Goal: Task Accomplishment & Management: Complete application form

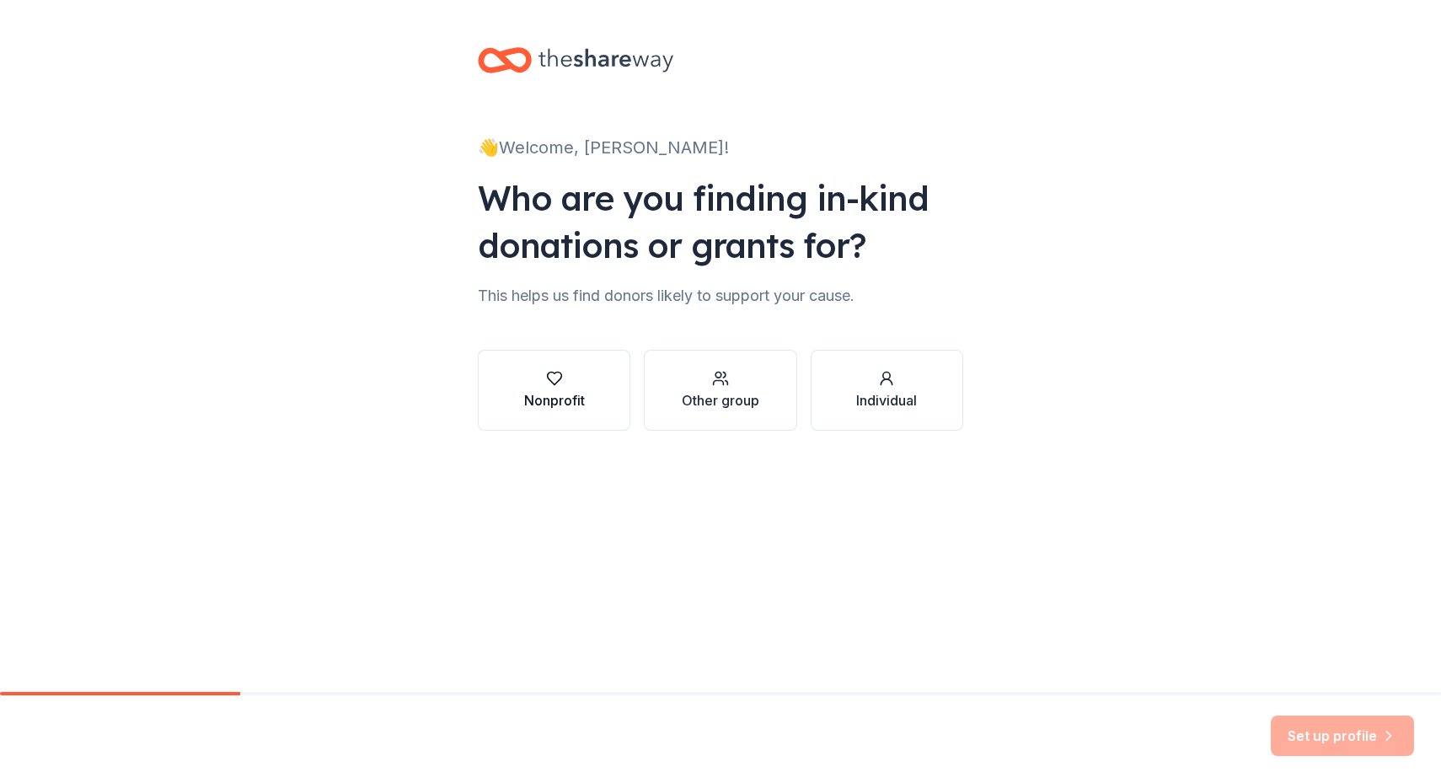
click at [565, 384] on div "button" at bounding box center [554, 378] width 61 height 17
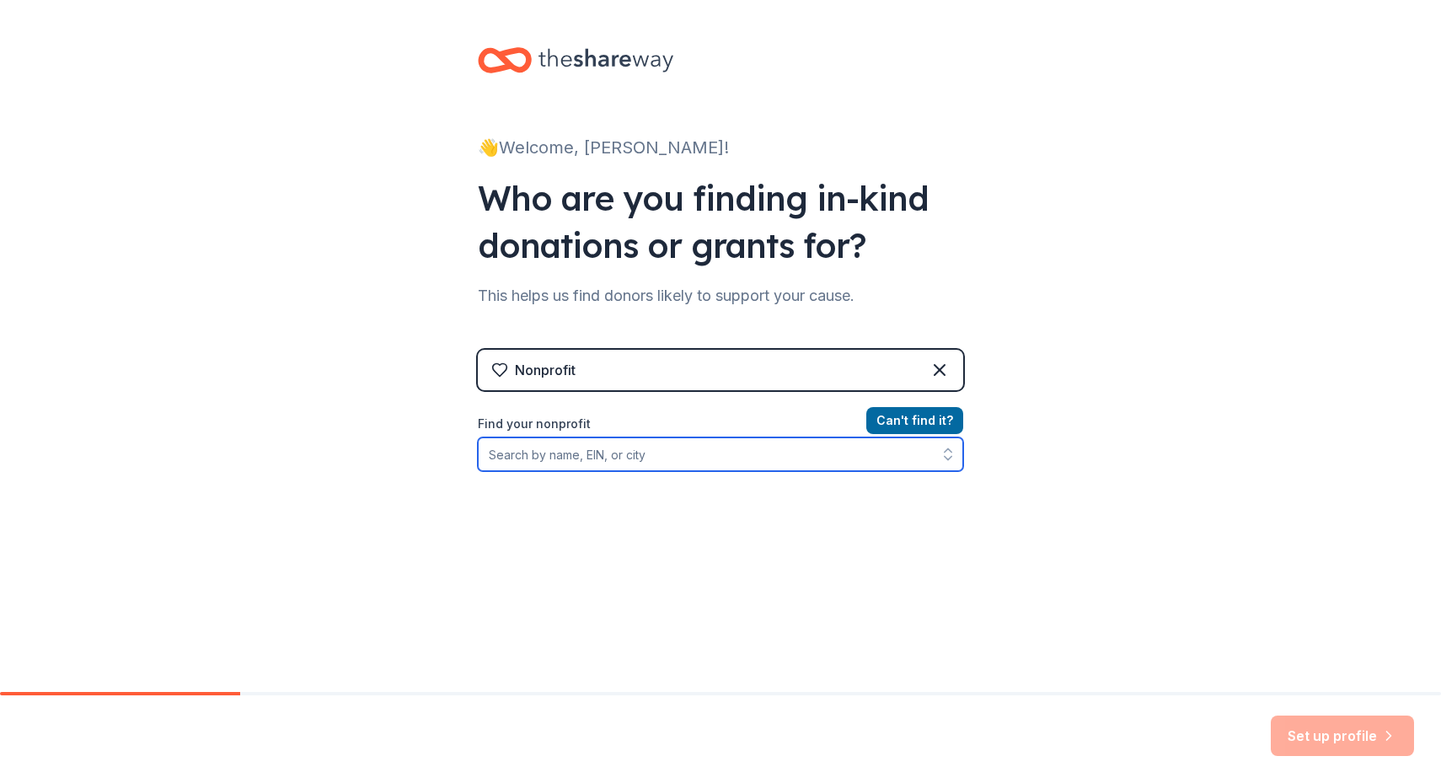
click at [624, 462] on input "Find your nonprofit" at bounding box center [720, 454] width 485 height 34
type input "922019036"
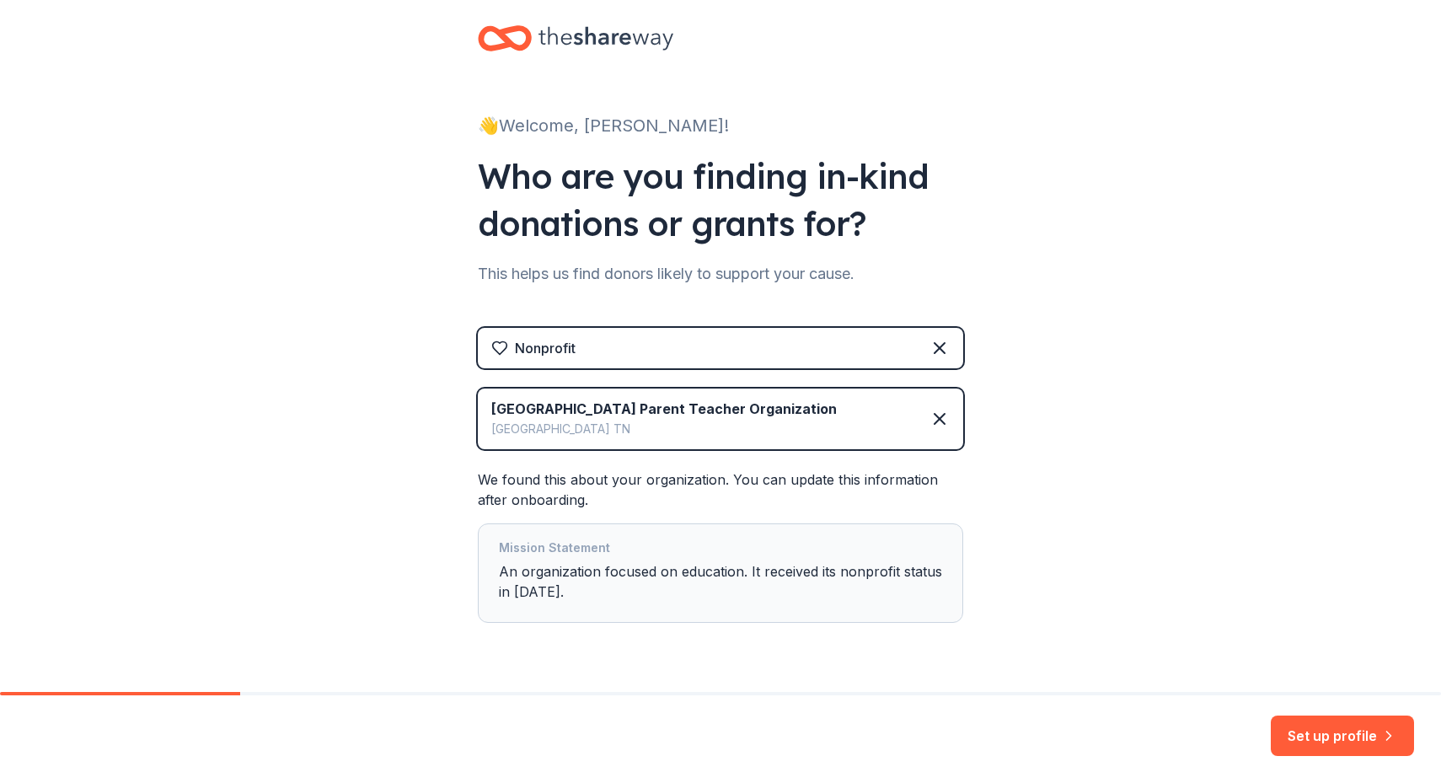
scroll to position [67, 0]
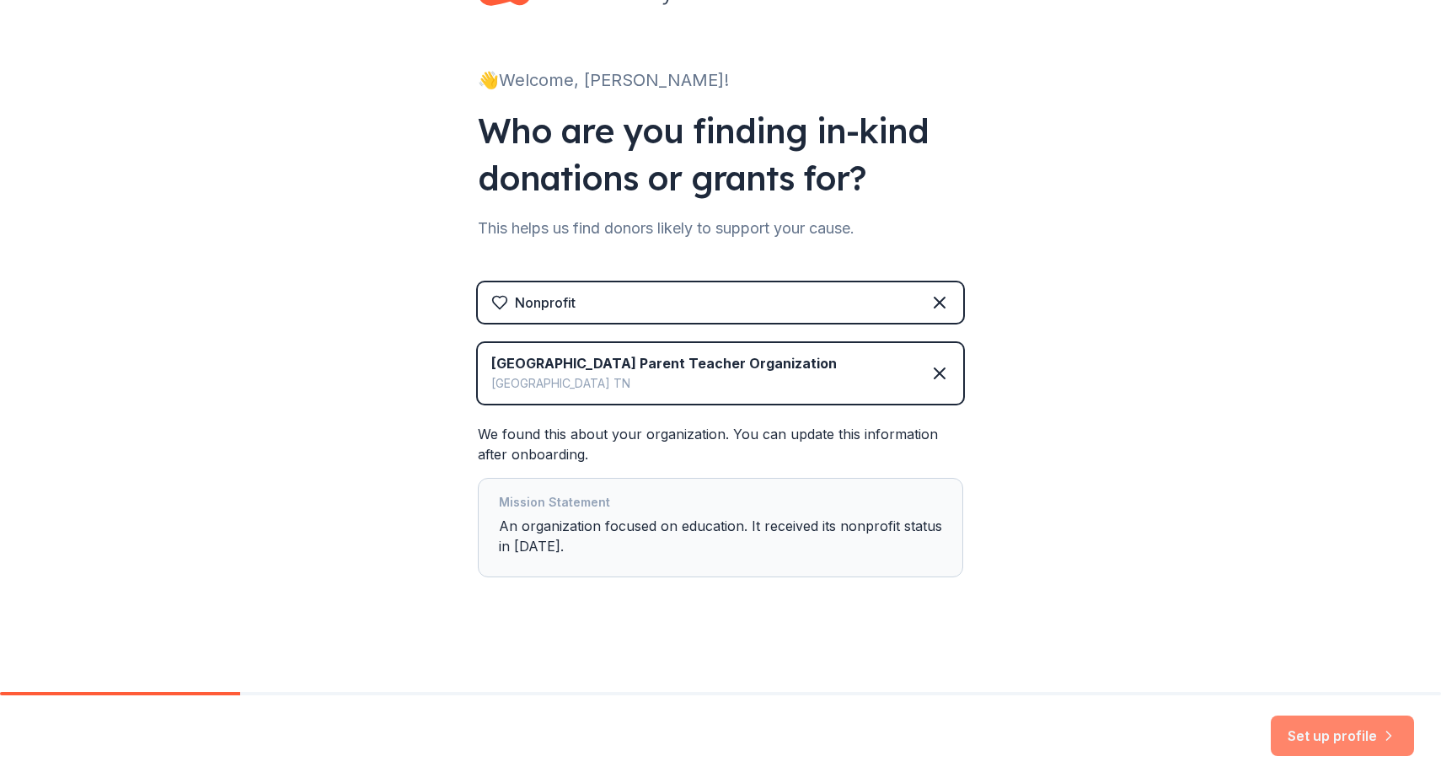
click at [1337, 738] on button "Set up profile" at bounding box center [1342, 736] width 143 height 40
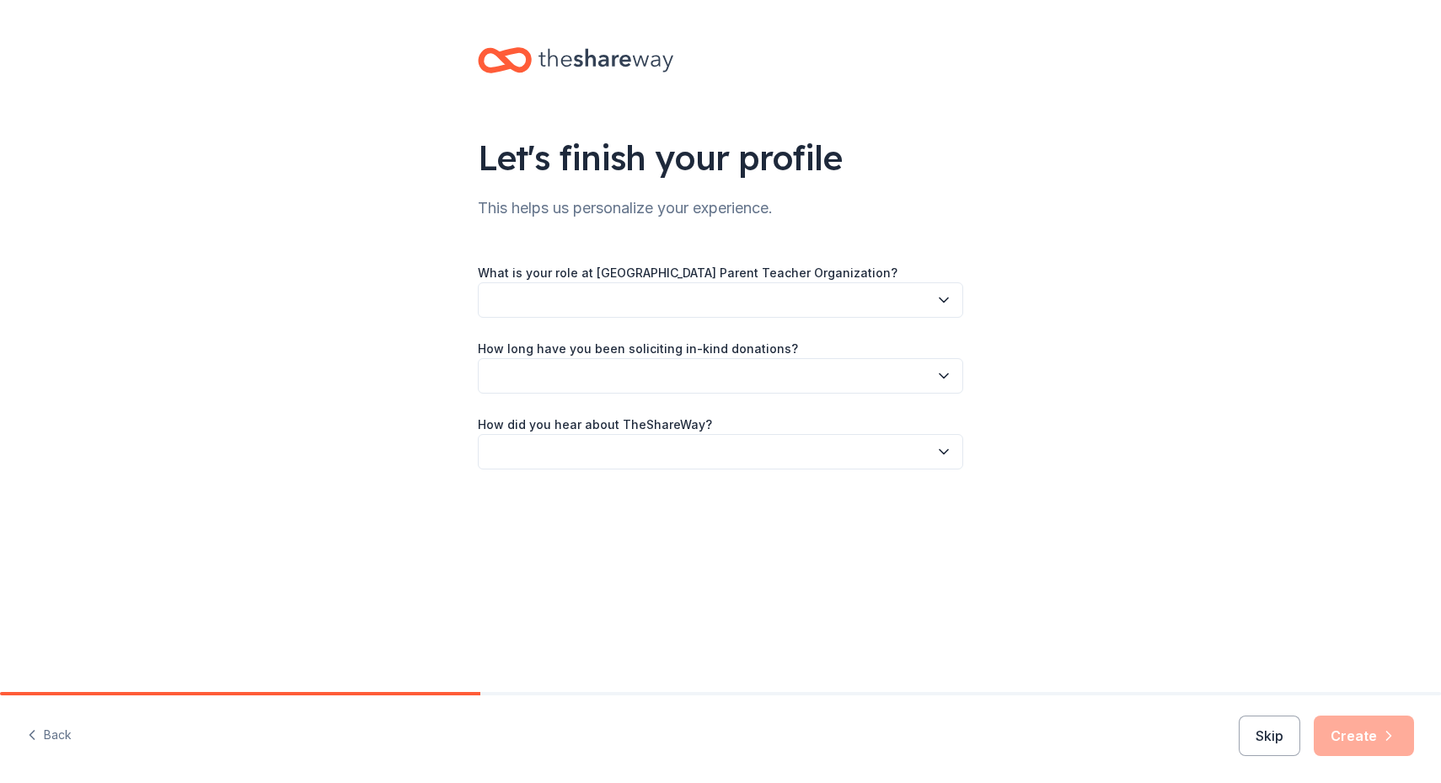
click at [636, 294] on button "button" at bounding box center [720, 299] width 485 height 35
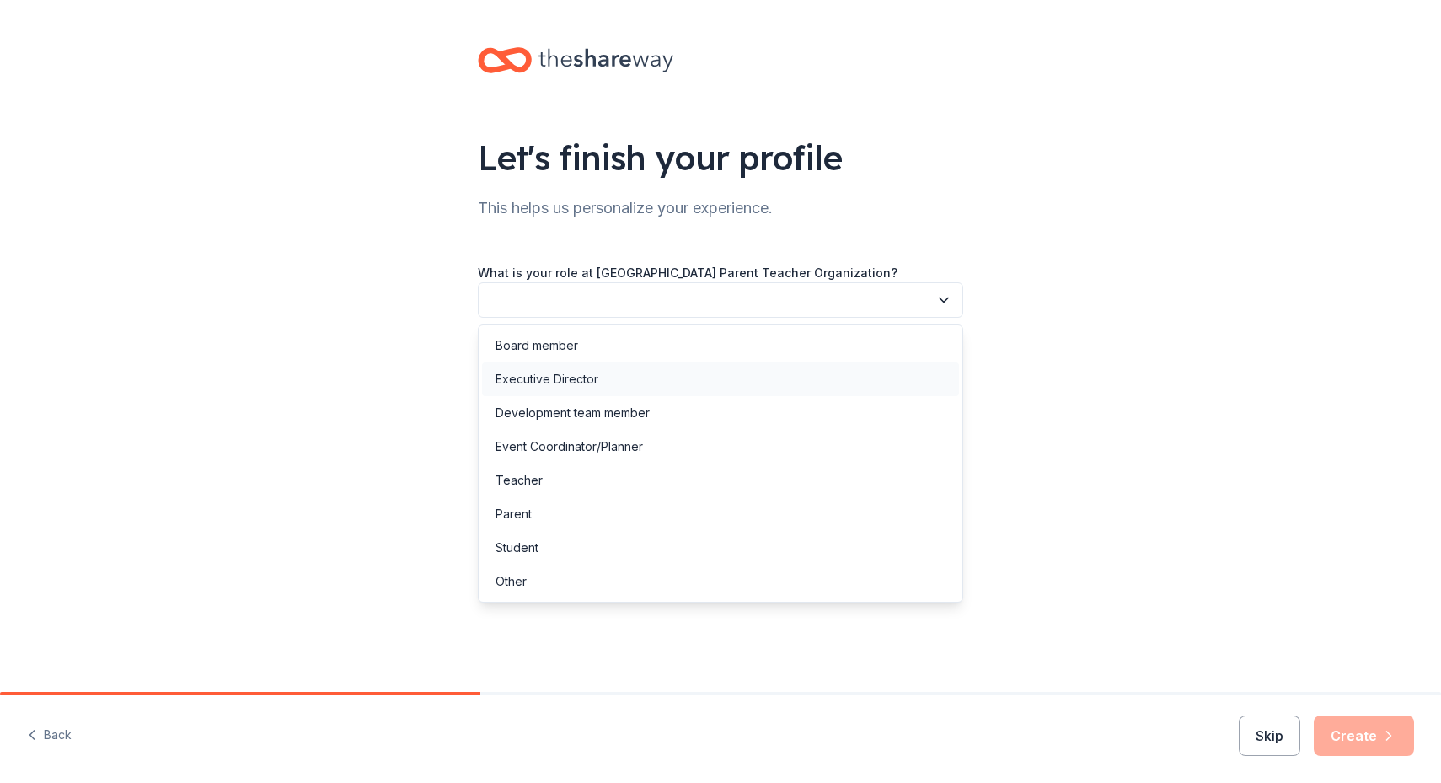
click at [595, 375] on div "Executive Director" at bounding box center [547, 379] width 103 height 20
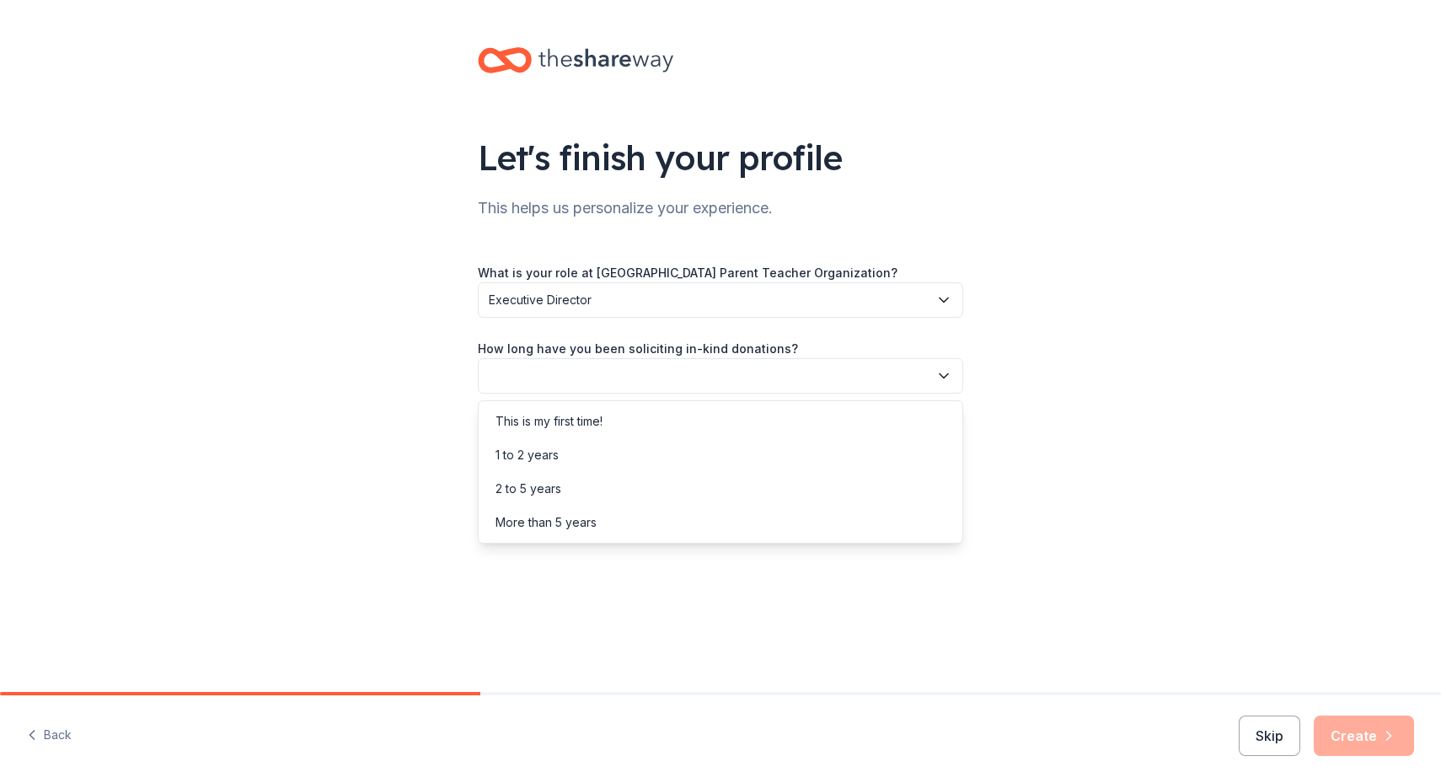
click at [584, 373] on button "button" at bounding box center [720, 375] width 485 height 35
click at [586, 478] on div "2 to 5 years" at bounding box center [720, 489] width 477 height 34
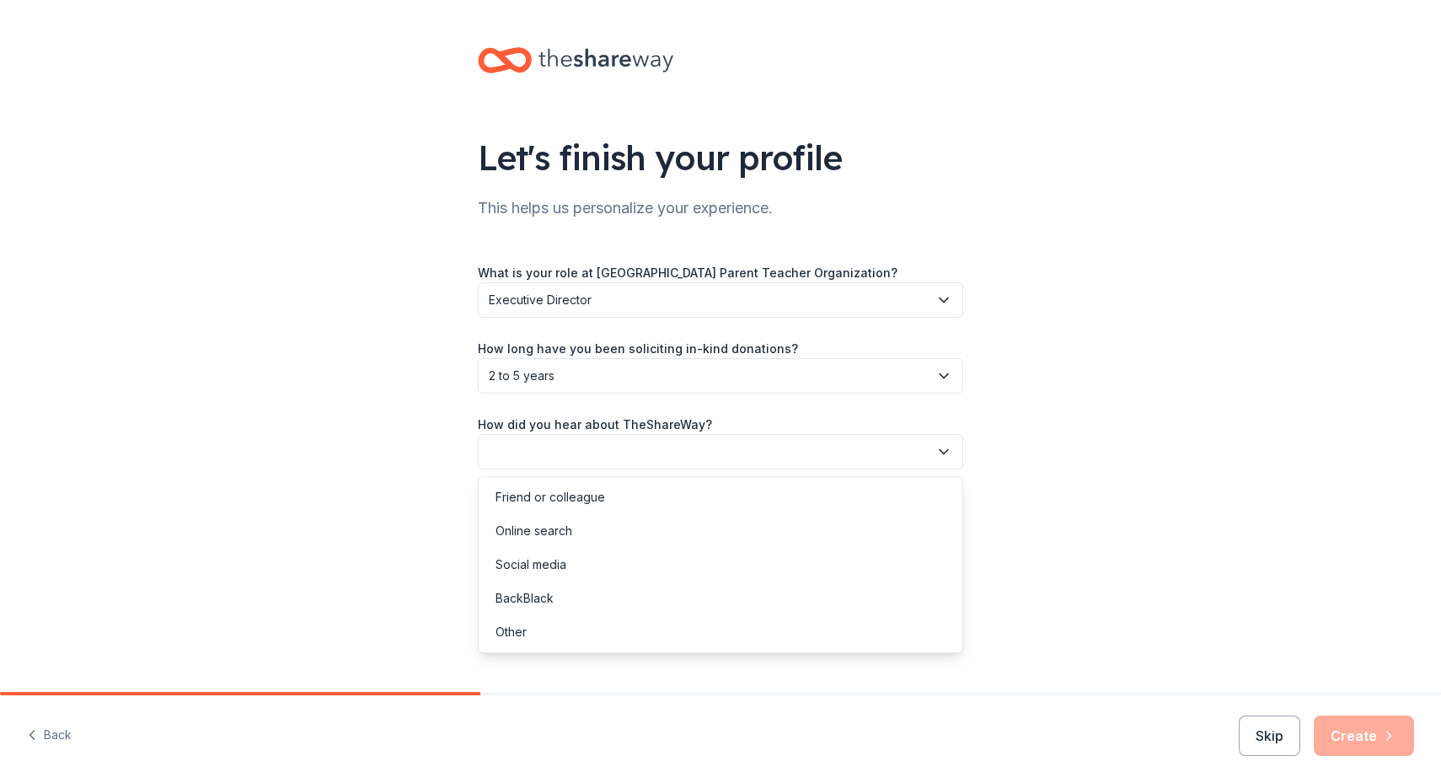
click at [587, 458] on button "button" at bounding box center [720, 451] width 485 height 35
click at [589, 537] on div "Online search" at bounding box center [720, 531] width 477 height 34
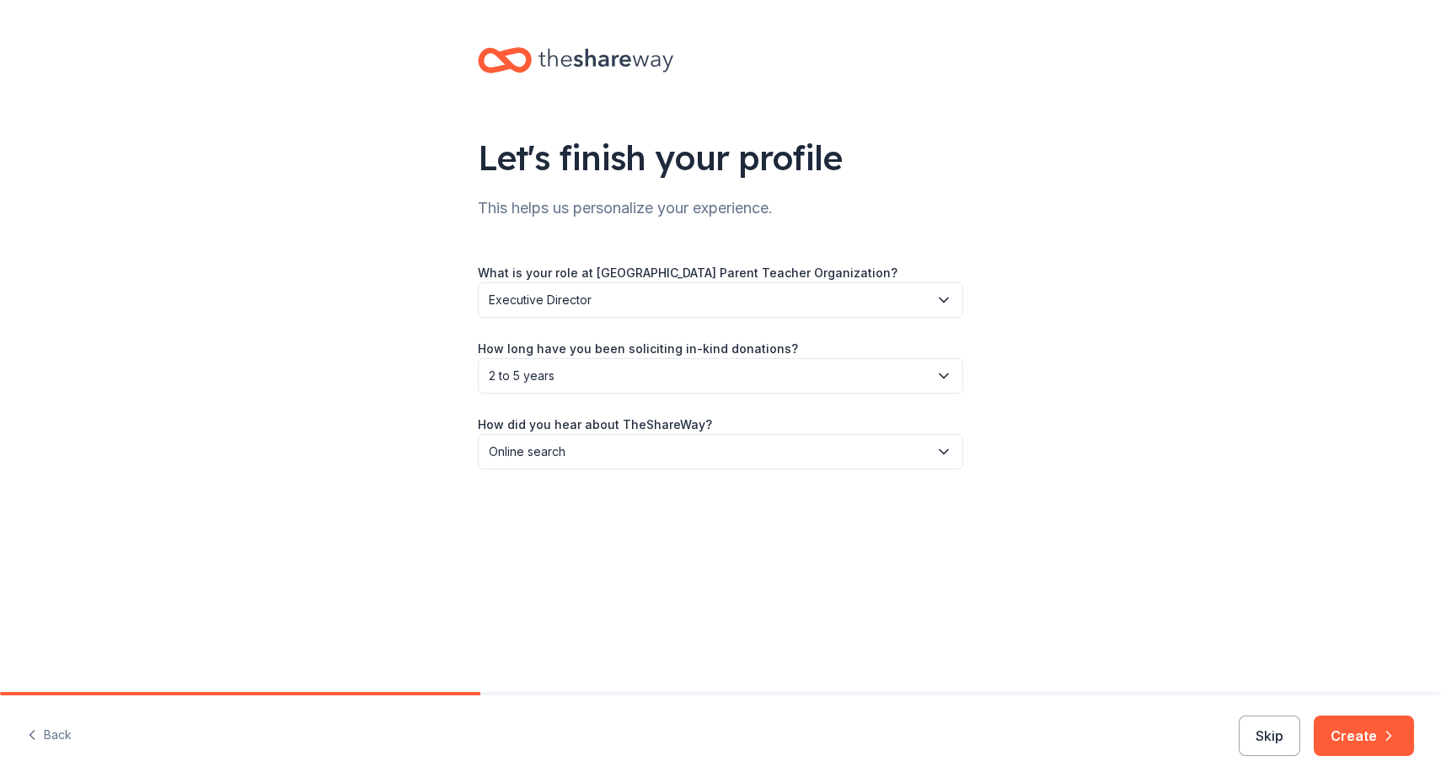
click at [658, 568] on div "Let's finish your profile This helps us personalize your experience. What is yo…" at bounding box center [720, 346] width 1441 height 692
click at [1376, 728] on button "Create" at bounding box center [1364, 736] width 100 height 40
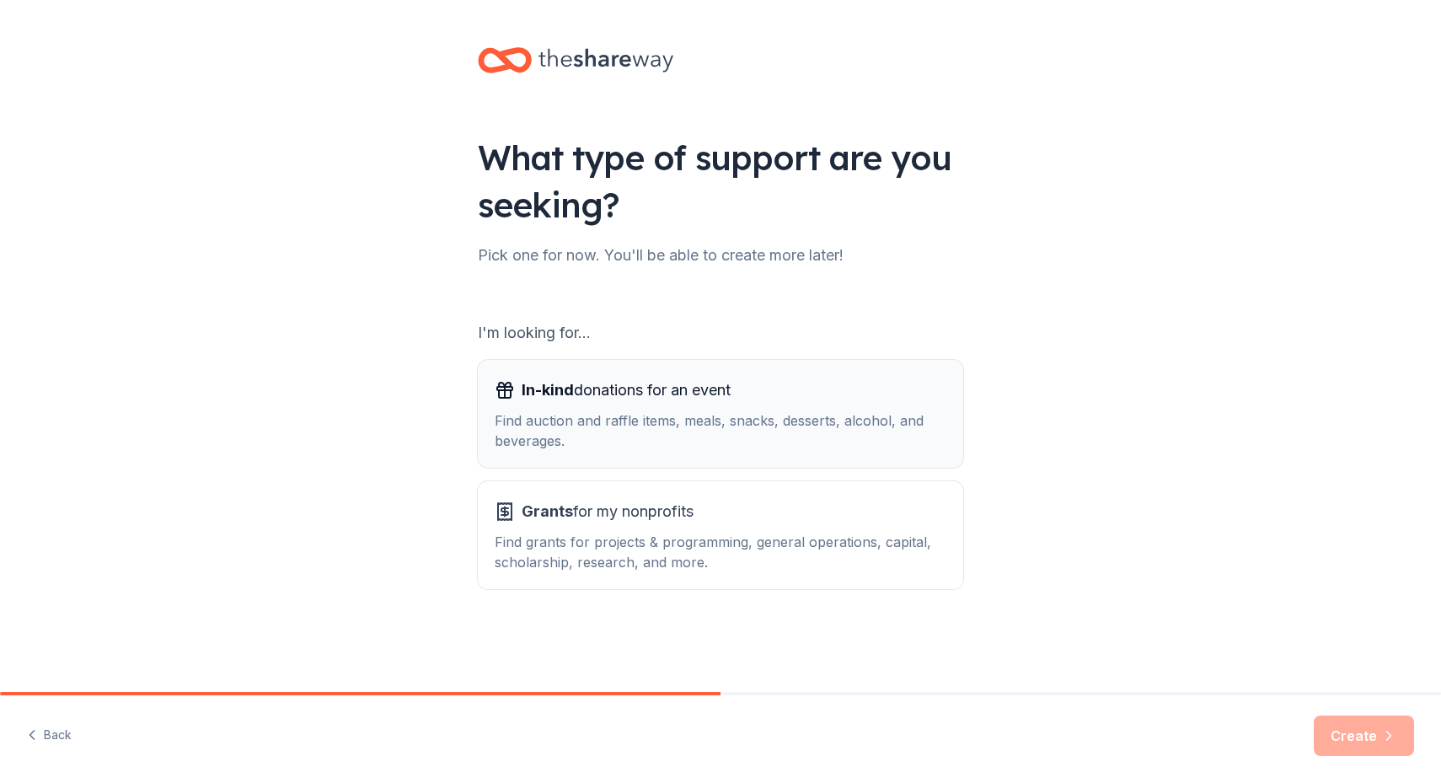
click at [695, 401] on span "In-kind donations for an event" at bounding box center [626, 390] width 209 height 27
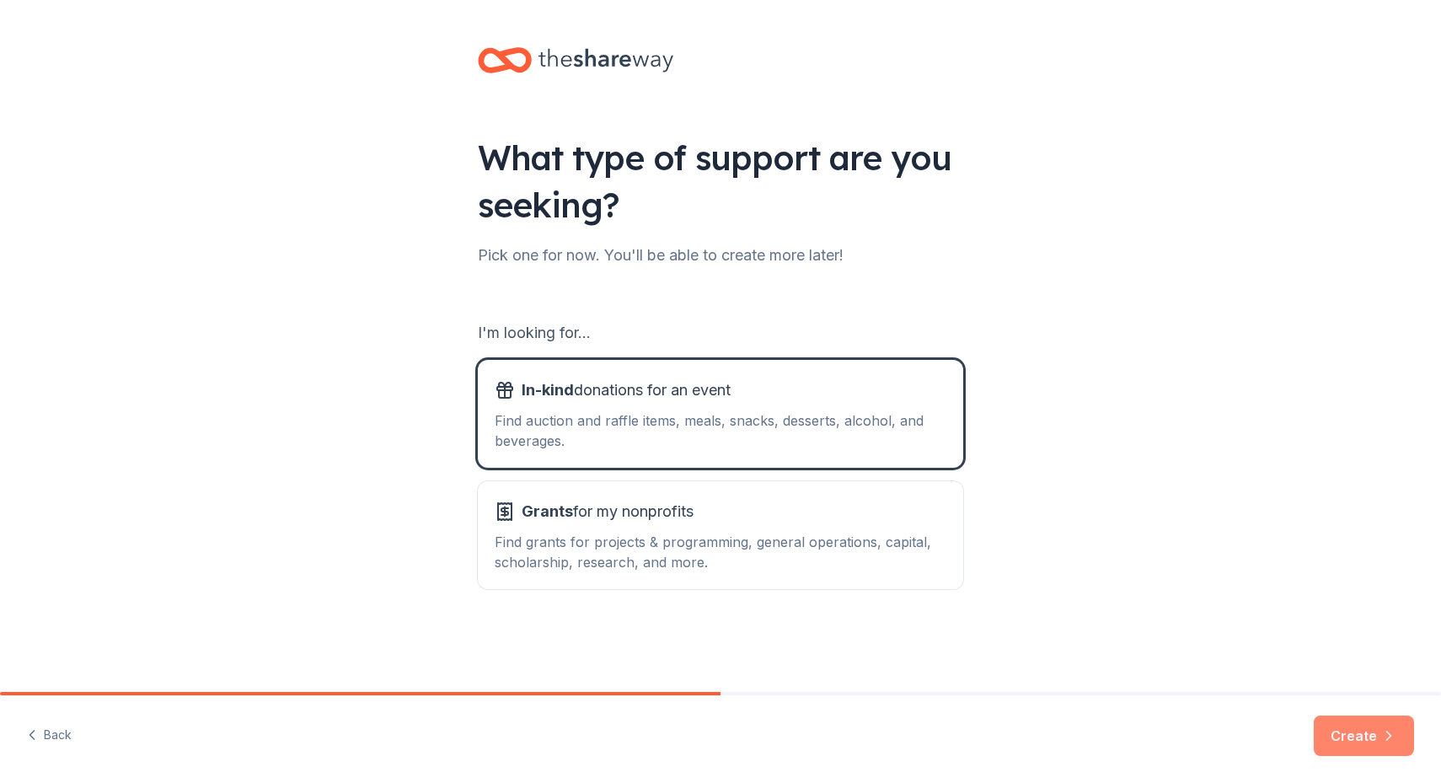
click at [1383, 748] on button "Create" at bounding box center [1364, 736] width 100 height 40
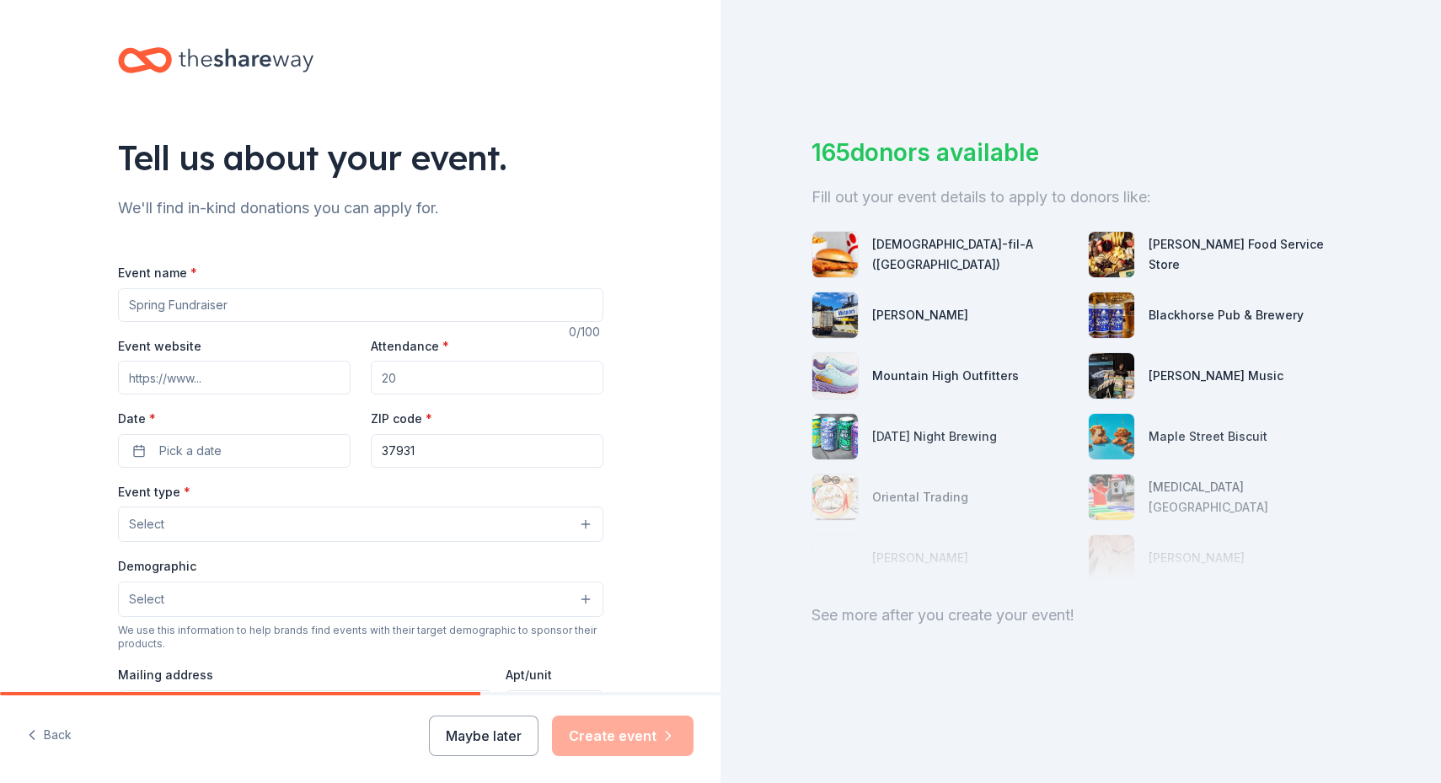
click at [172, 304] on input "Event name *" at bounding box center [360, 305] width 485 height 34
type input "Sharkfest"
click at [426, 375] on input "Attendance *" at bounding box center [487, 378] width 233 height 34
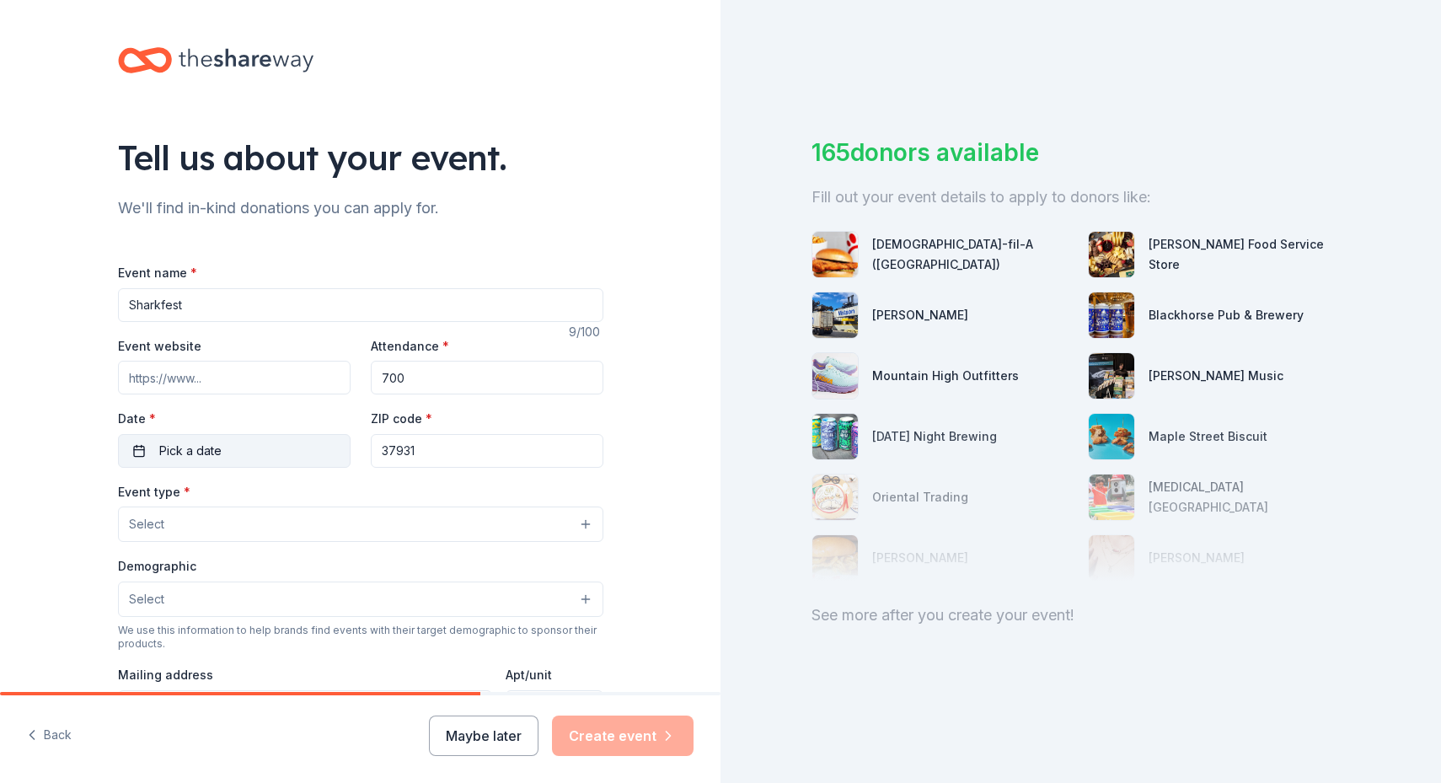
type input "700"
click at [258, 443] on button "Pick a date" at bounding box center [234, 451] width 233 height 34
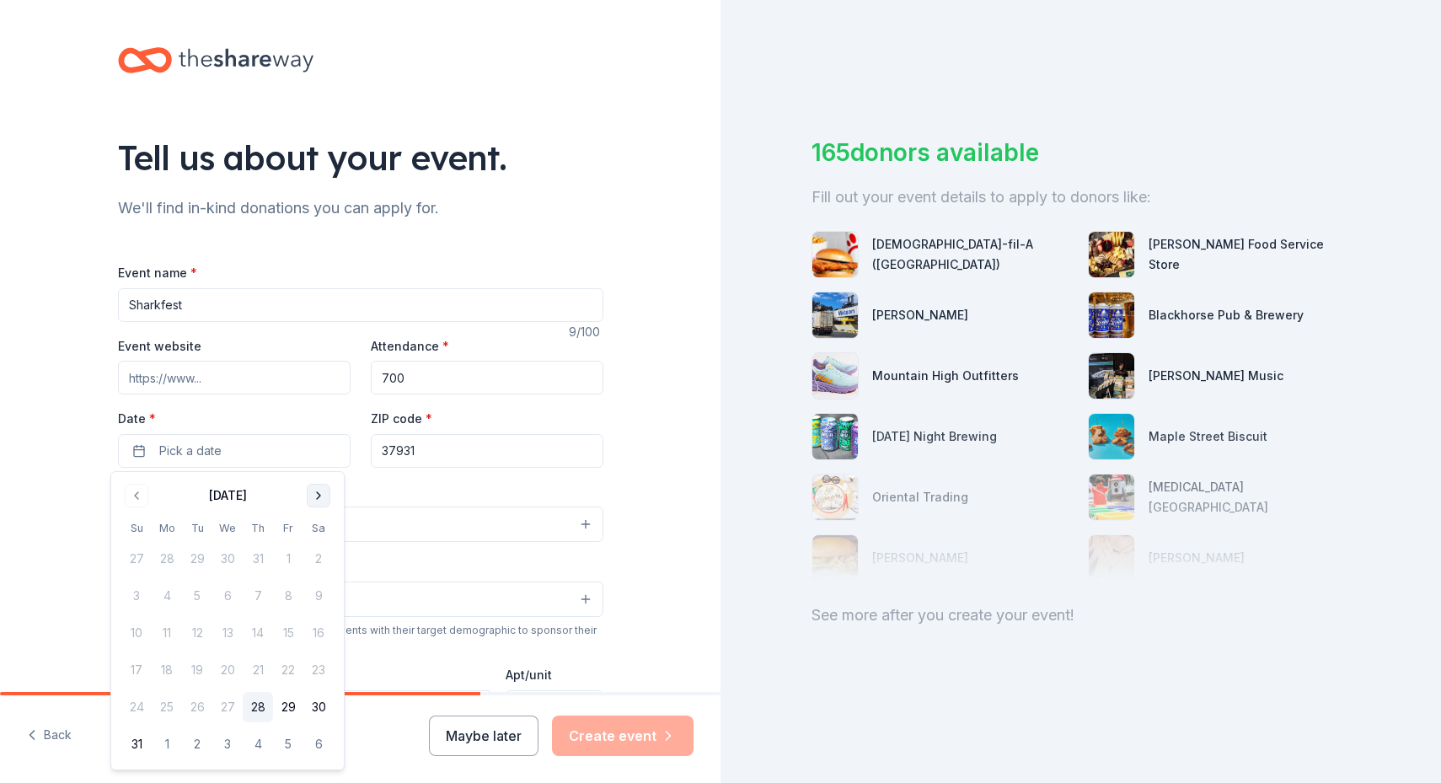
click at [317, 499] on button "Go to next month" at bounding box center [319, 496] width 24 height 24
click at [320, 505] on button "Go to next month" at bounding box center [319, 496] width 24 height 24
click at [296, 673] on button "24" at bounding box center [288, 670] width 30 height 30
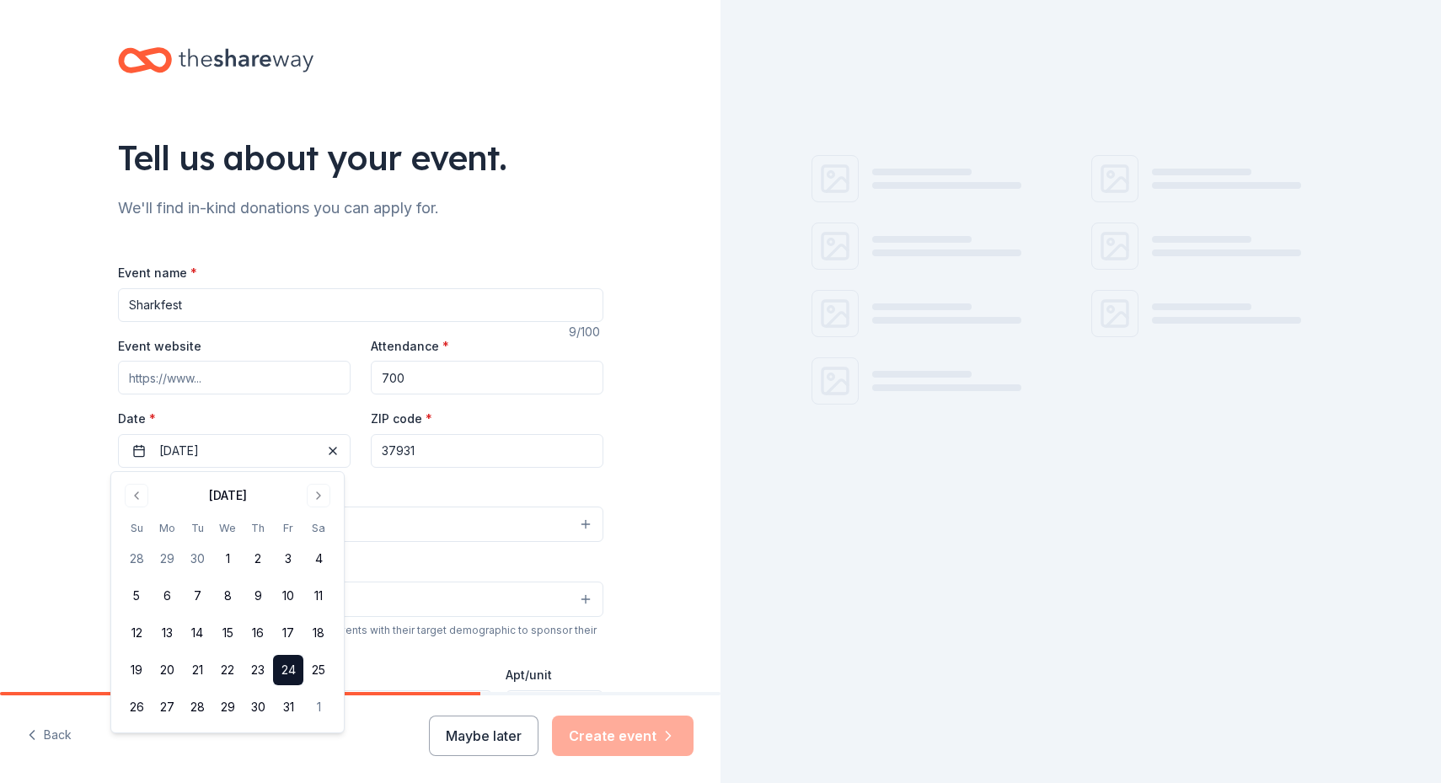
click at [77, 481] on div "Tell us about your event. We'll find in-kind donations you can apply for. Event…" at bounding box center [360, 561] width 721 height 1122
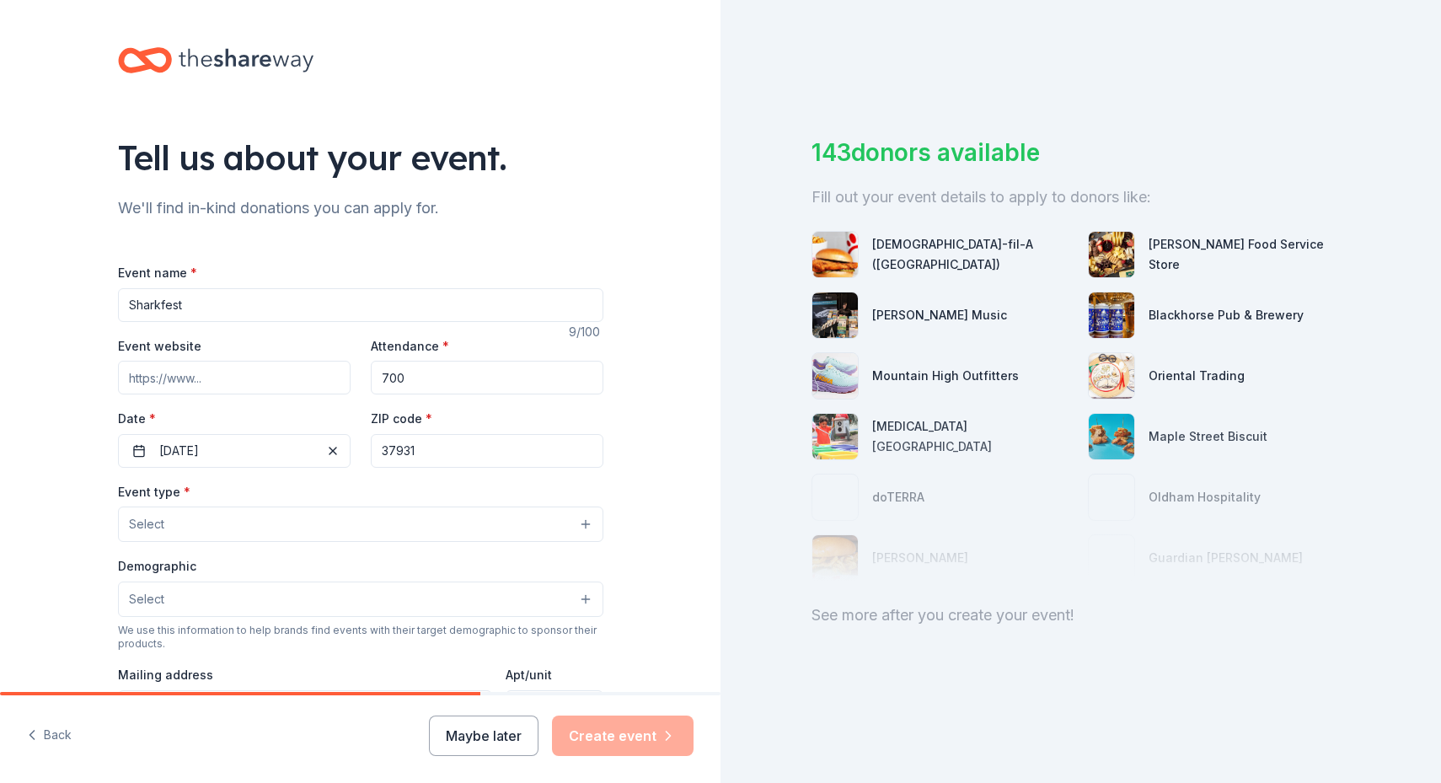
click at [174, 528] on button "Select" at bounding box center [360, 524] width 485 height 35
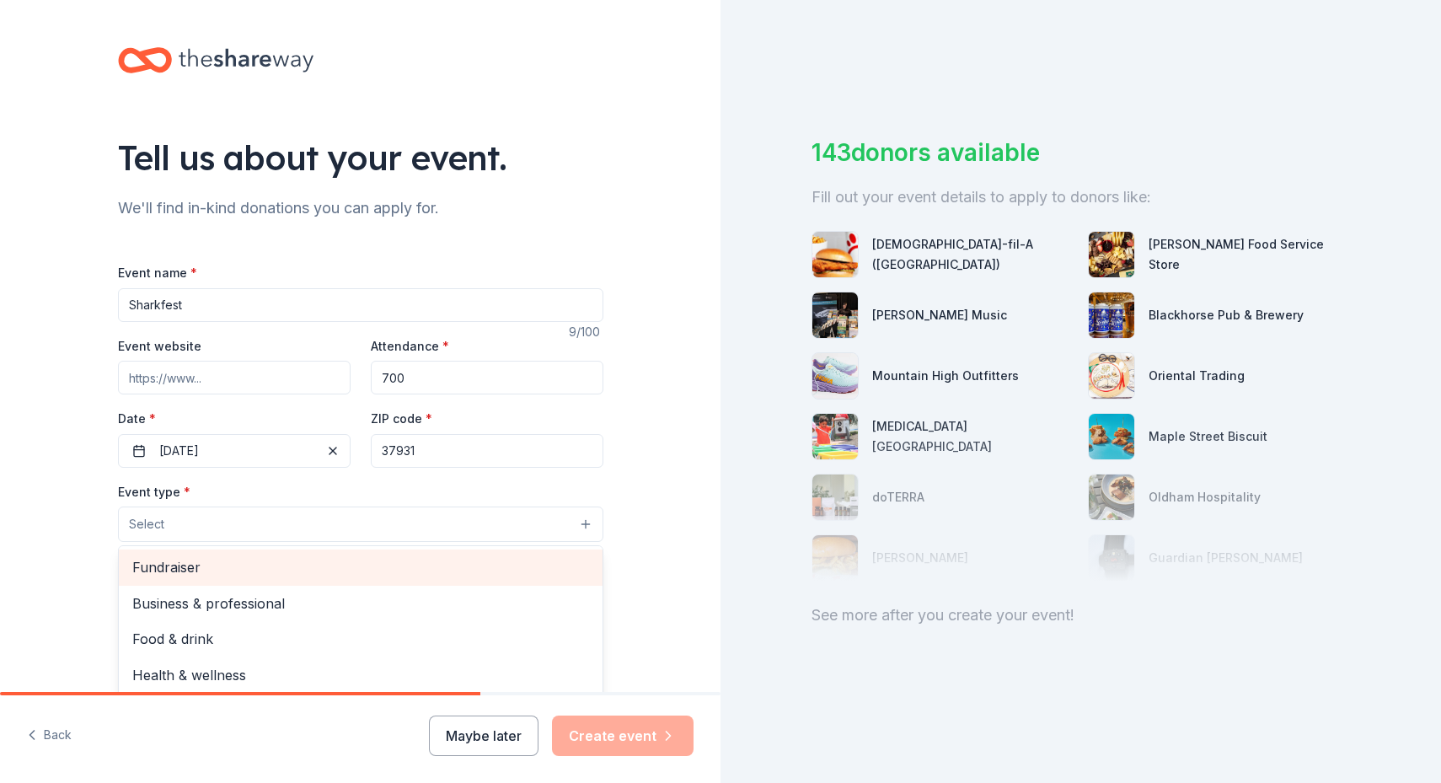
click at [227, 577] on span "Fundraiser" at bounding box center [360, 567] width 457 height 22
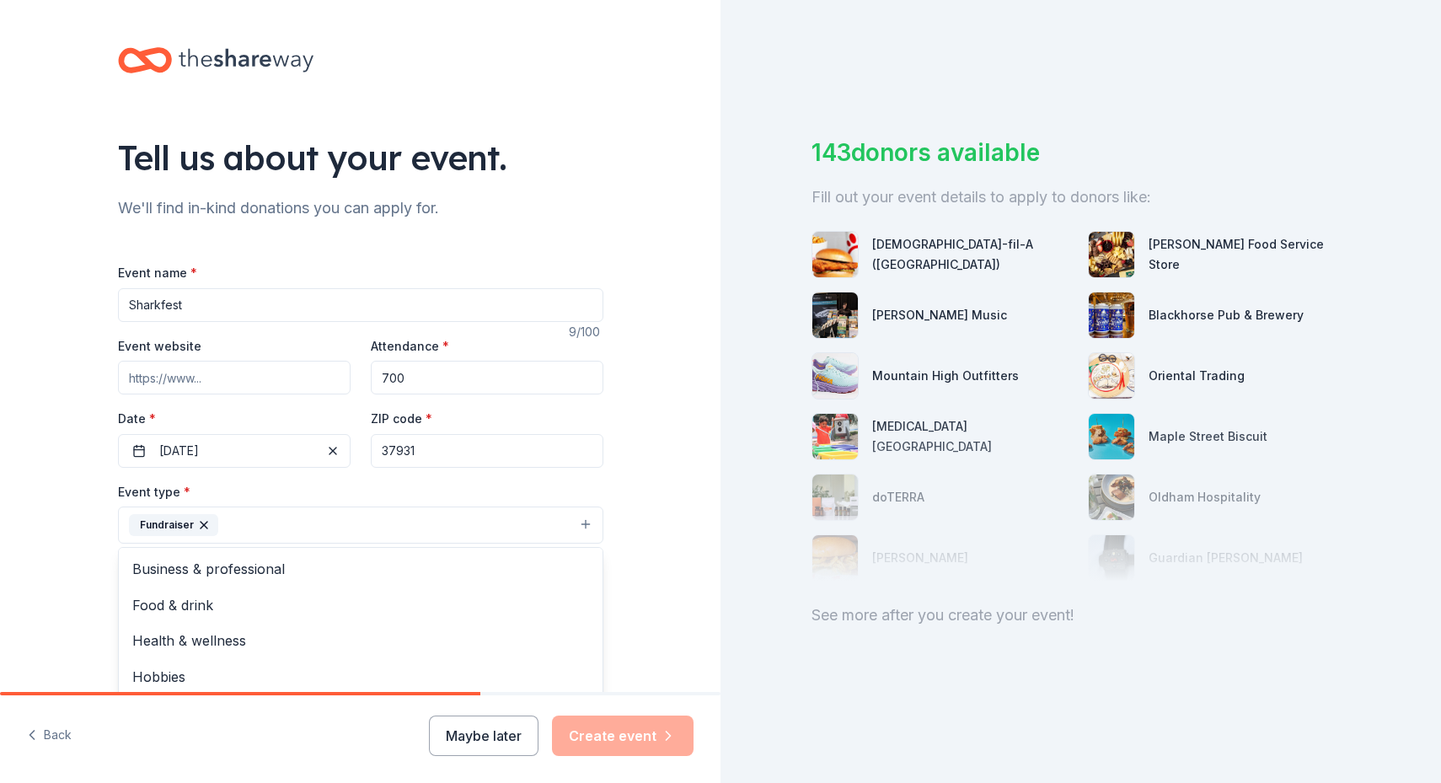
click at [51, 528] on div "Tell us about your event. We'll find in-kind donations you can apply for. Event…" at bounding box center [360, 562] width 721 height 1124
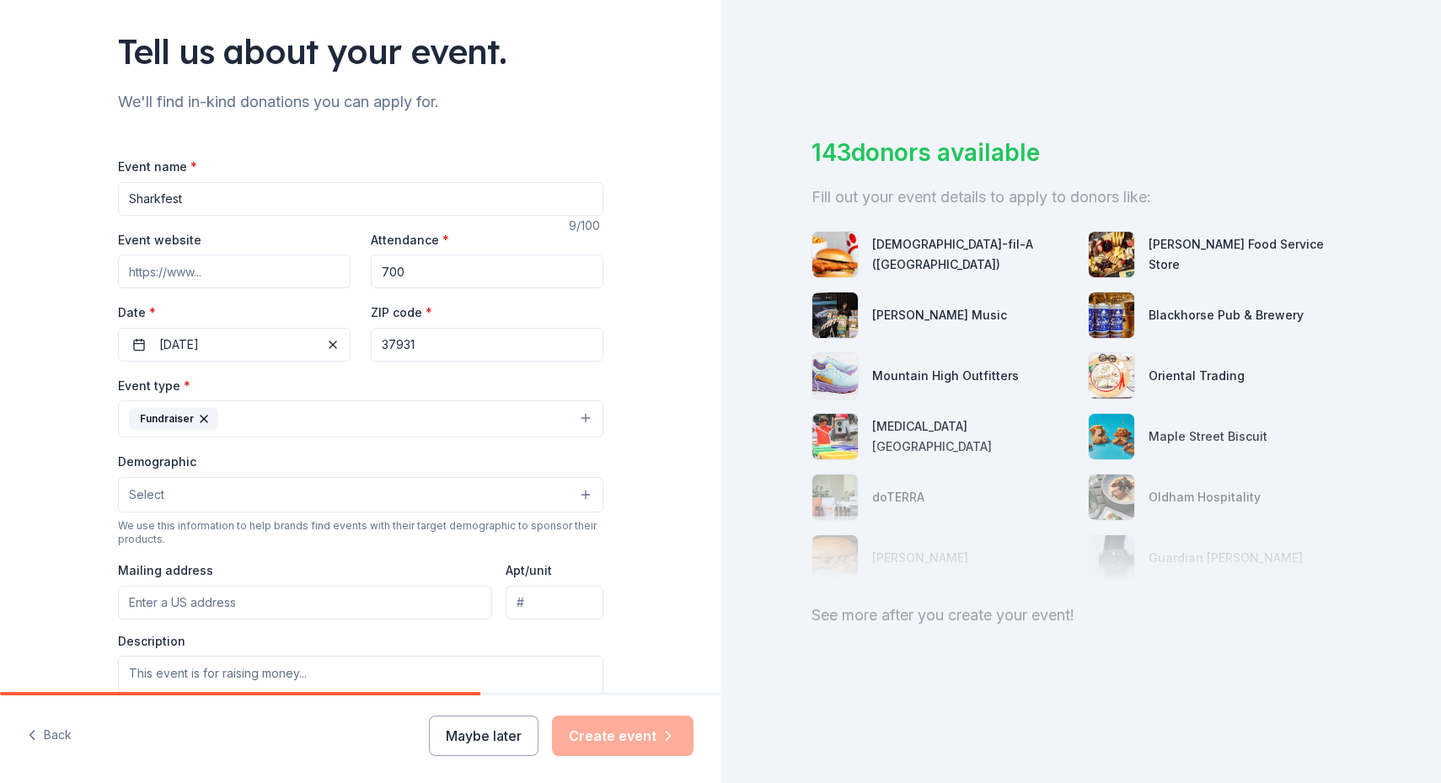
scroll to position [110, 0]
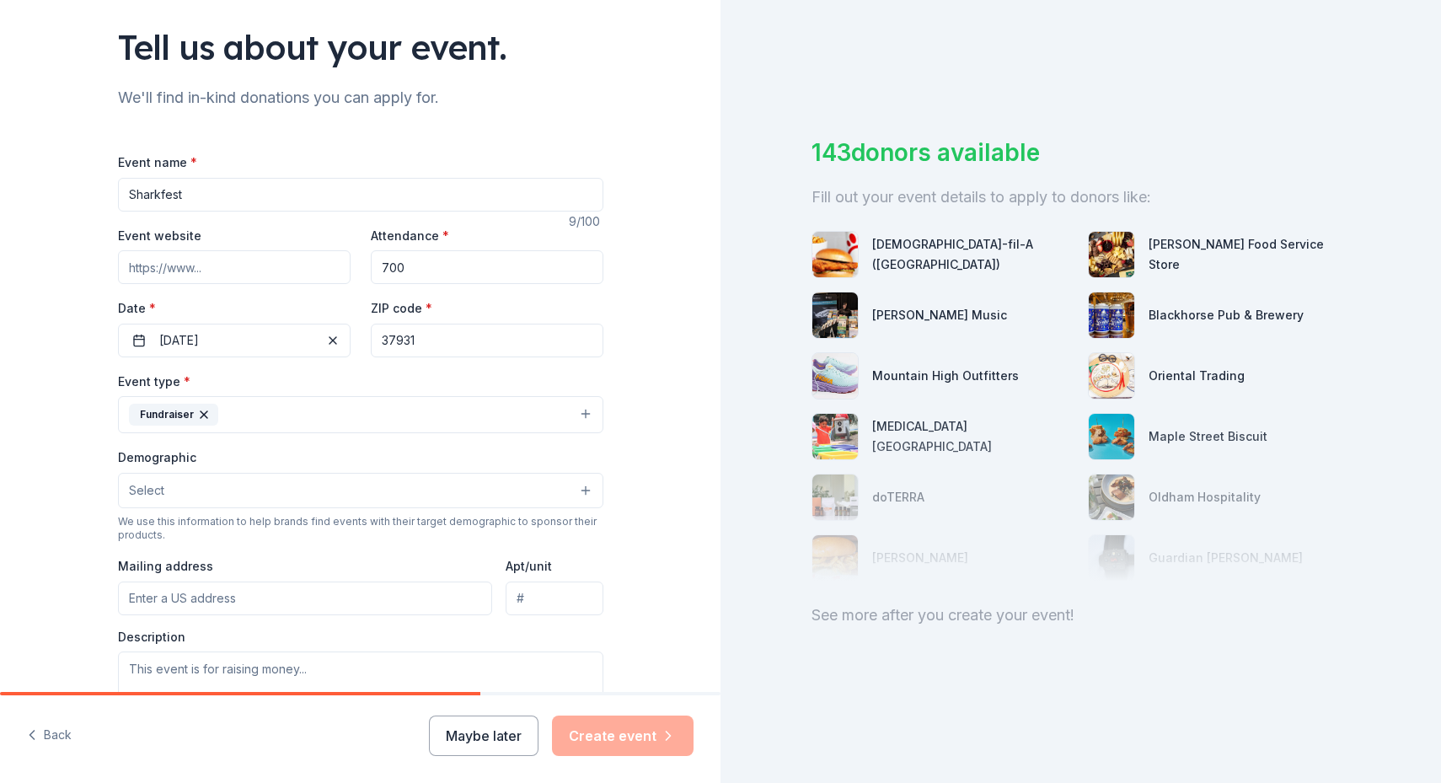
click at [588, 405] on button "Fundraiser" at bounding box center [360, 414] width 485 height 37
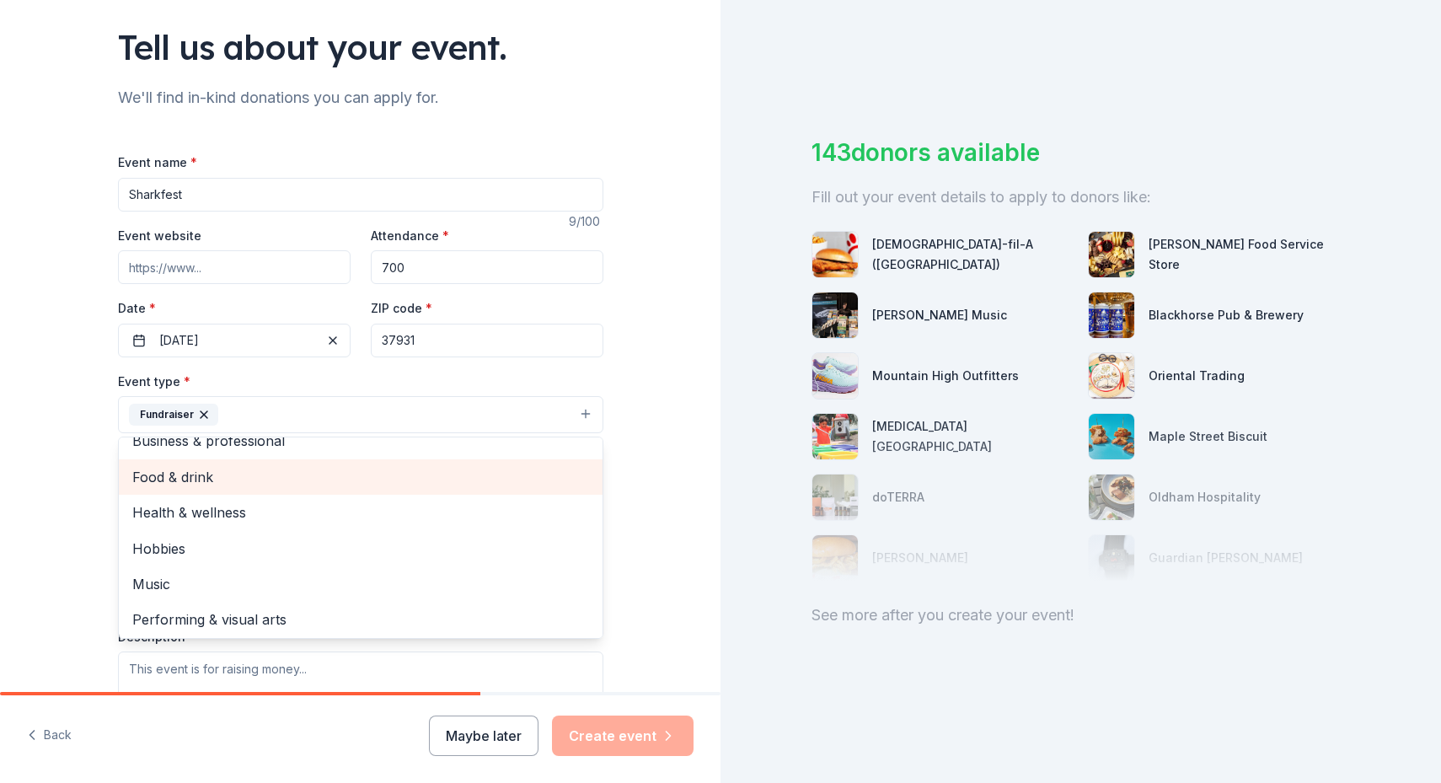
scroll to position [20, 0]
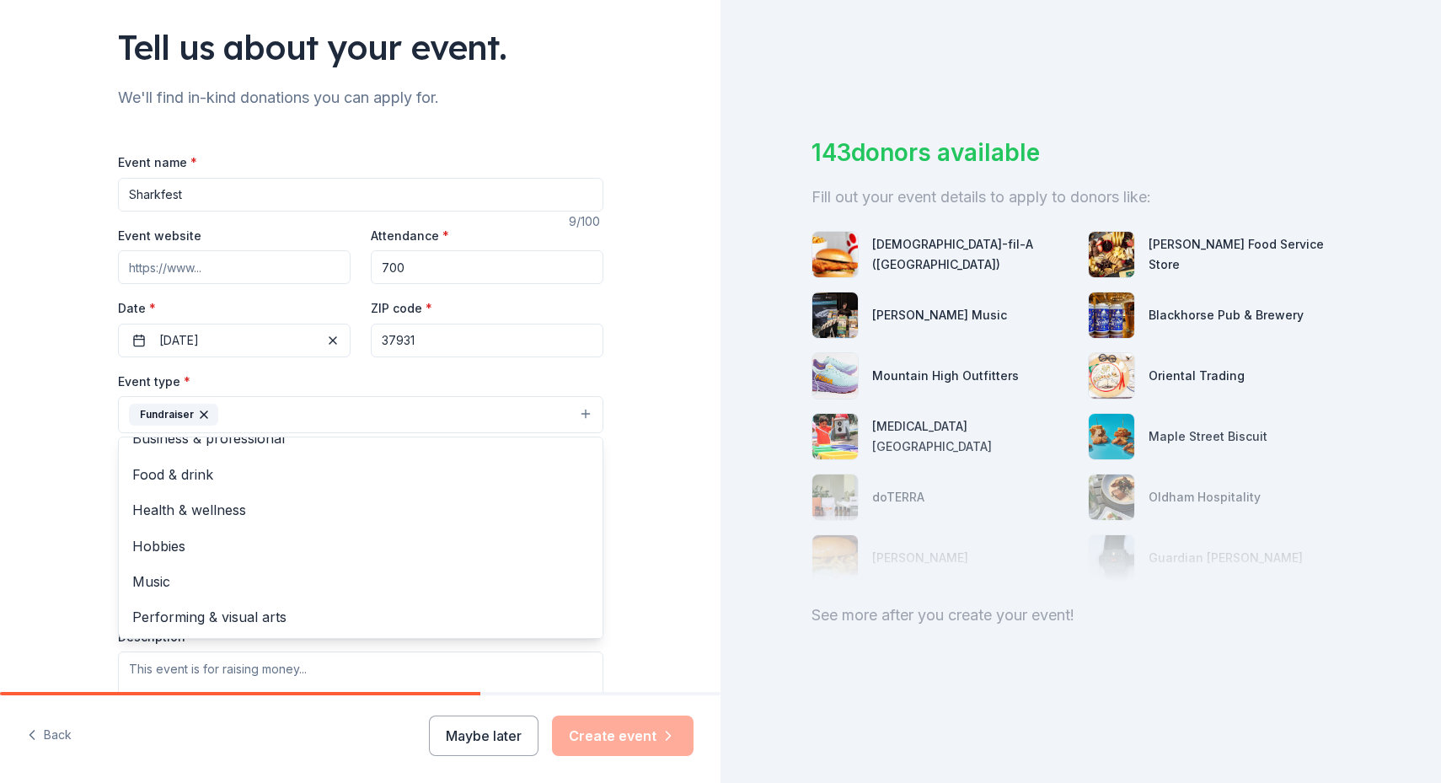
click at [15, 474] on div "Tell us about your event. We'll find in-kind donations you can apply for. Event…" at bounding box center [360, 452] width 721 height 1124
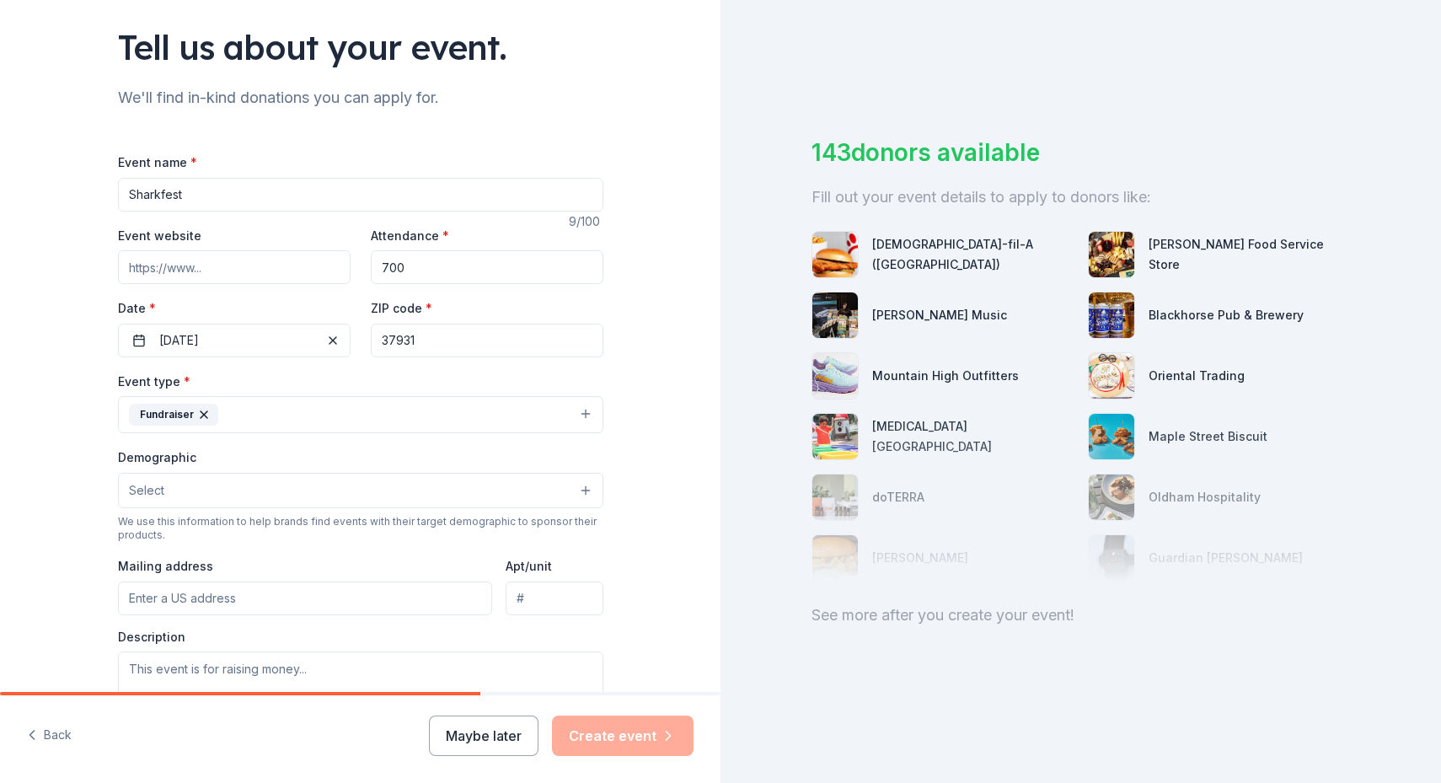
click at [196, 494] on button "Select" at bounding box center [360, 490] width 485 height 35
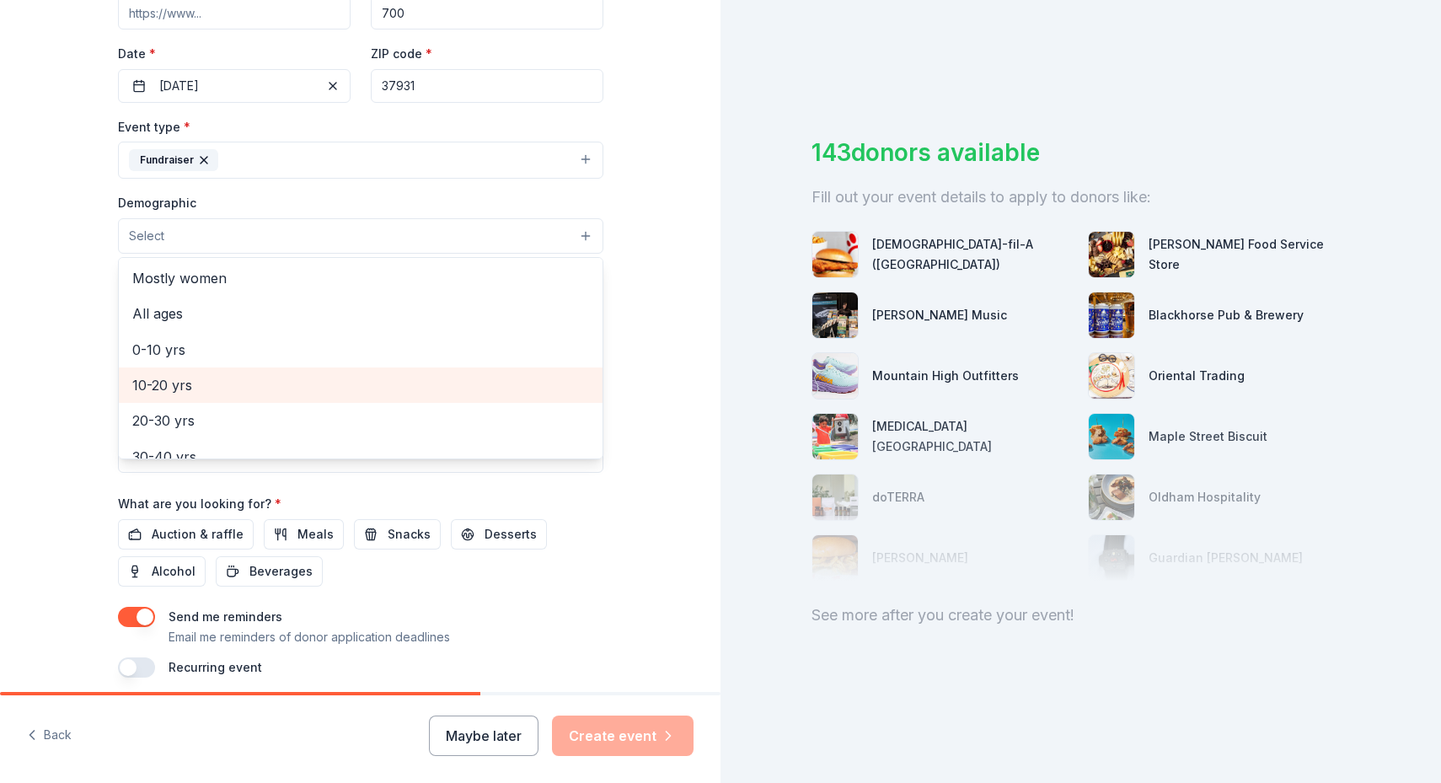
scroll to position [8, 0]
click at [218, 386] on span "All ages" at bounding box center [360, 378] width 457 height 22
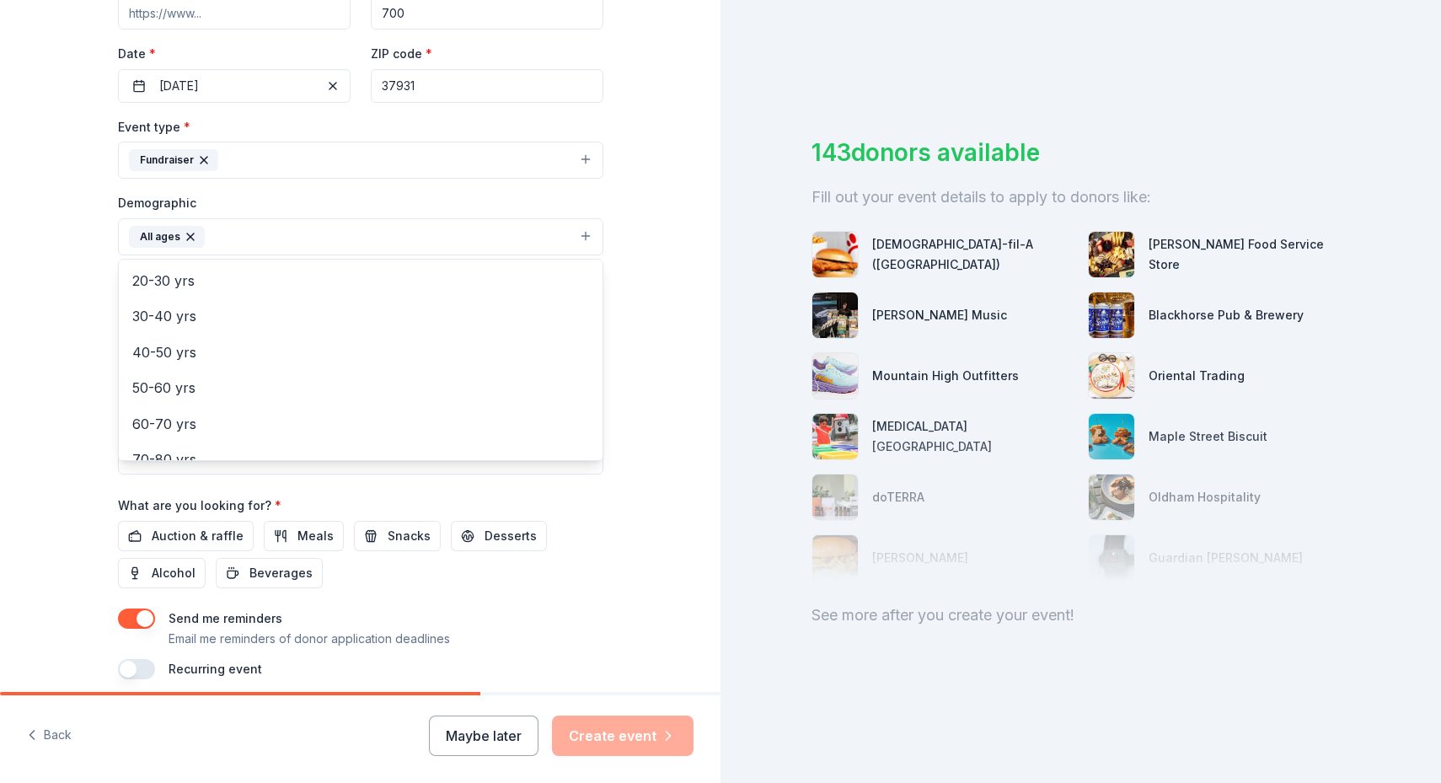
scroll to position [235, 0]
click at [83, 389] on div "Tell us about your event. We'll find in-kind donations you can apply for. Event…" at bounding box center [360, 197] width 721 height 1125
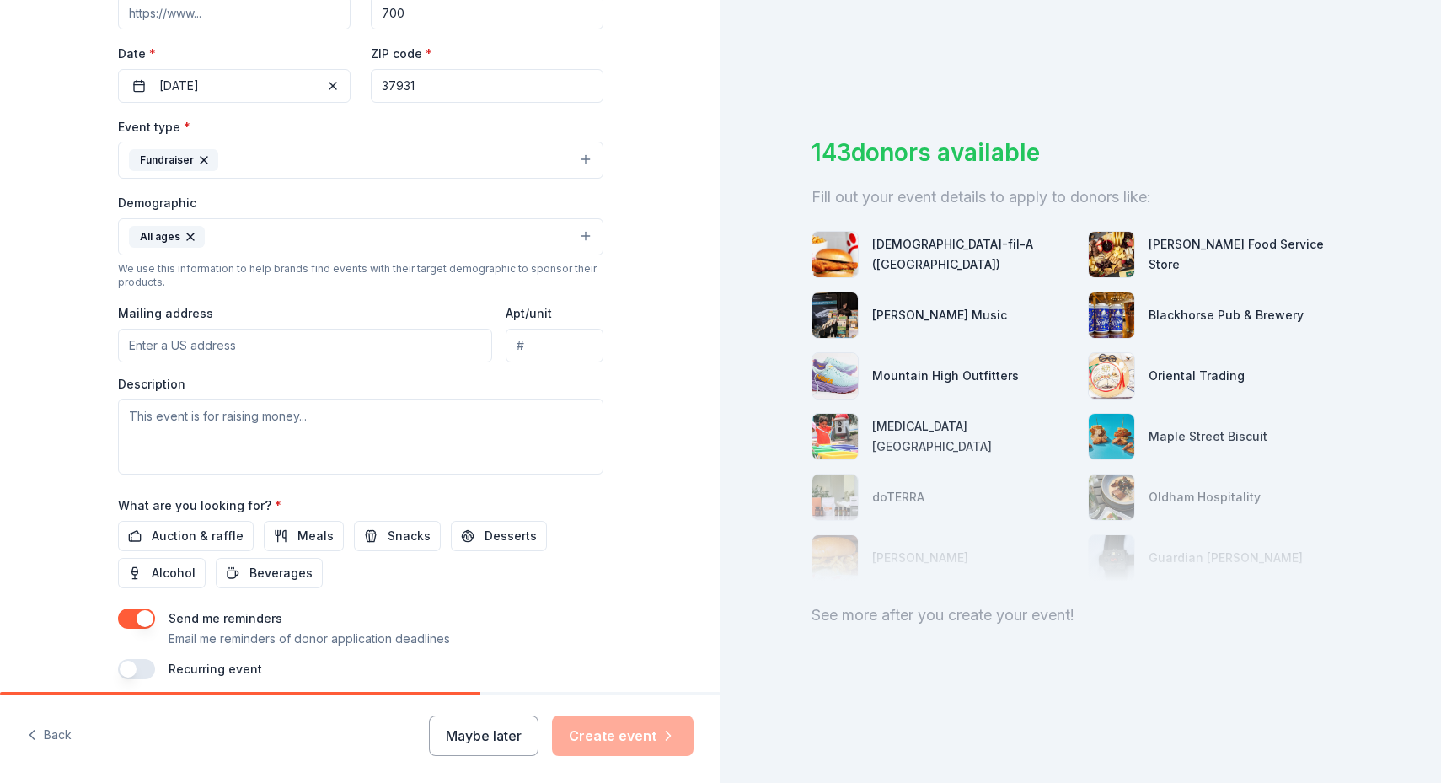
click at [162, 348] on input "Mailing address" at bounding box center [305, 346] width 375 height 34
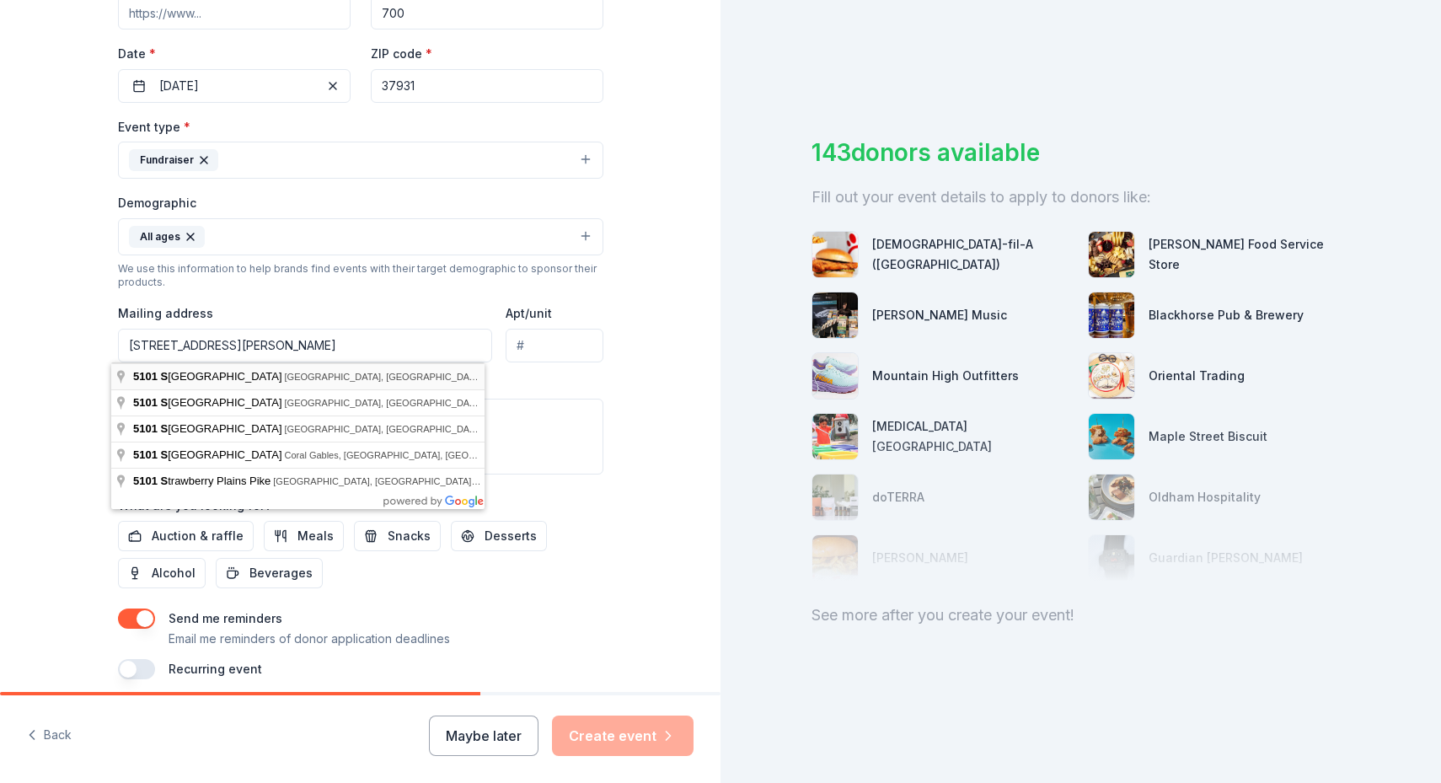
type input "5101 Schaad Road, Knoxville, TN, 37931"
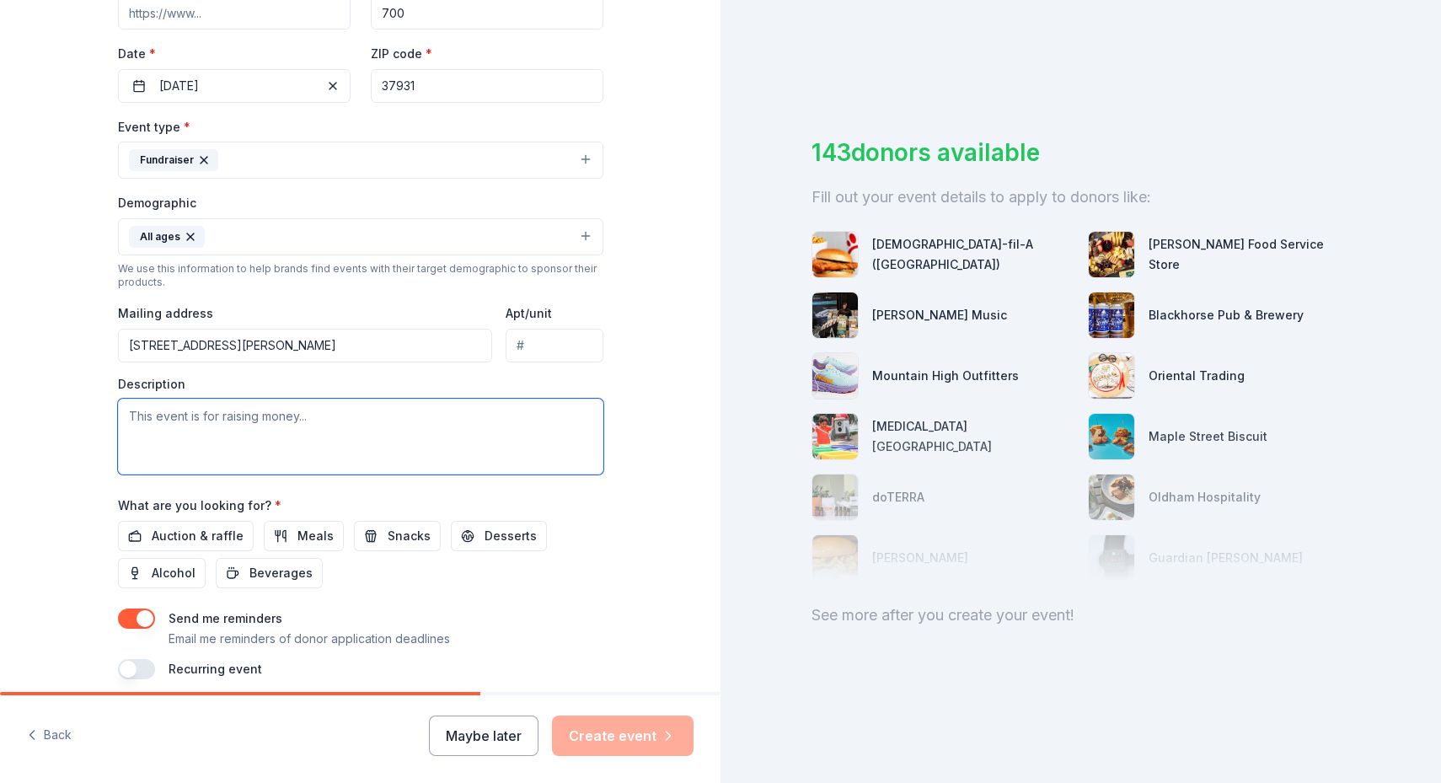
click at [128, 428] on textarea at bounding box center [360, 437] width 485 height 76
paste textarea "Sharkfest is Amherst Elementary School’s largest annual community fundraiser, h…"
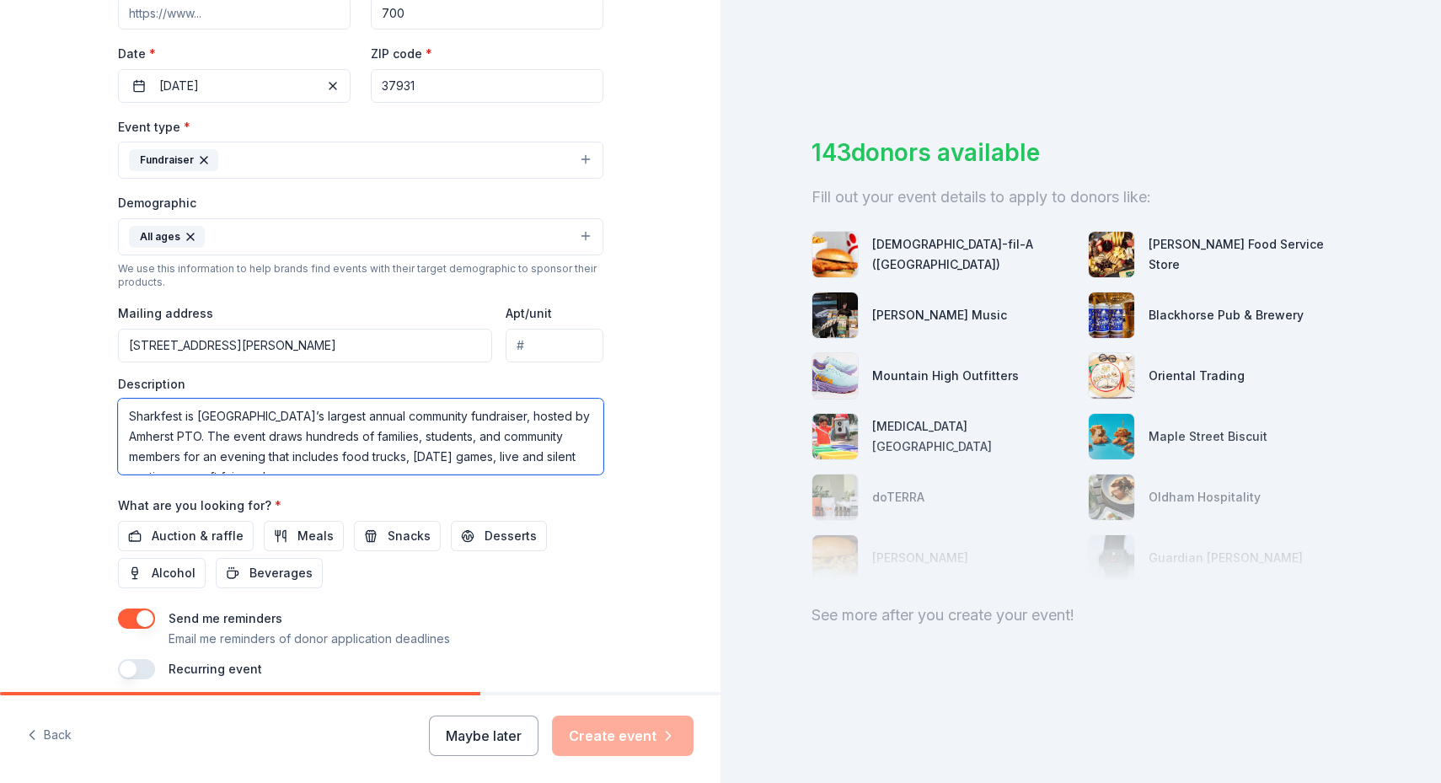
scroll to position [274, 0]
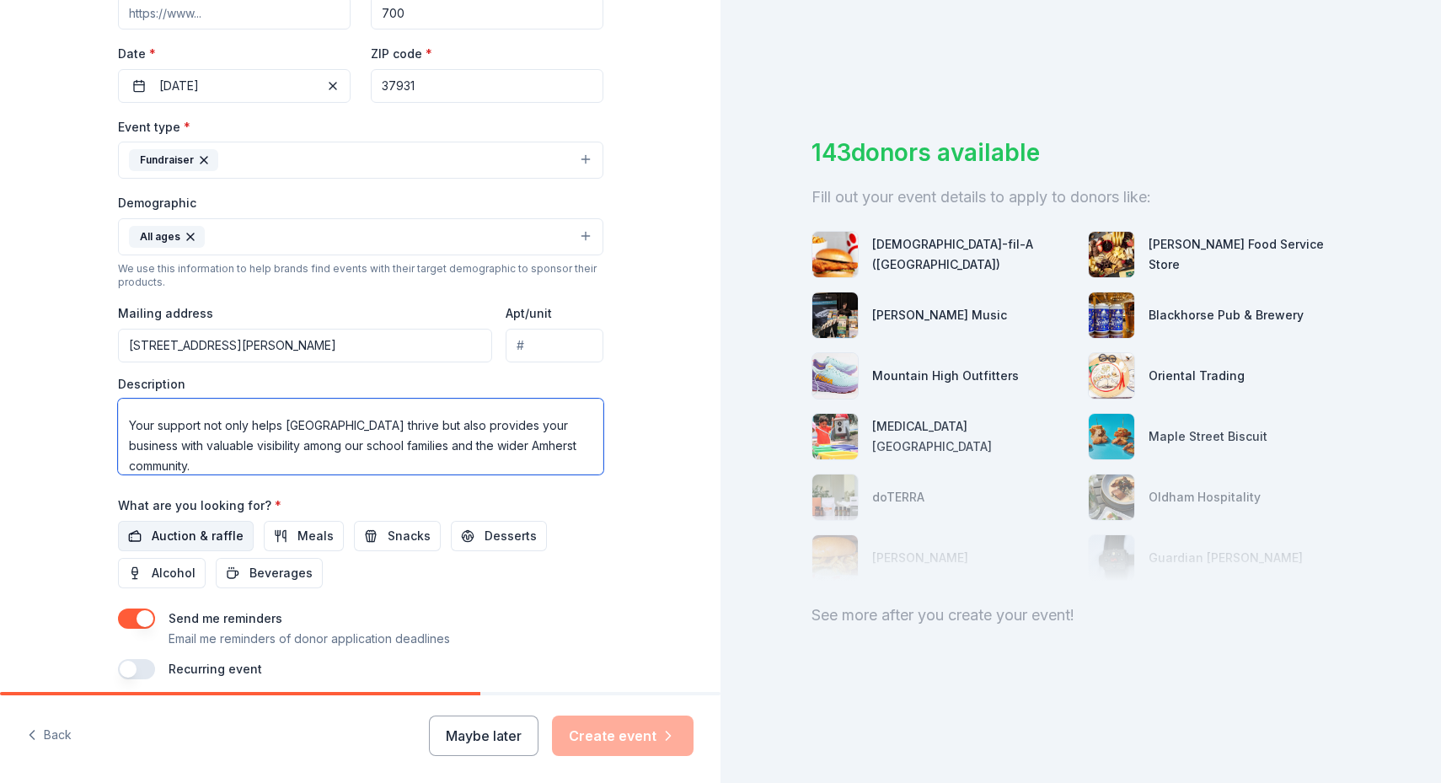
type textarea "Sharkfest is Amherst Elementary School’s largest annual community fundraiser, h…"
click at [193, 532] on span "Auction & raffle" at bounding box center [198, 536] width 92 height 20
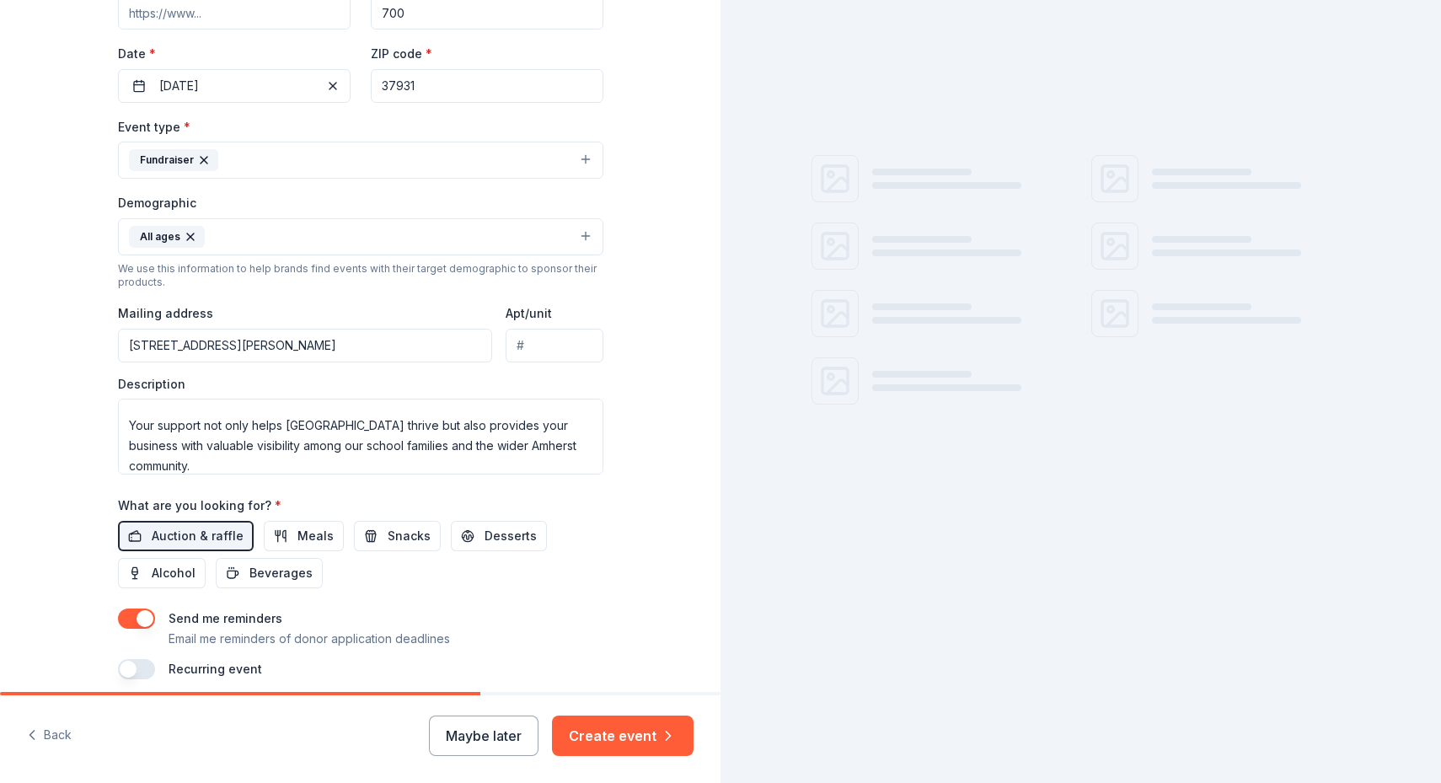
click at [51, 541] on div "Tell us about your event. We'll find in-kind donations you can apply for. Event…" at bounding box center [360, 197] width 721 height 1125
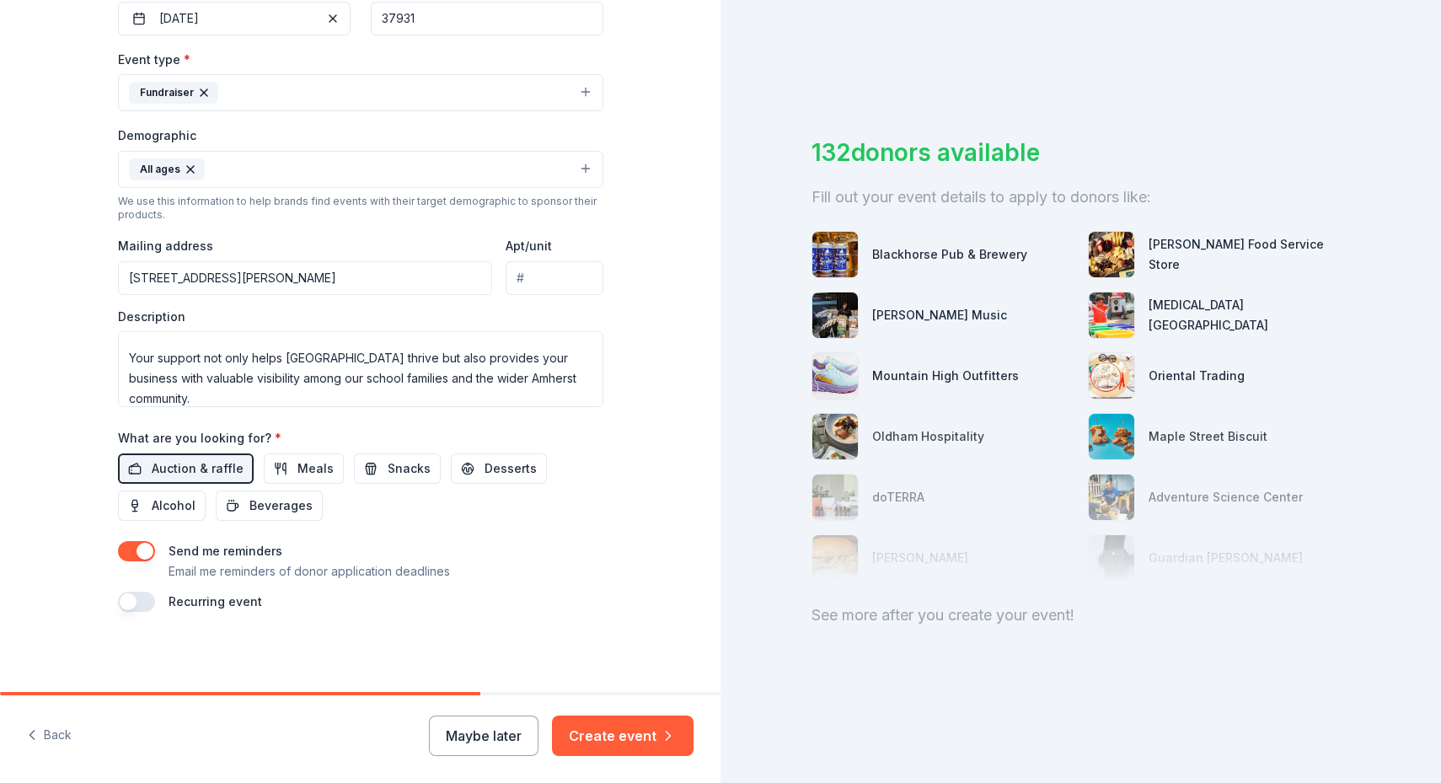
scroll to position [433, 0]
click at [133, 555] on button "button" at bounding box center [136, 550] width 37 height 20
click at [649, 749] on button "Create event" at bounding box center [623, 736] width 142 height 40
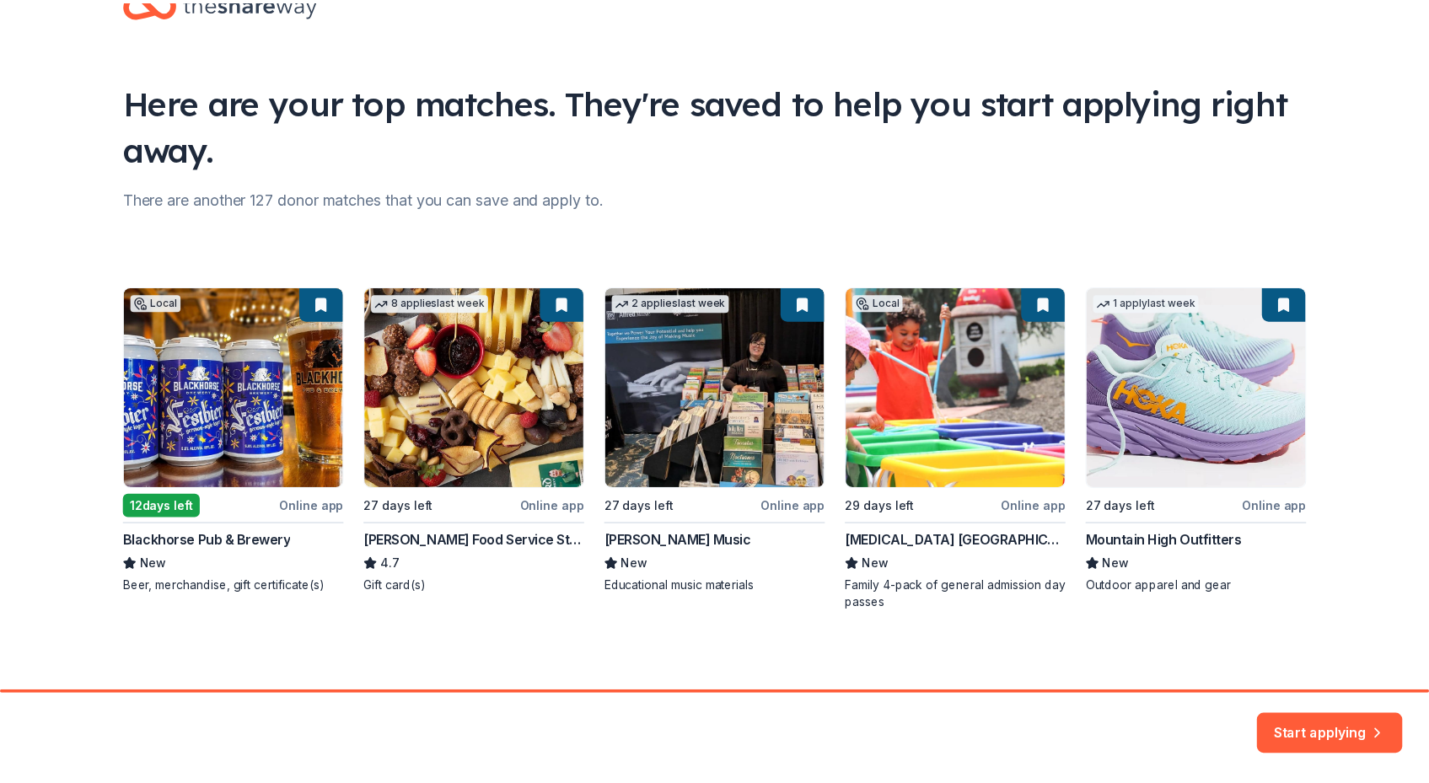
scroll to position [57, 0]
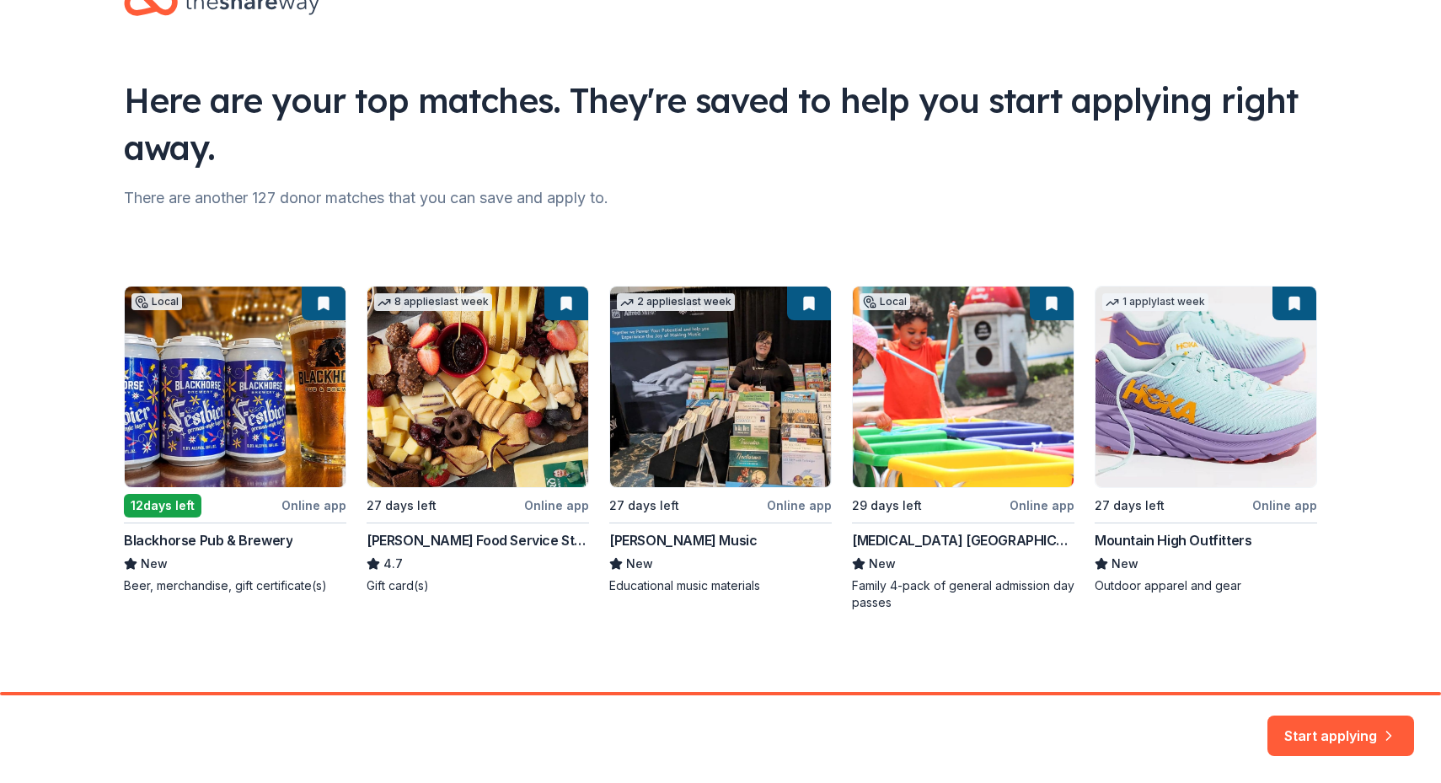
click at [157, 503] on div "Local 12 days left Online app Blackhorse Pub & Brewery New Beer, merchandise, g…" at bounding box center [720, 448] width 1193 height 325
click at [1316, 732] on button "Start applying" at bounding box center [1341, 725] width 147 height 40
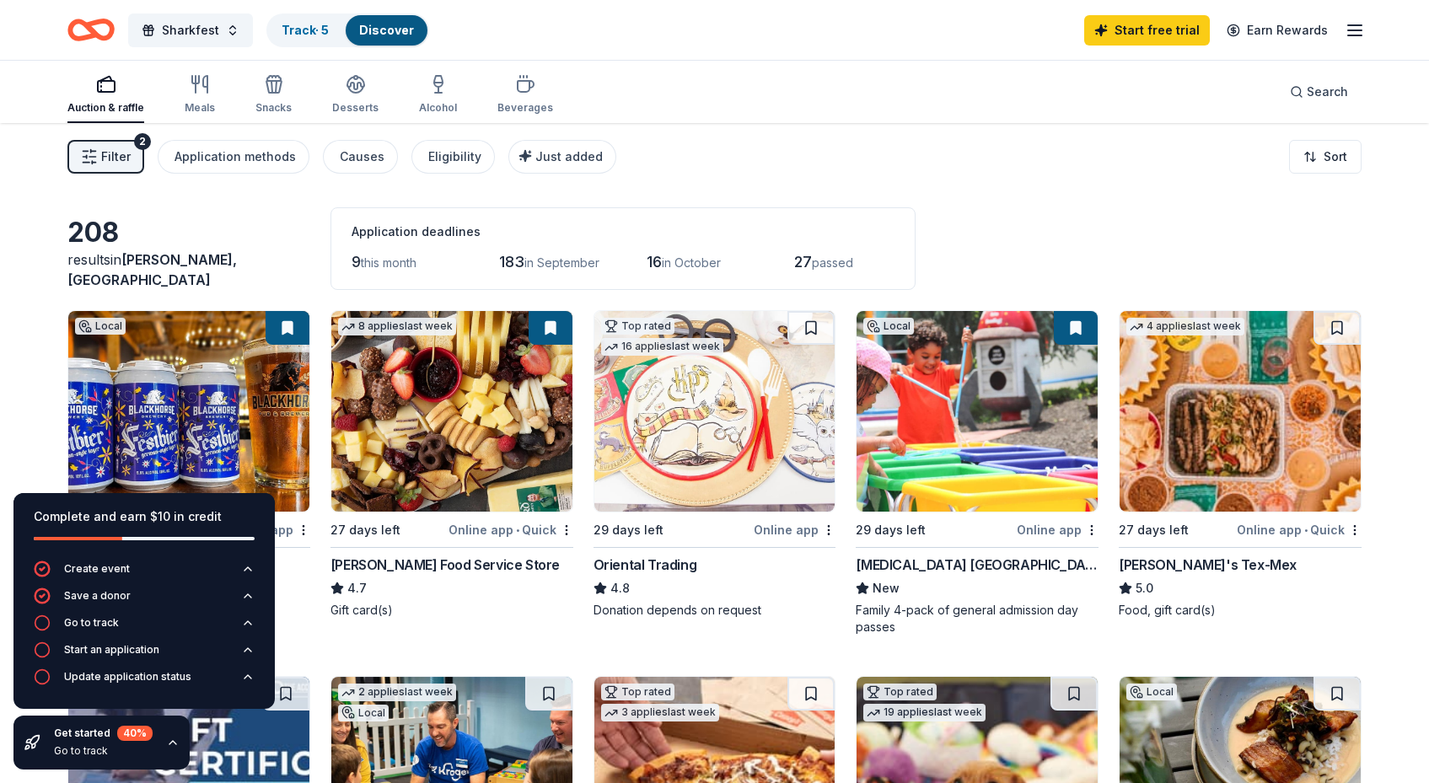
click at [947, 452] on img at bounding box center [976, 411] width 241 height 201
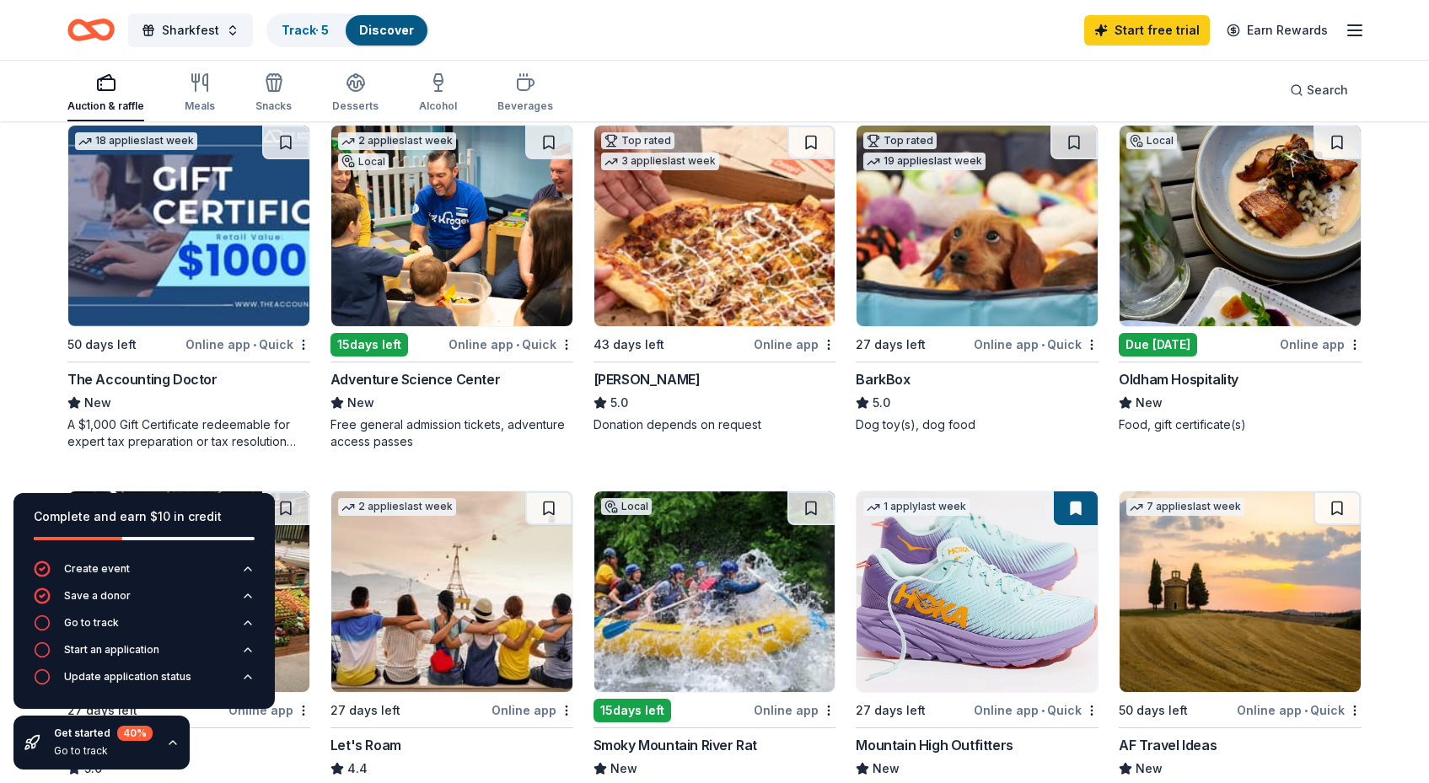
scroll to position [630, 0]
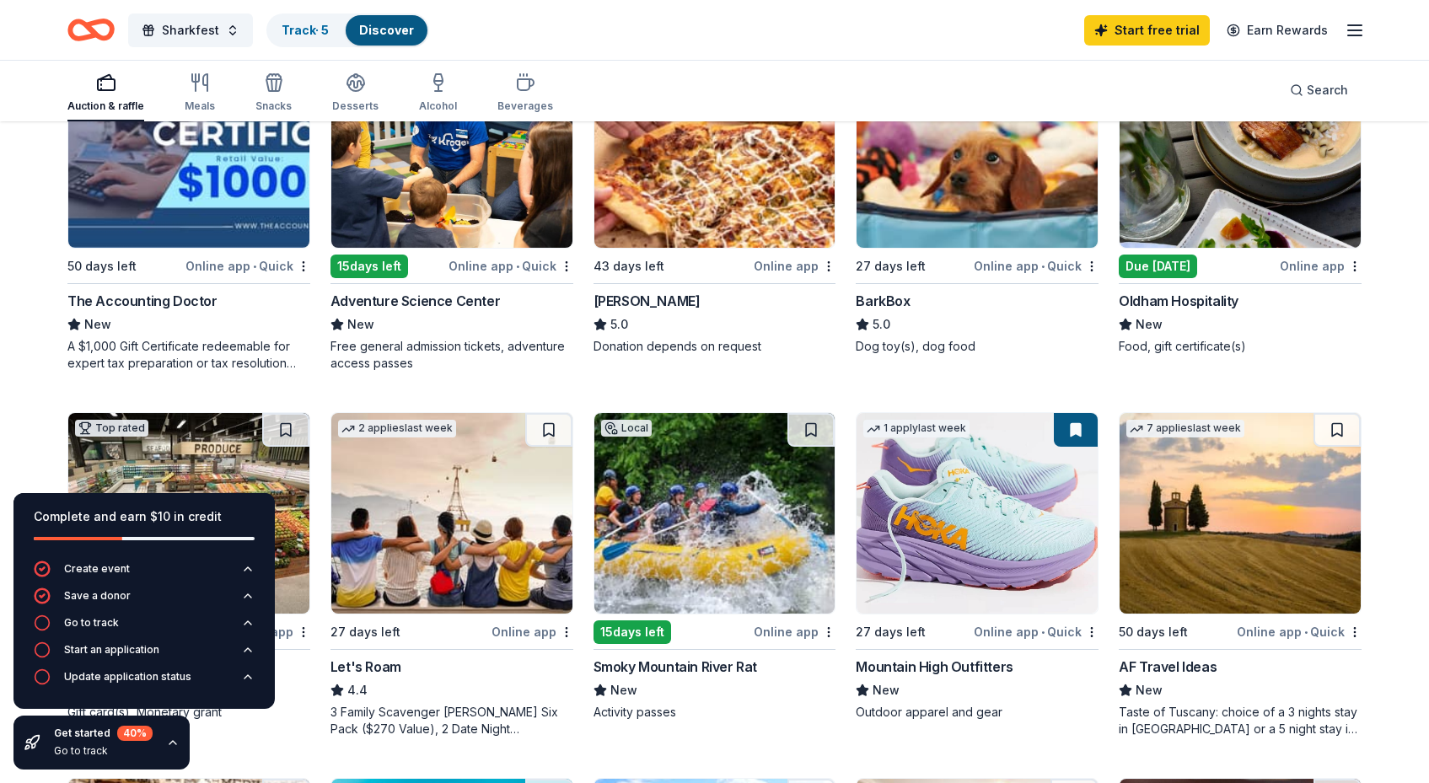
click at [722, 532] on img at bounding box center [714, 513] width 241 height 201
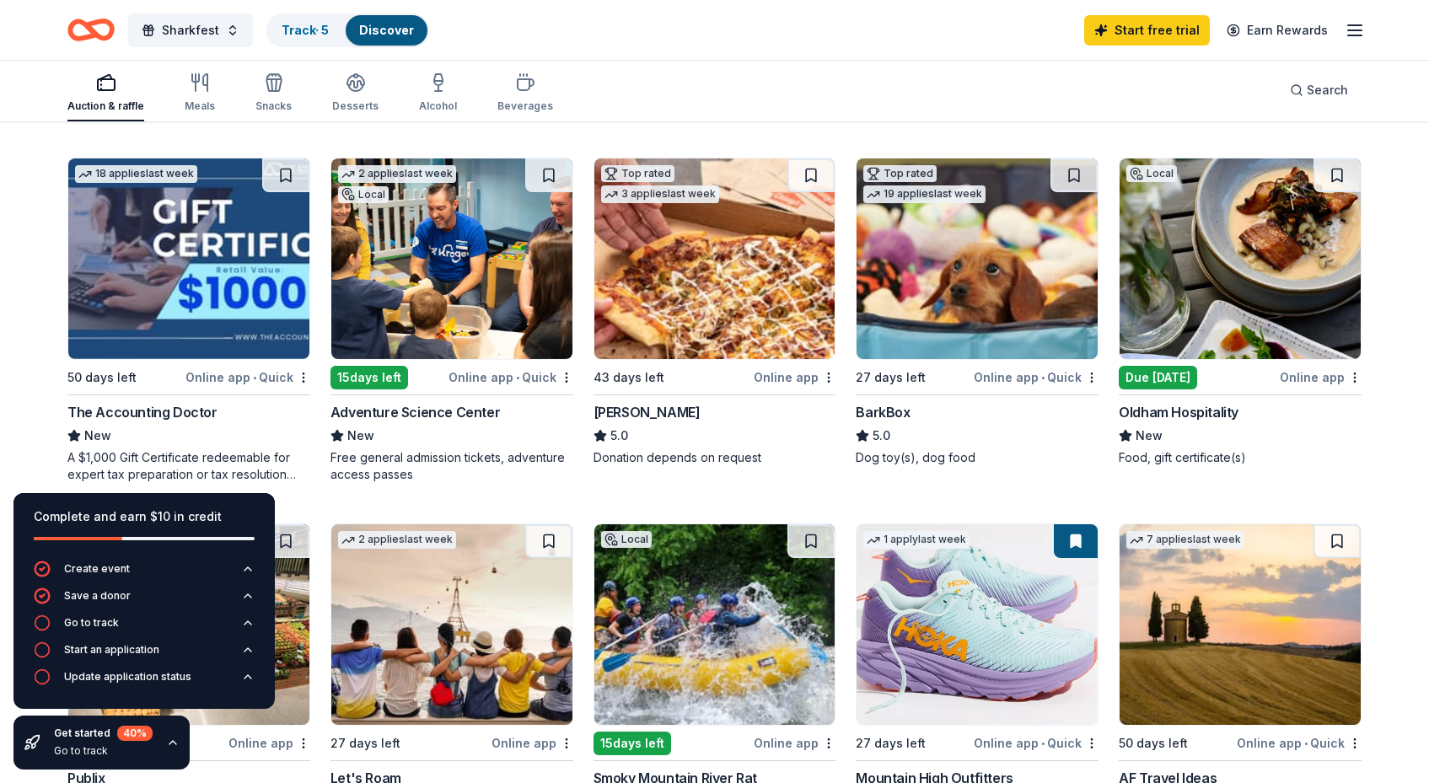
scroll to position [517, 0]
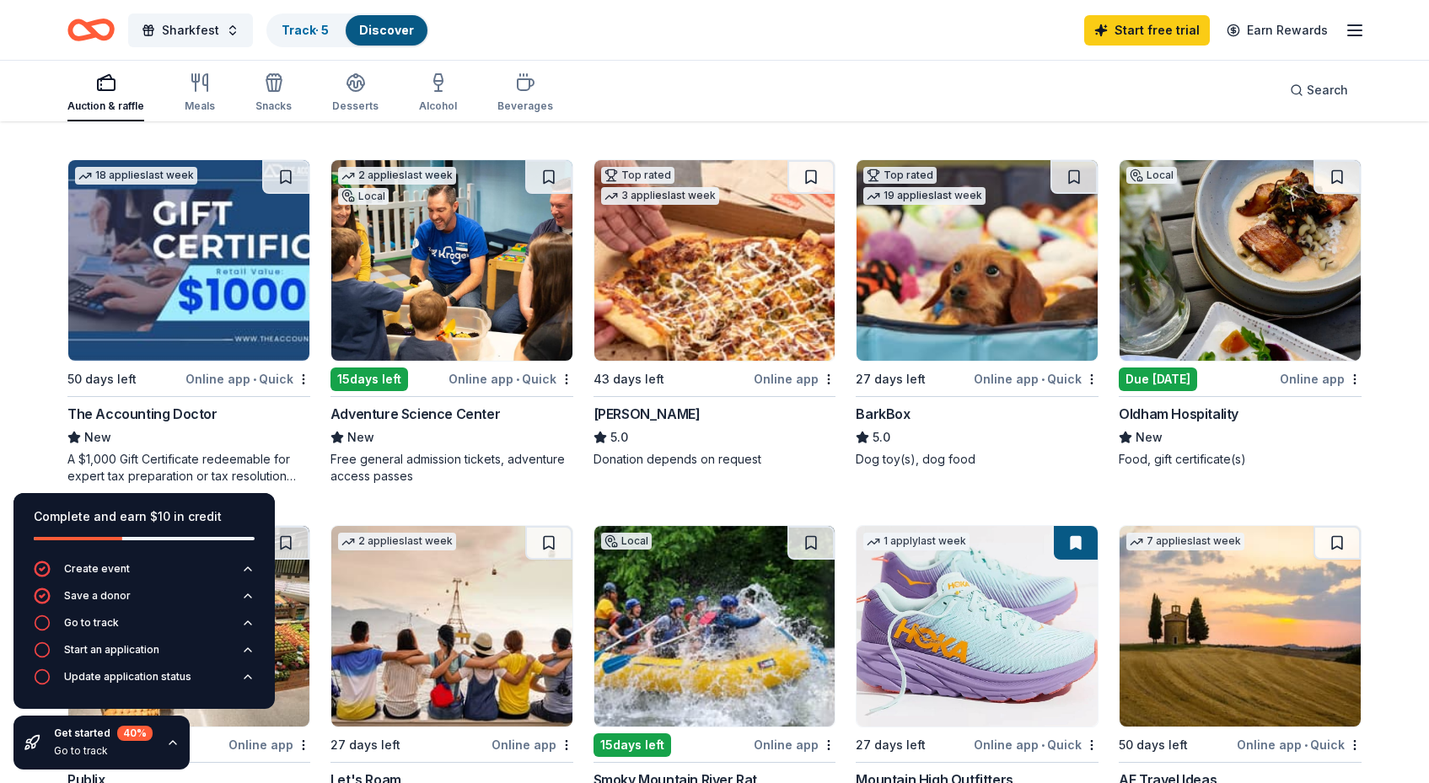
click at [483, 274] on img at bounding box center [451, 260] width 241 height 201
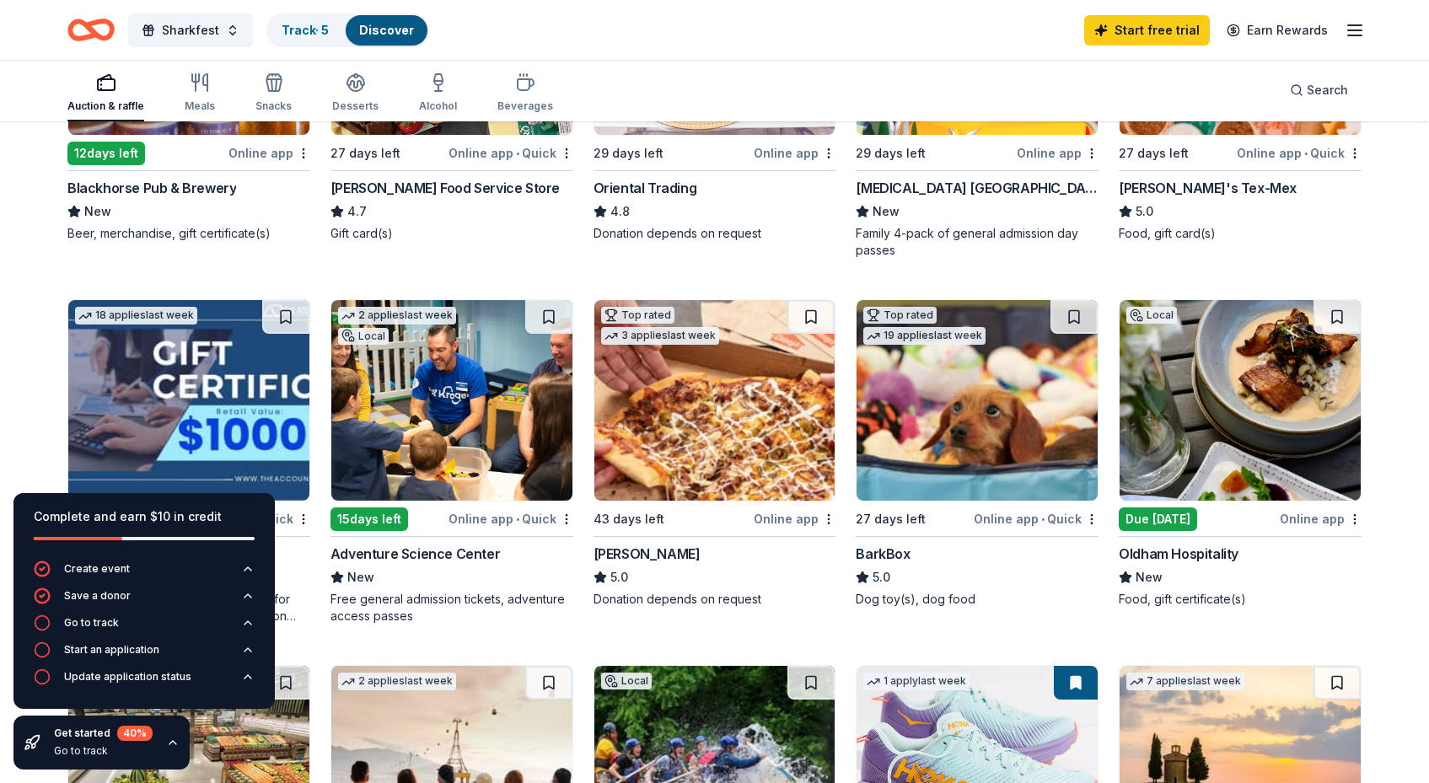
scroll to position [0, 0]
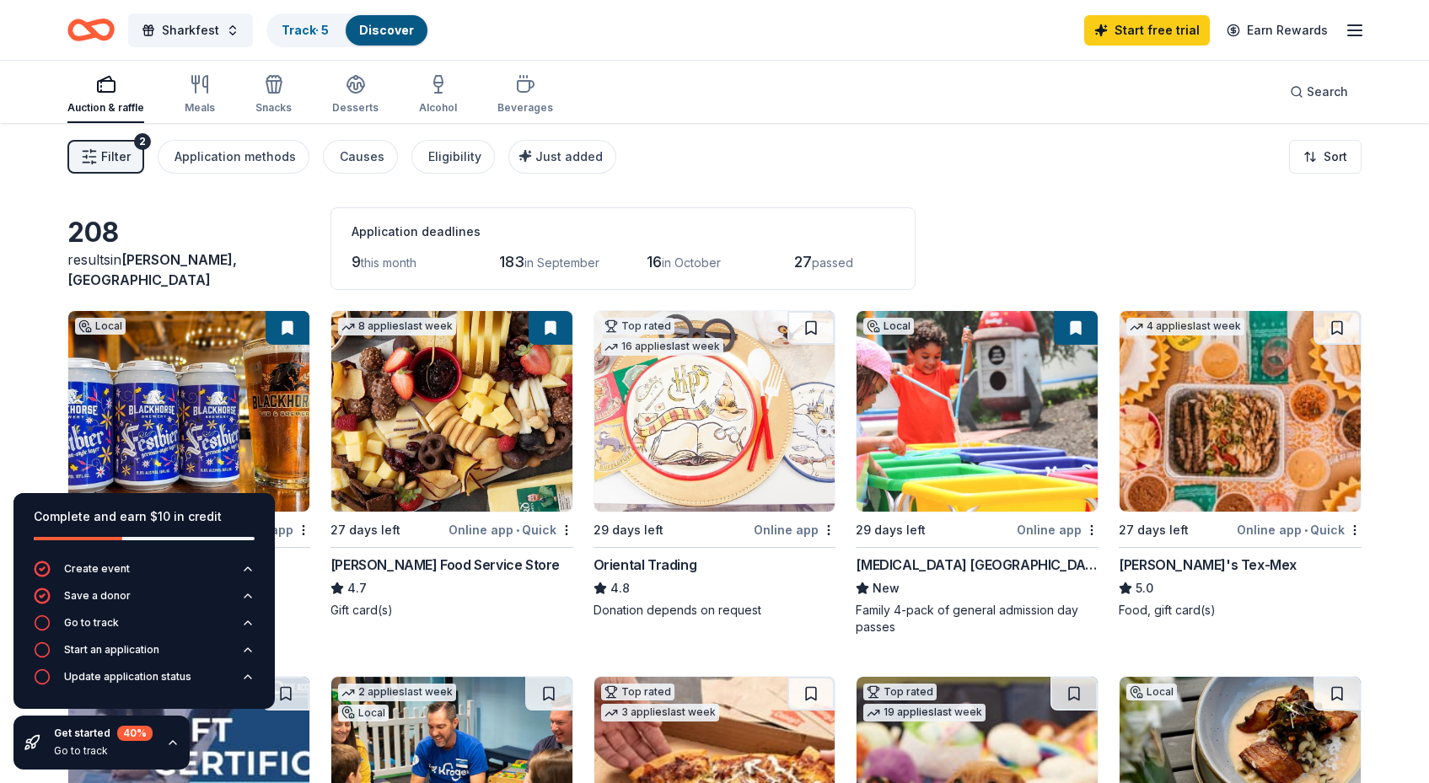
click at [175, 746] on icon "button" at bounding box center [172, 742] width 13 height 13
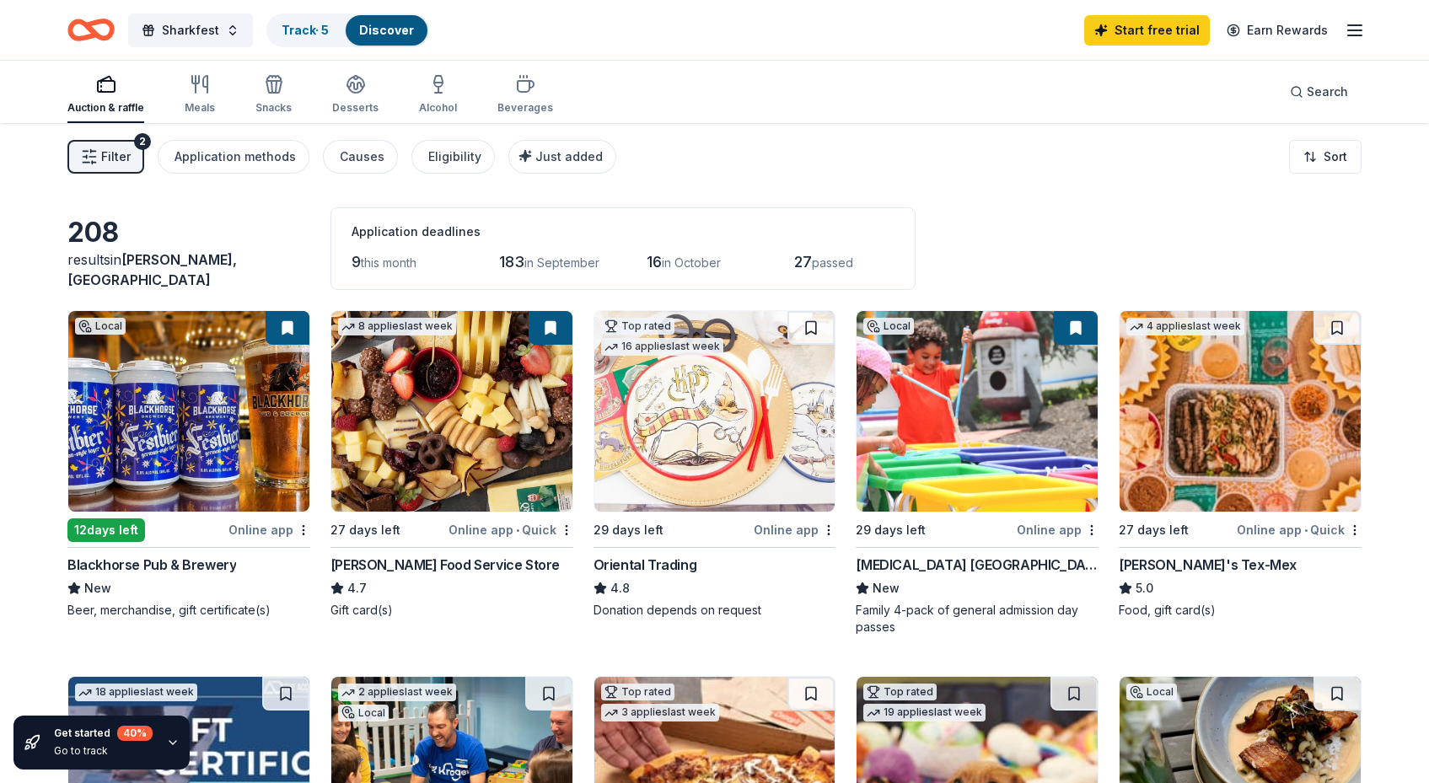
click at [116, 535] on div "12 days left" at bounding box center [106, 530] width 78 height 24
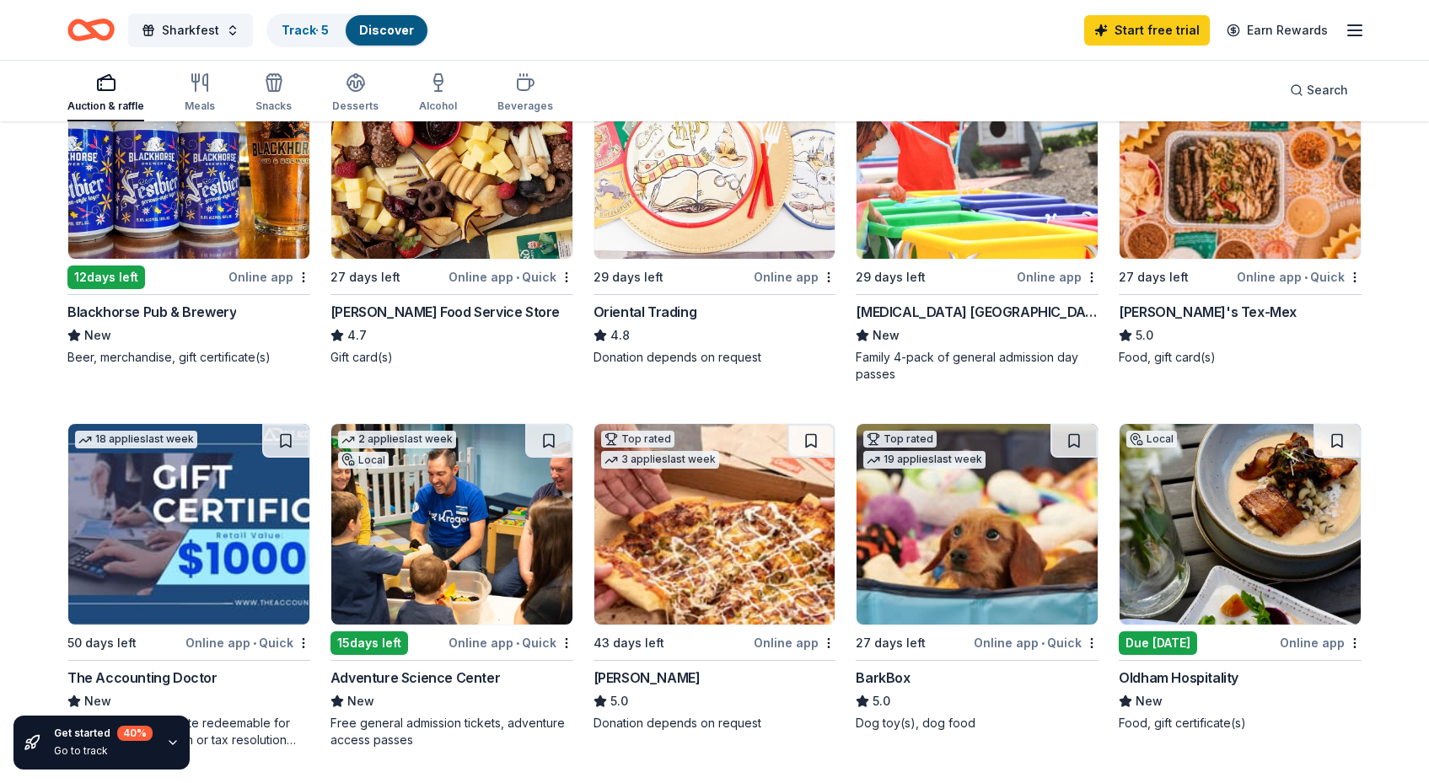
scroll to position [349, 0]
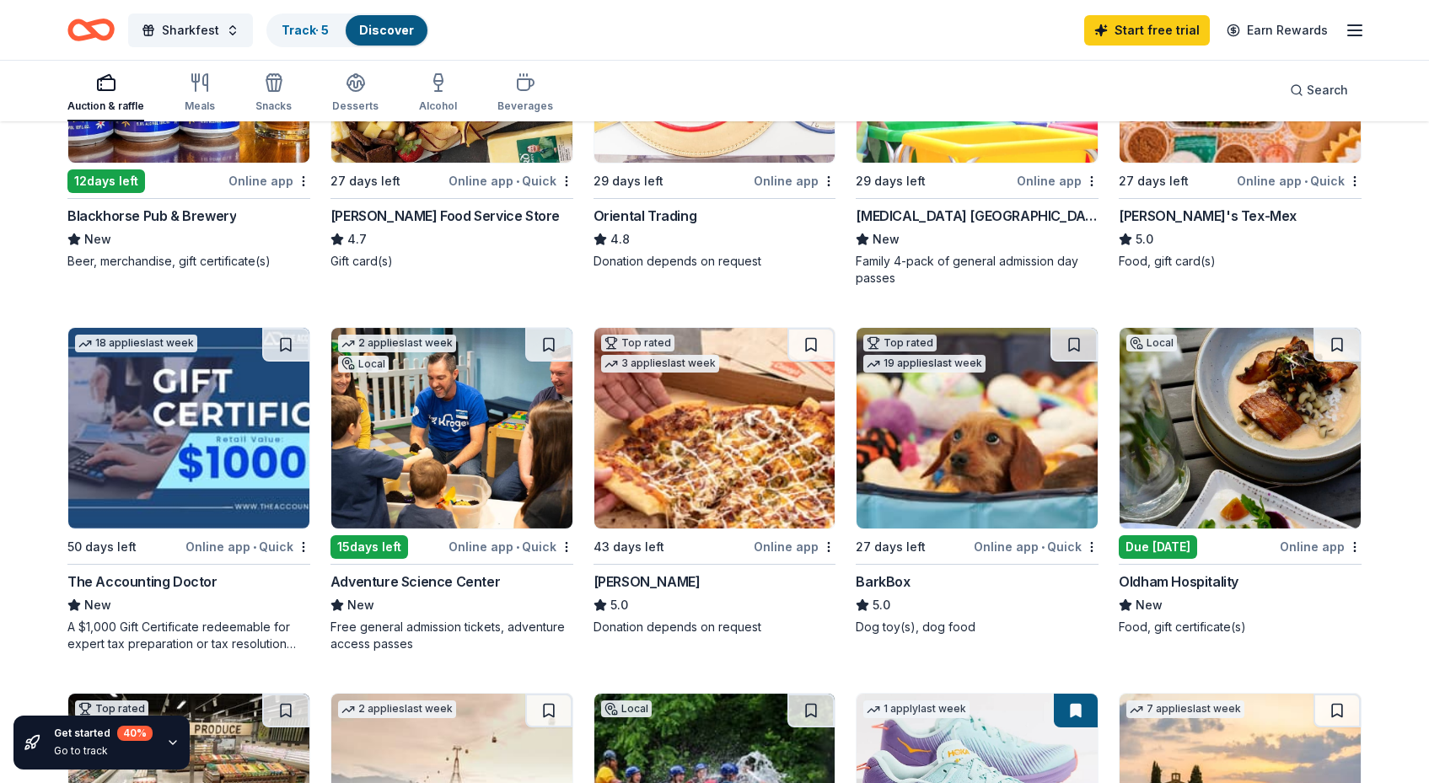
click at [906, 424] on img at bounding box center [976, 428] width 241 height 201
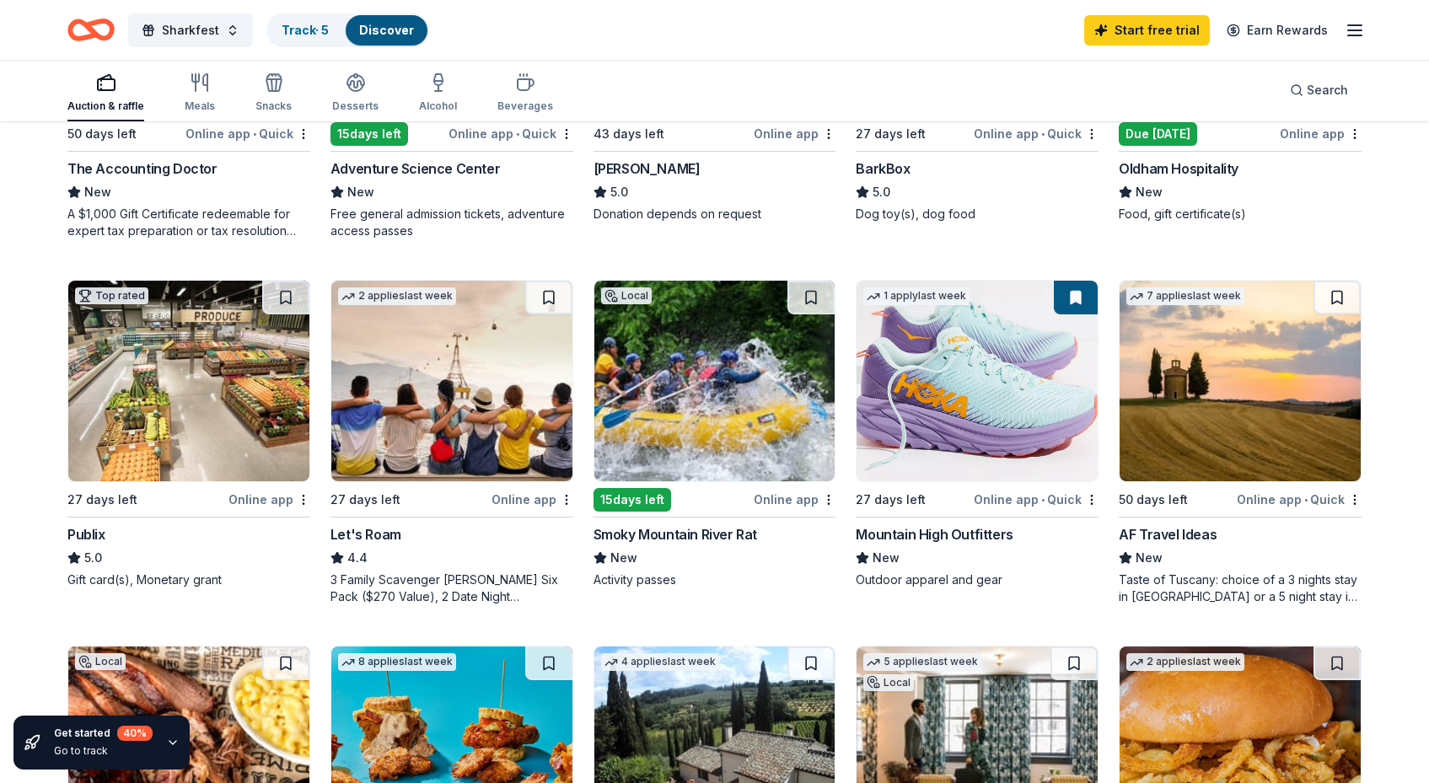
scroll to position [763, 0]
click at [953, 413] on img at bounding box center [976, 380] width 241 height 201
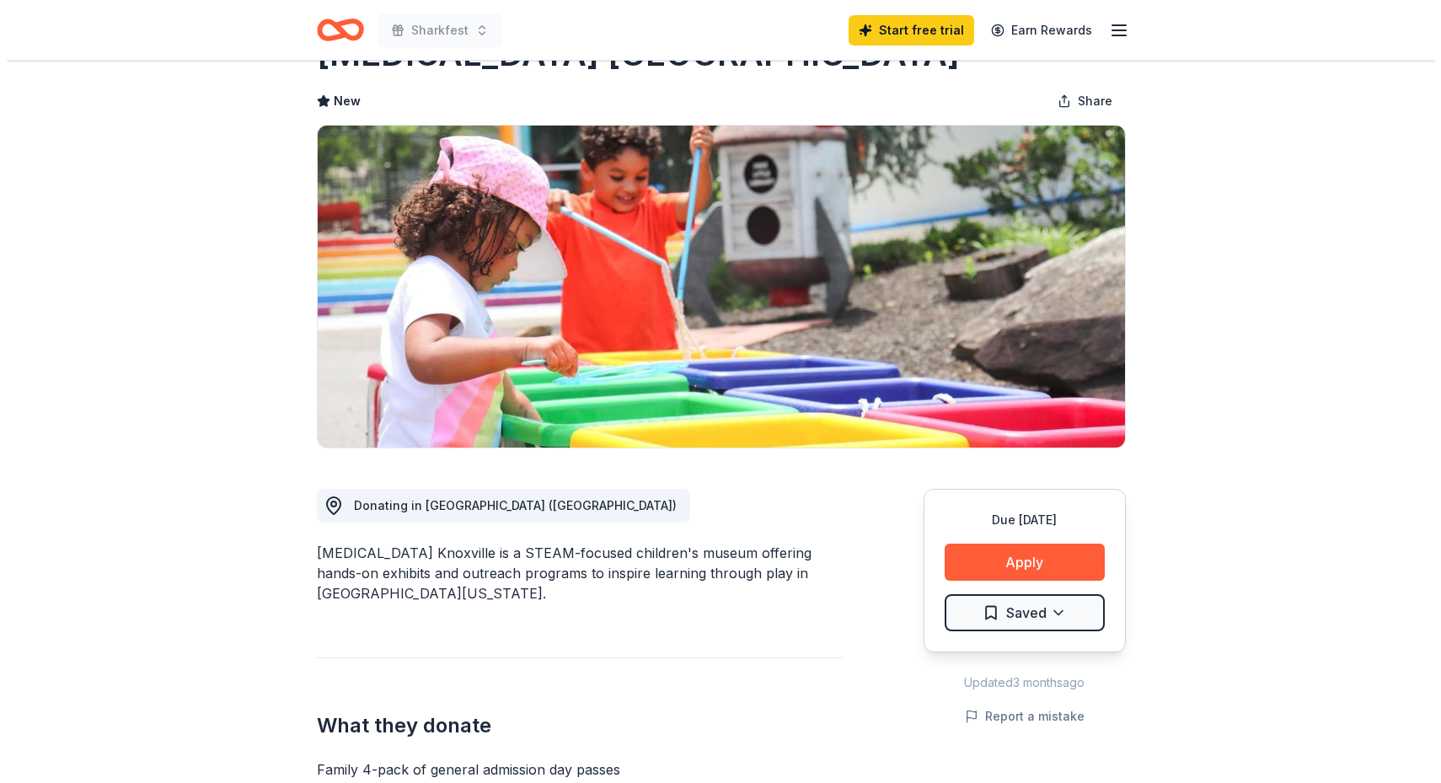
scroll to position [64, 0]
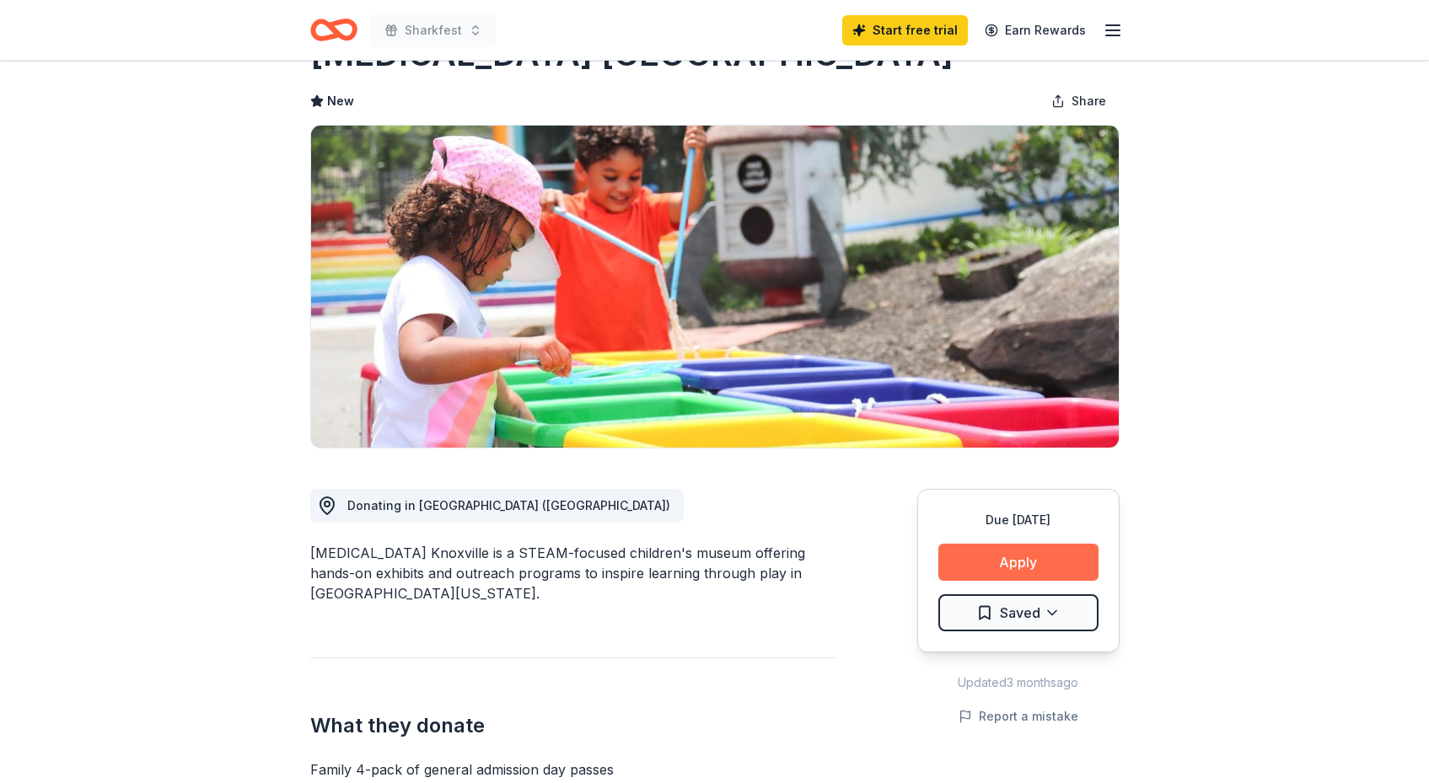
click at [1019, 555] on button "Apply" at bounding box center [1018, 562] width 160 height 37
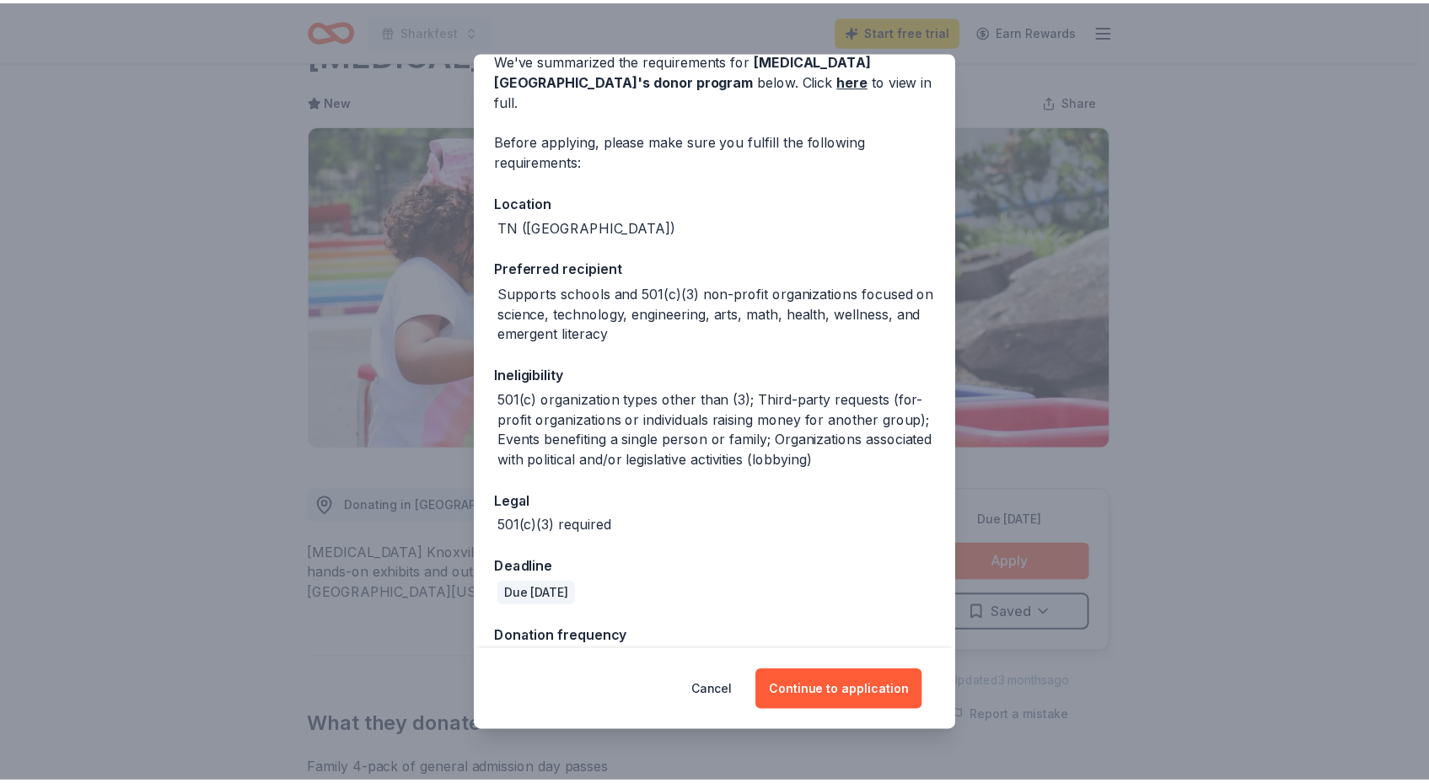
scroll to position [170, 0]
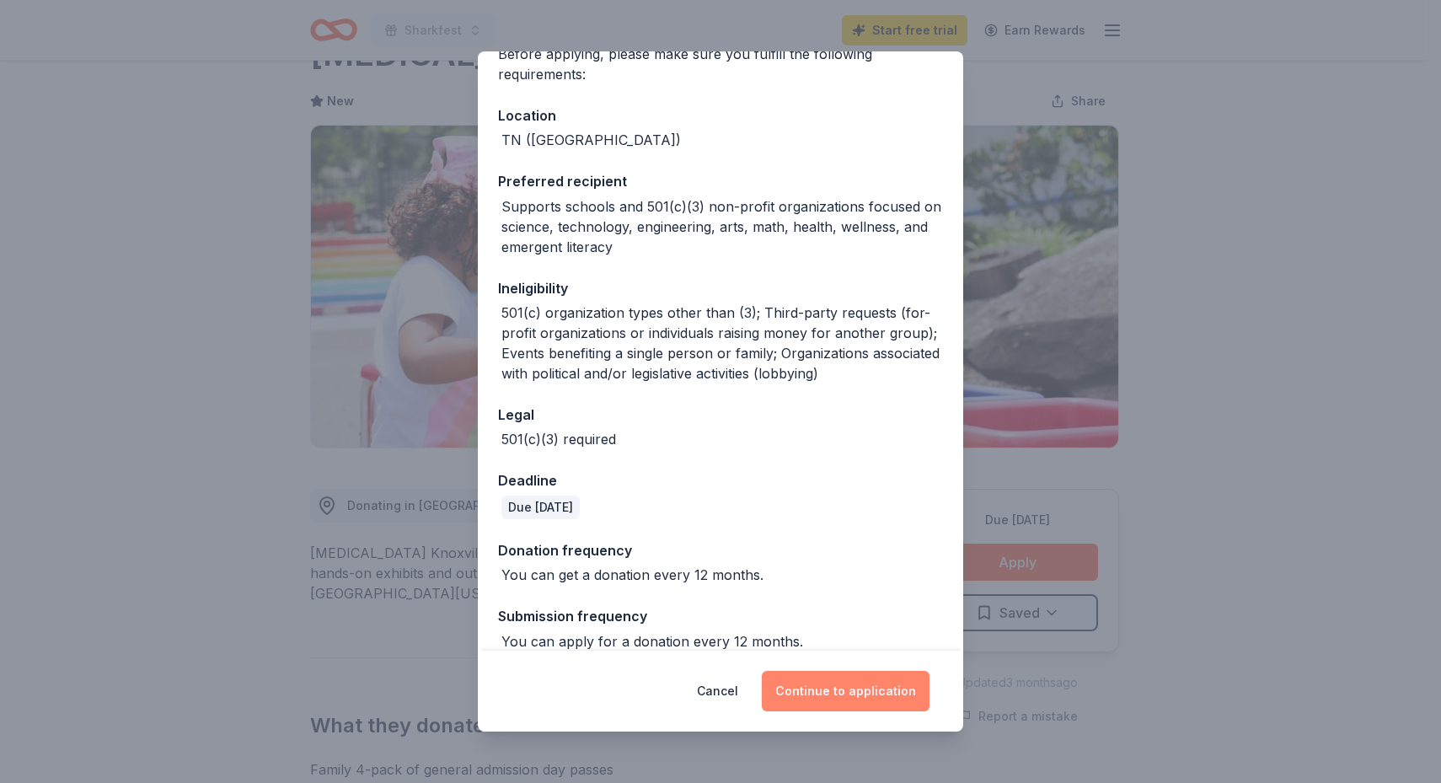
click at [845, 692] on button "Continue to application" at bounding box center [846, 691] width 168 height 40
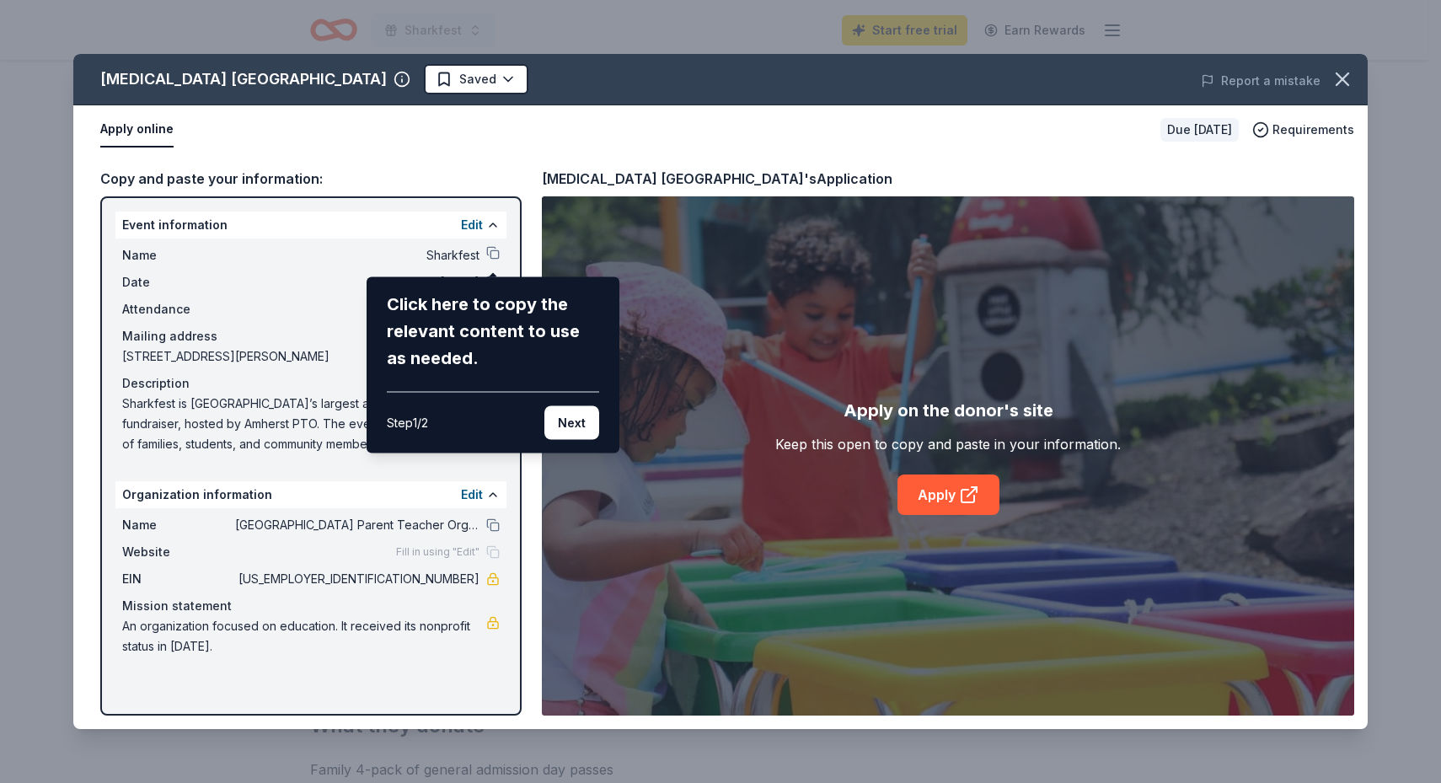
click at [325, 296] on div "Muse Knoxville Saved Report a mistake Apply online Due in 29 days Requirements …" at bounding box center [720, 391] width 1295 height 675
click at [572, 421] on button "Next" at bounding box center [571, 423] width 55 height 34
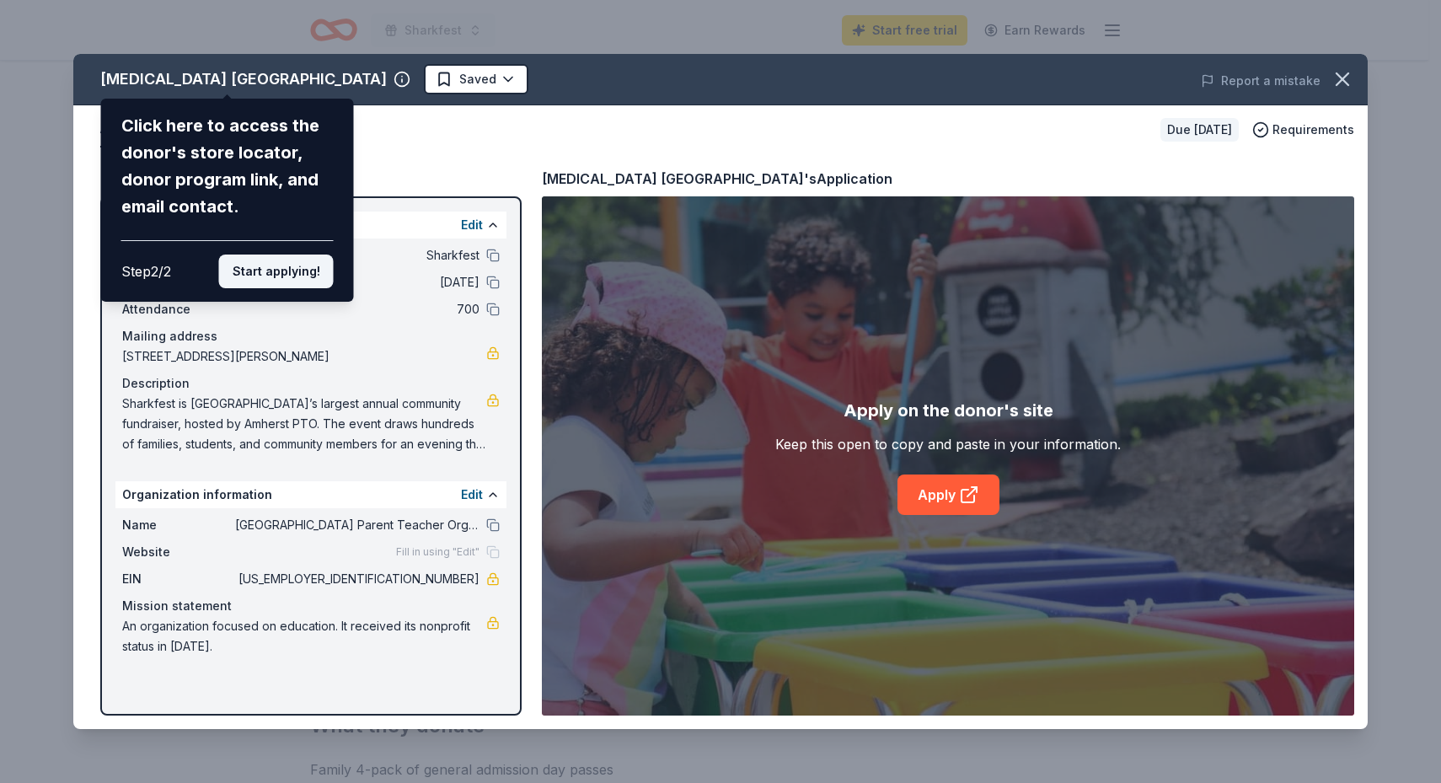
click at [308, 266] on button "Start applying!" at bounding box center [276, 272] width 115 height 34
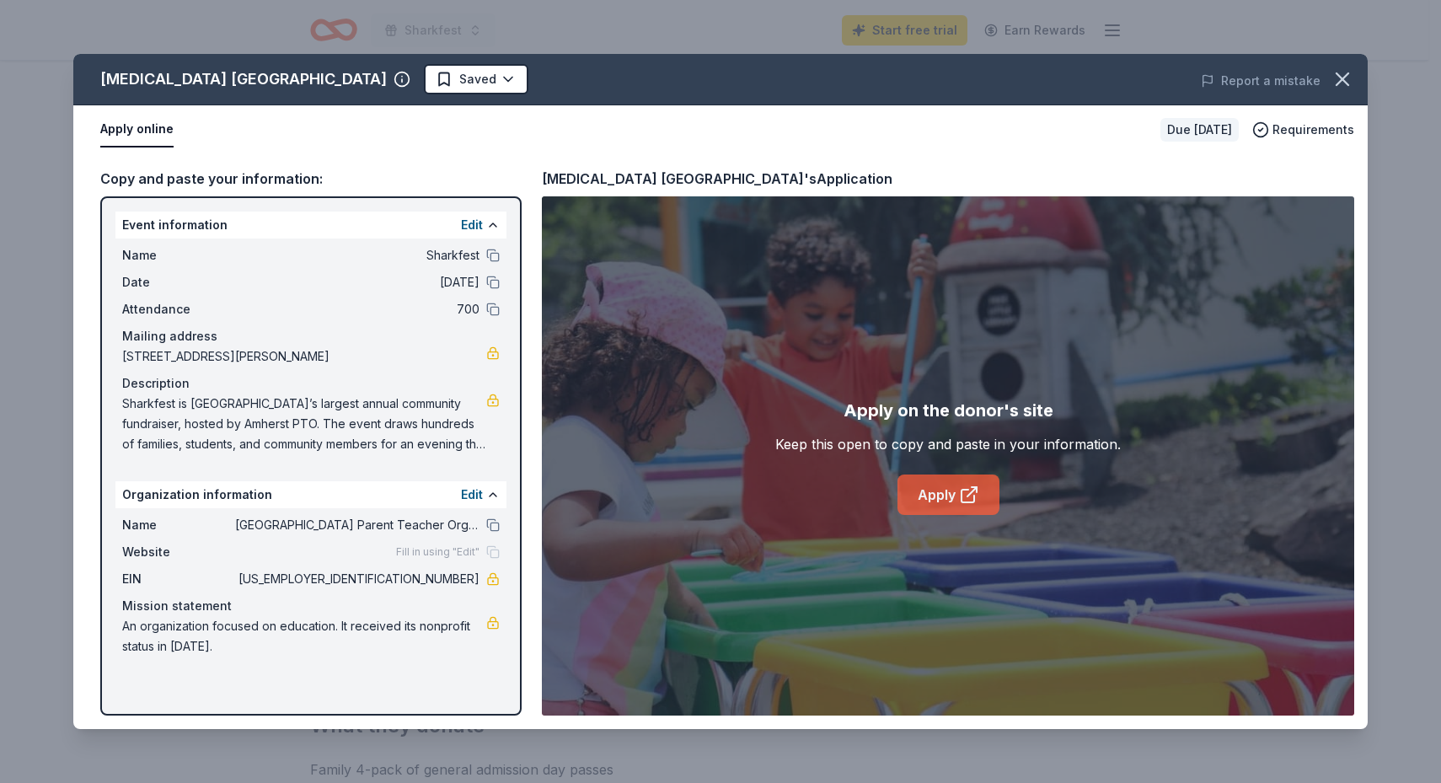
click at [936, 503] on link "Apply" at bounding box center [949, 495] width 102 height 40
click at [1342, 81] on icon "button" at bounding box center [1343, 79] width 24 height 24
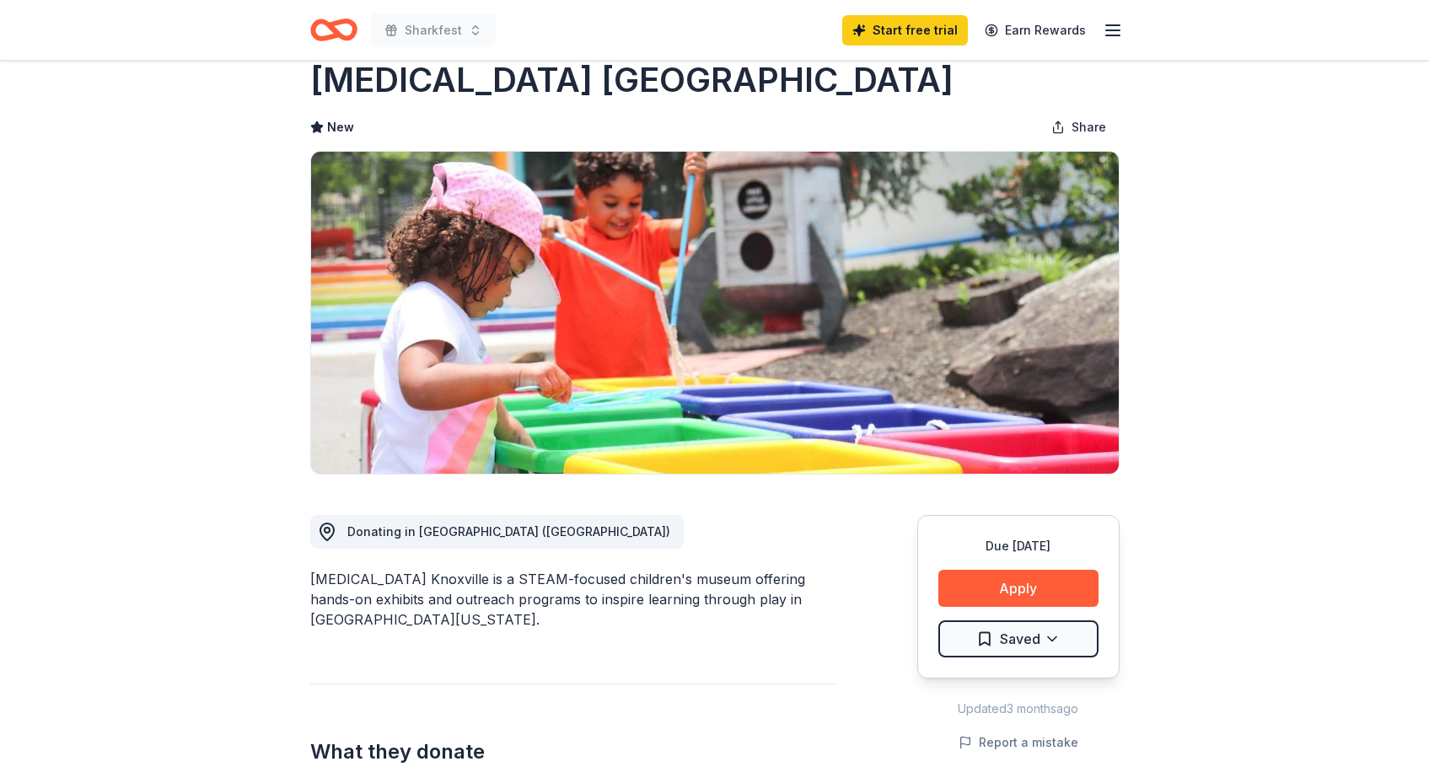
scroll to position [0, 0]
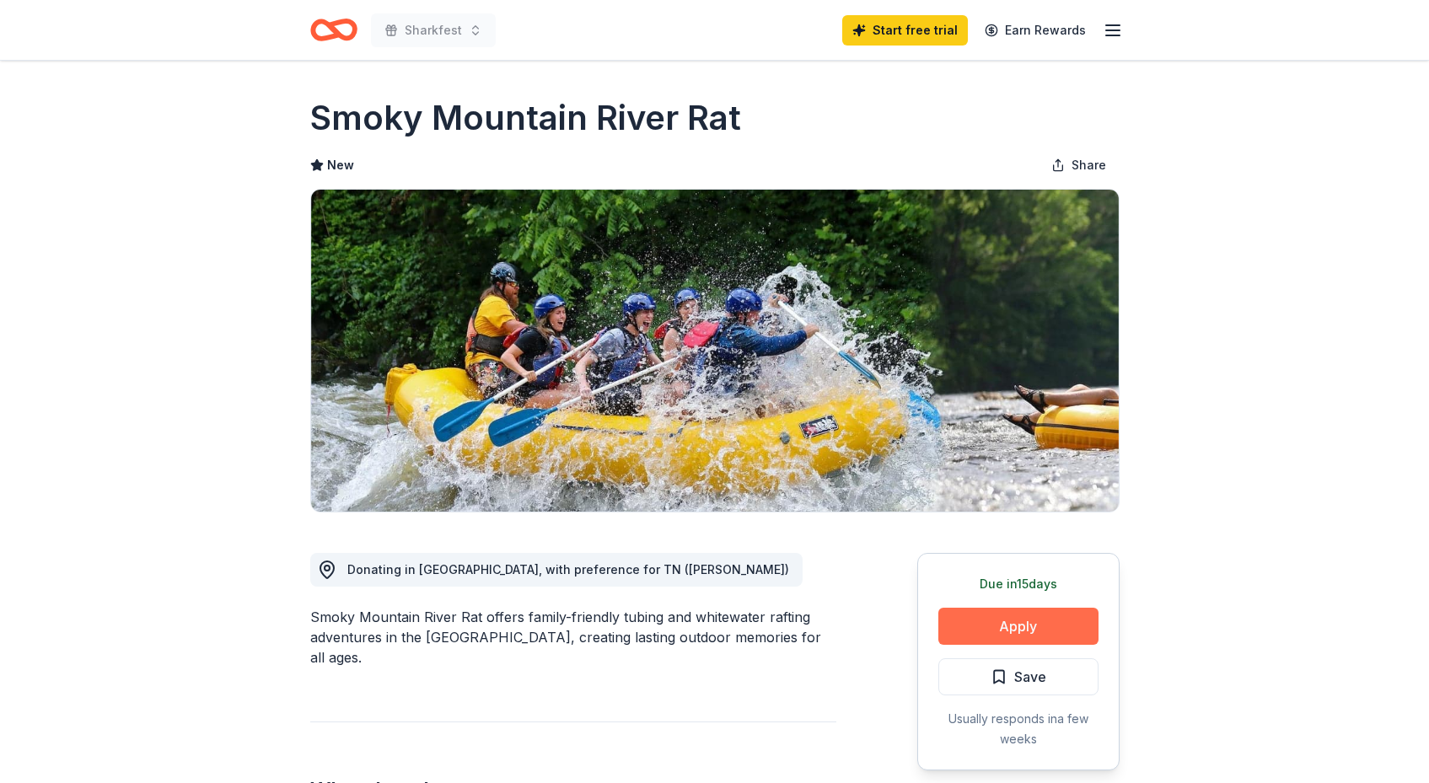
click at [1019, 630] on button "Apply" at bounding box center [1018, 626] width 160 height 37
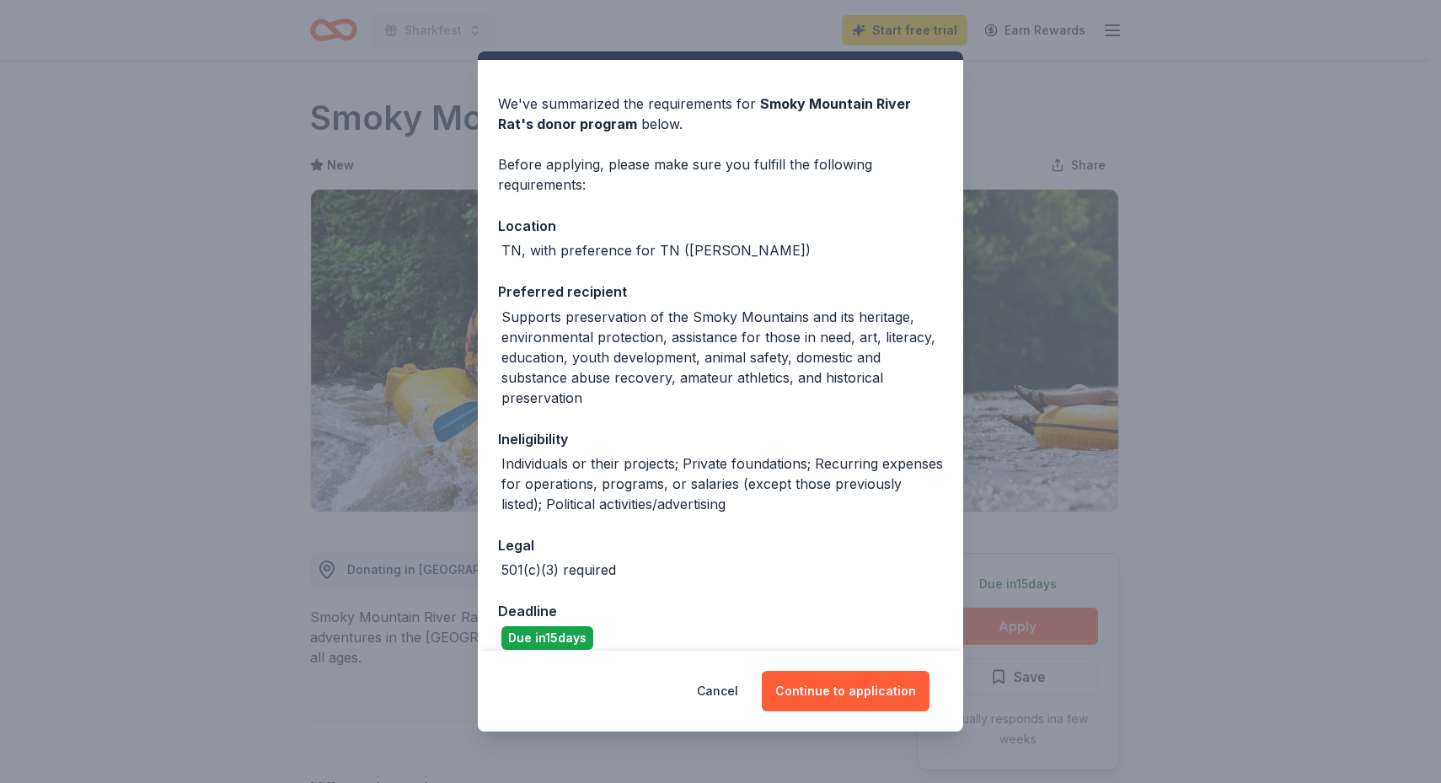
scroll to position [58, 0]
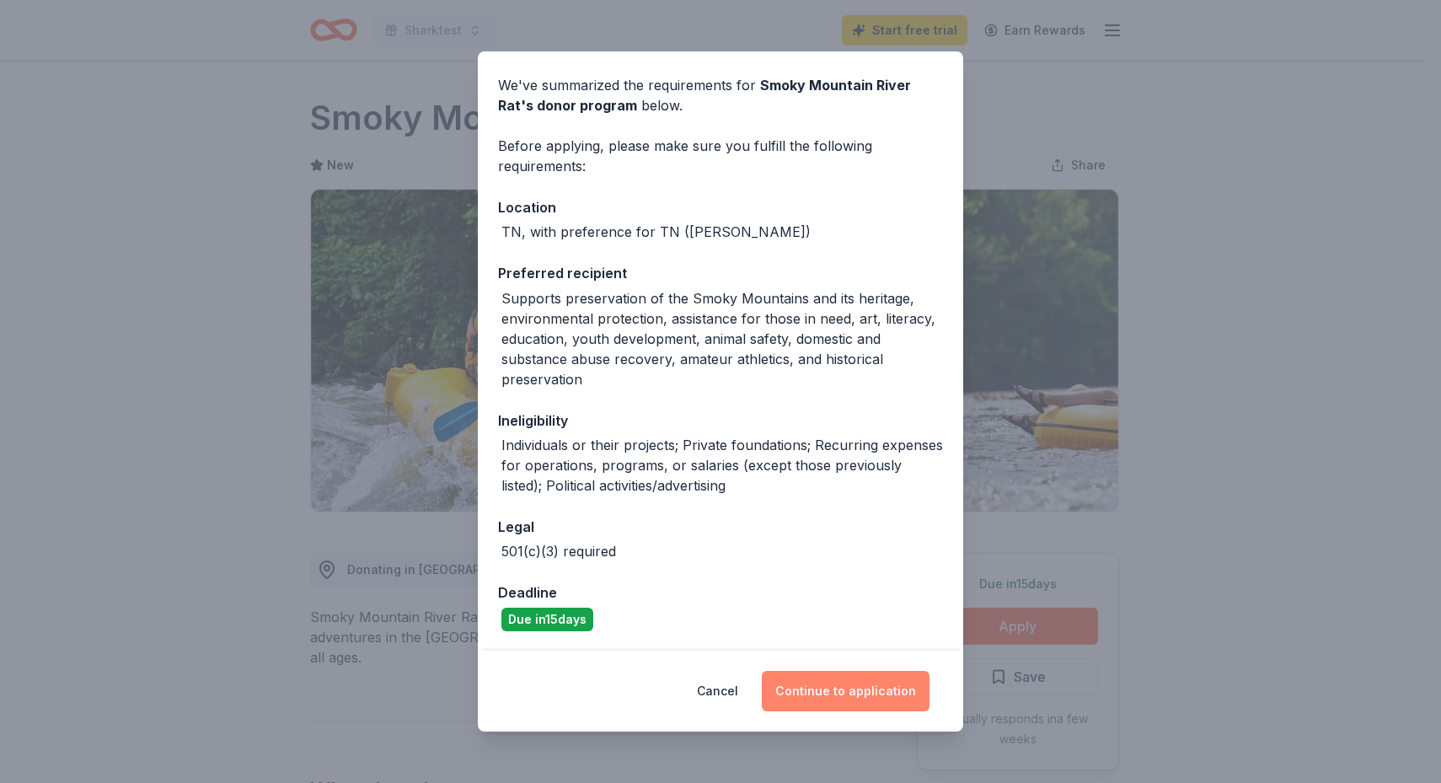
click at [903, 693] on button "Continue to application" at bounding box center [846, 691] width 168 height 40
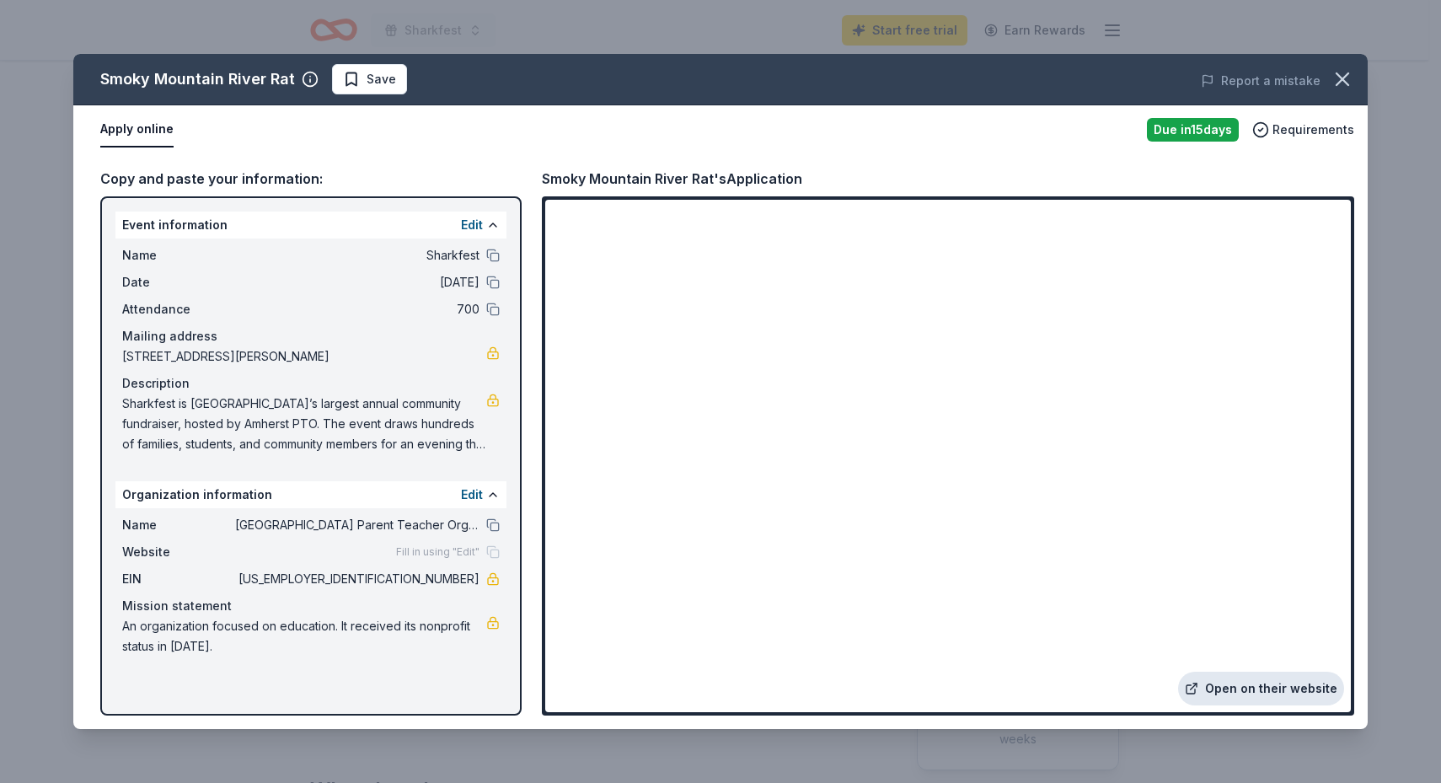
click at [1242, 694] on link "Open on their website" at bounding box center [1261, 689] width 166 height 34
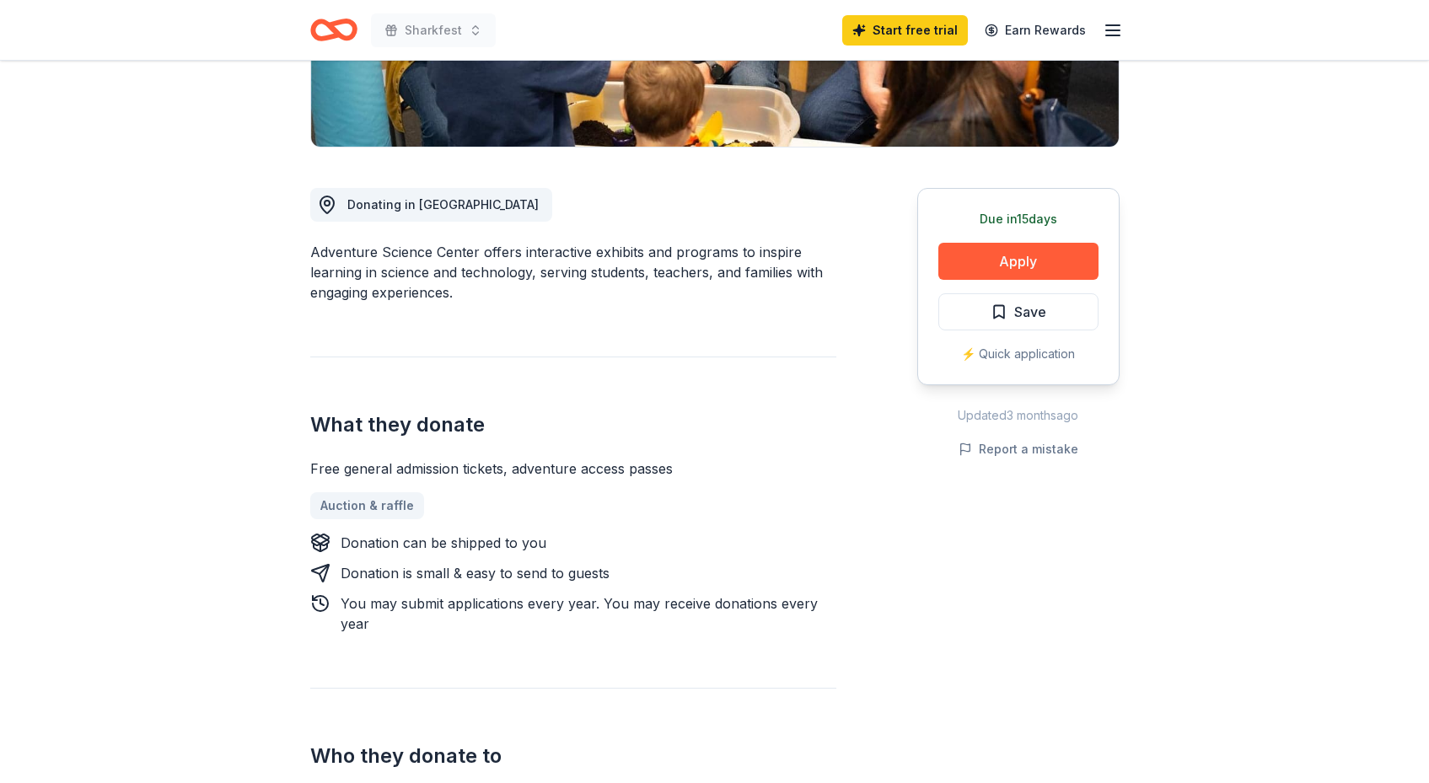
scroll to position [223, 0]
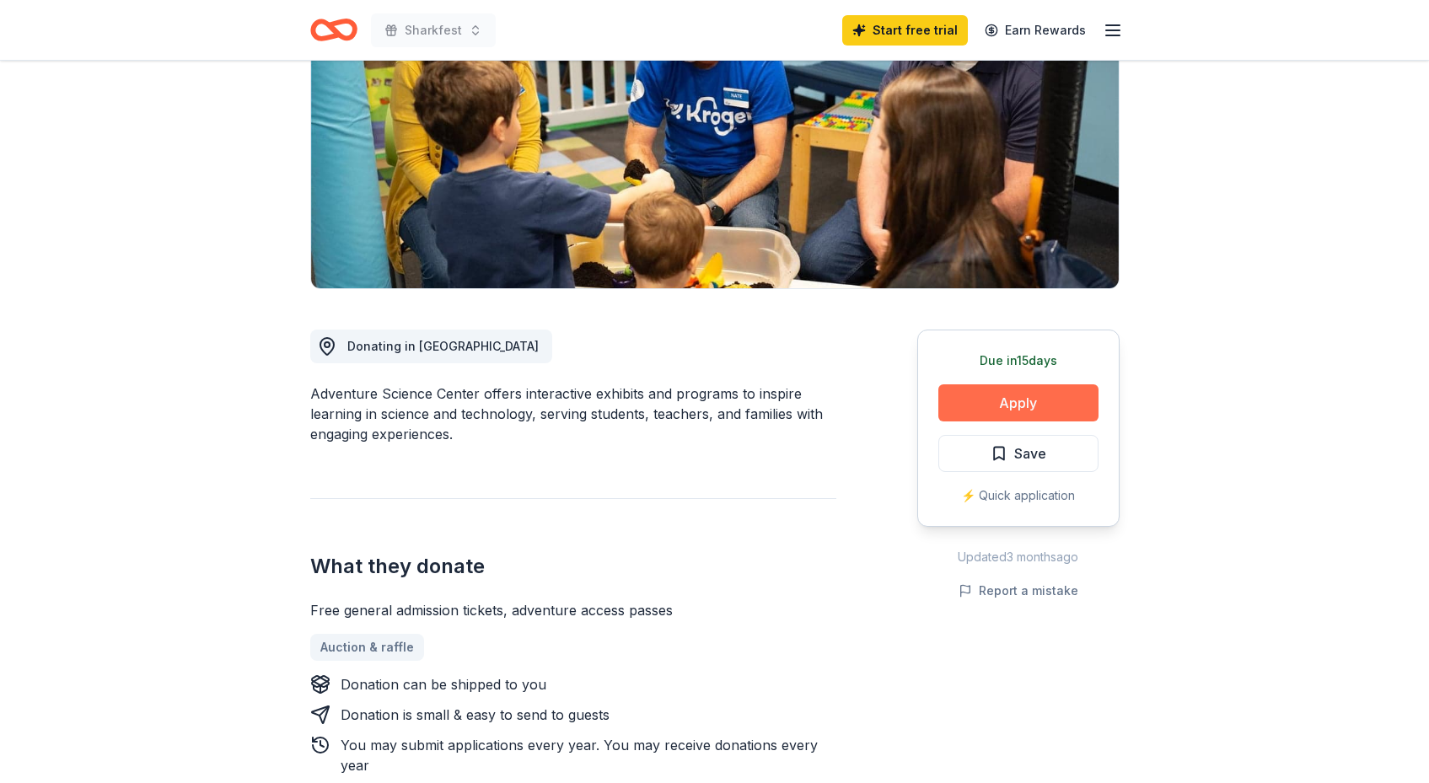
click at [995, 402] on button "Apply" at bounding box center [1018, 402] width 160 height 37
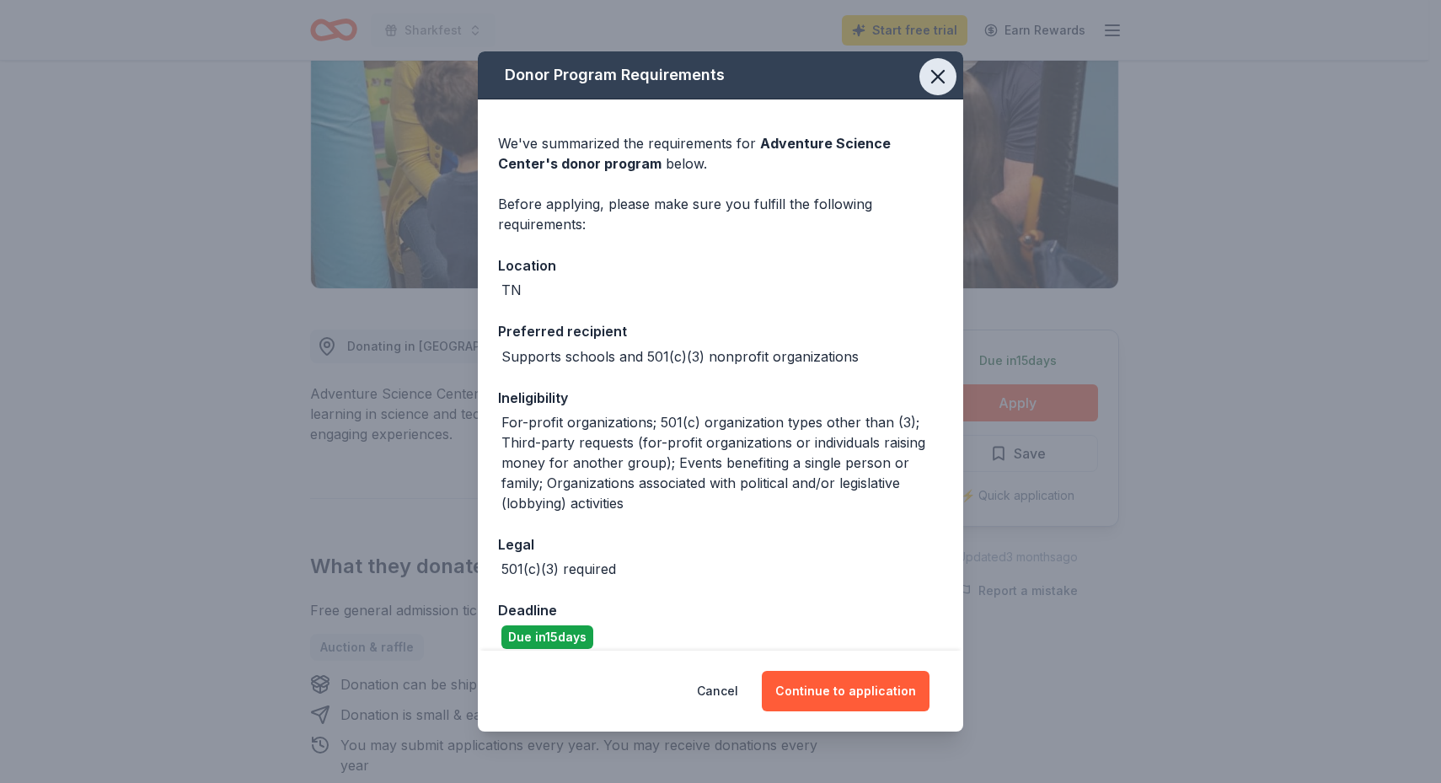
click at [926, 80] on icon "button" at bounding box center [938, 77] width 24 height 24
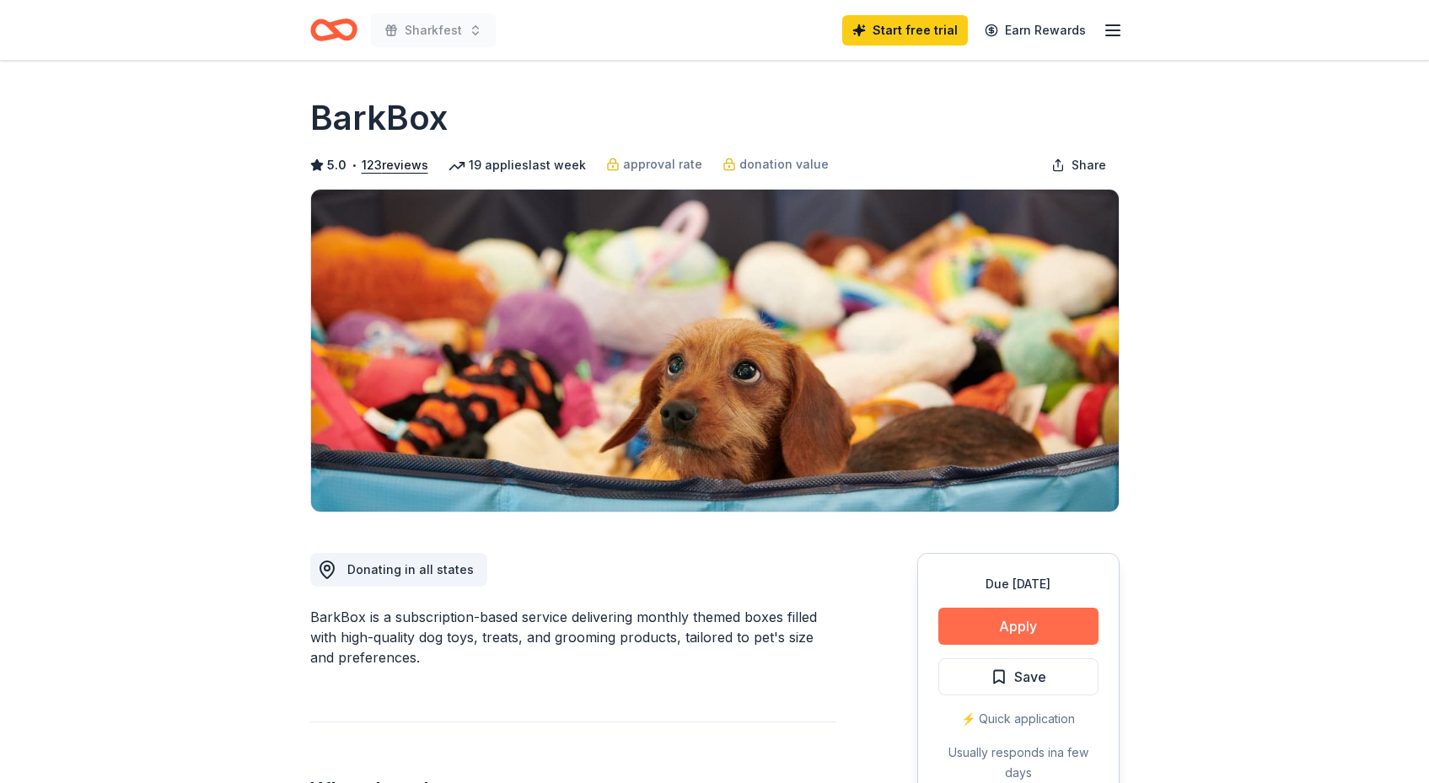
click at [1007, 625] on button "Apply" at bounding box center [1018, 626] width 160 height 37
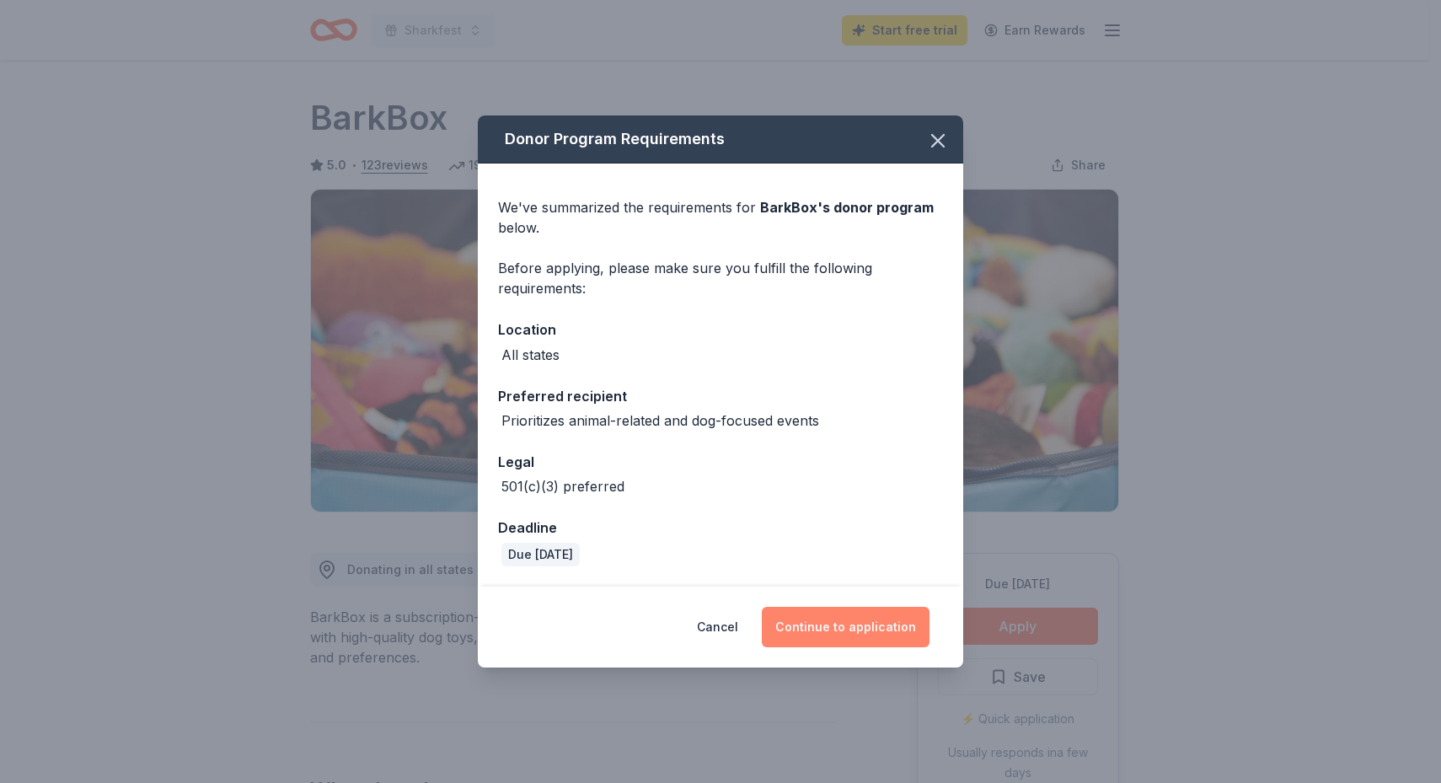
click at [833, 630] on button "Continue to application" at bounding box center [846, 627] width 168 height 40
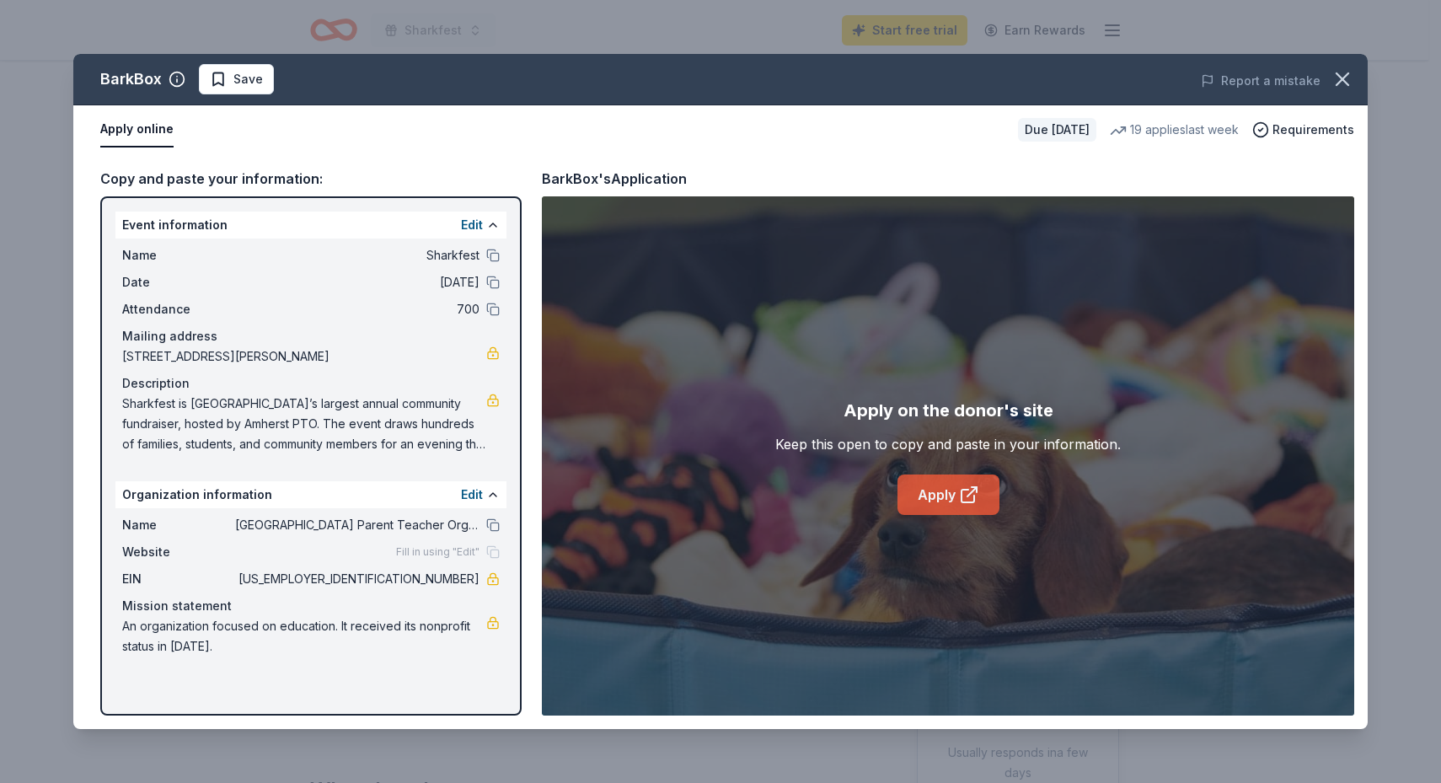
click at [930, 489] on link "Apply" at bounding box center [949, 495] width 102 height 40
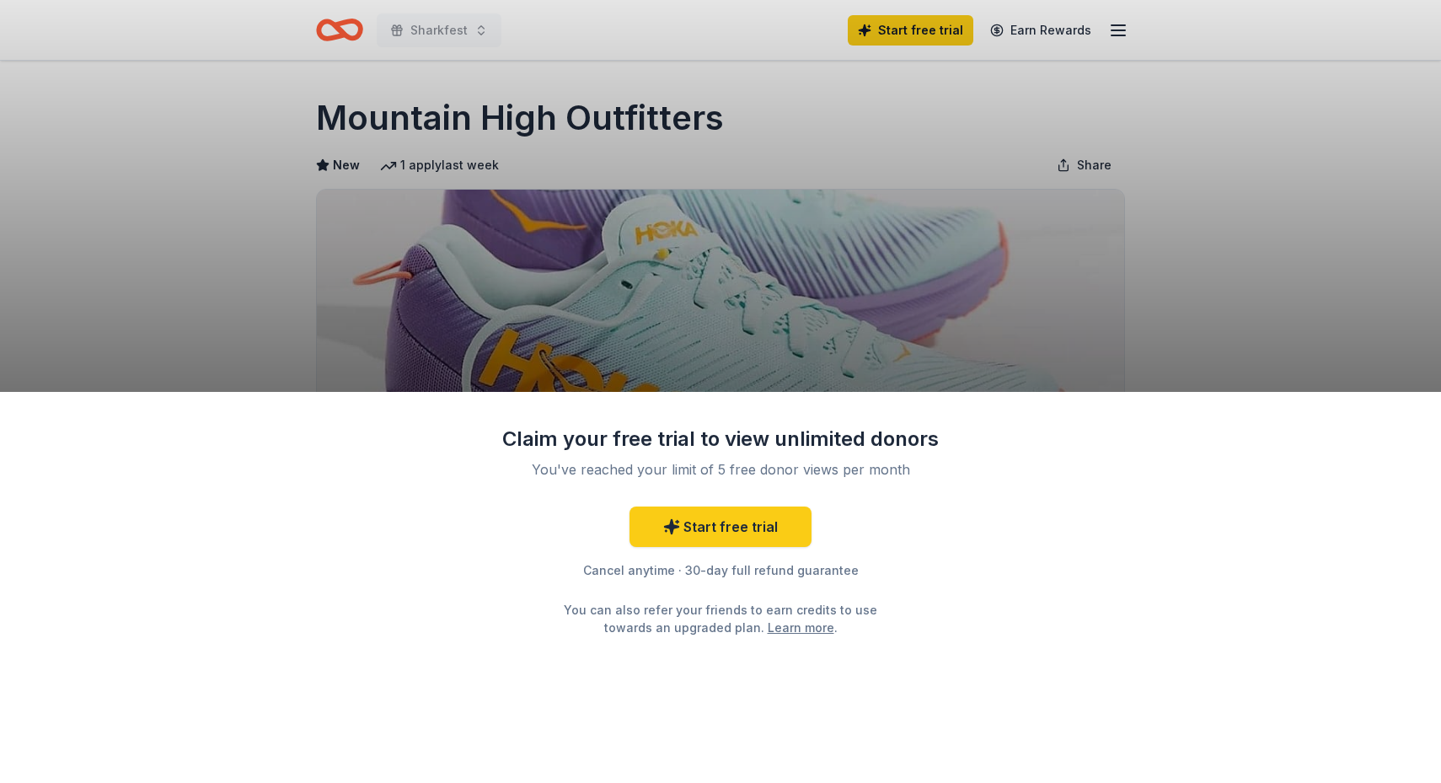
click at [850, 345] on div "Claim your free trial to view unlimited donors You've reached your limit of 5 f…" at bounding box center [720, 391] width 1441 height 783
click at [716, 523] on link "Start free trial" at bounding box center [721, 527] width 182 height 40
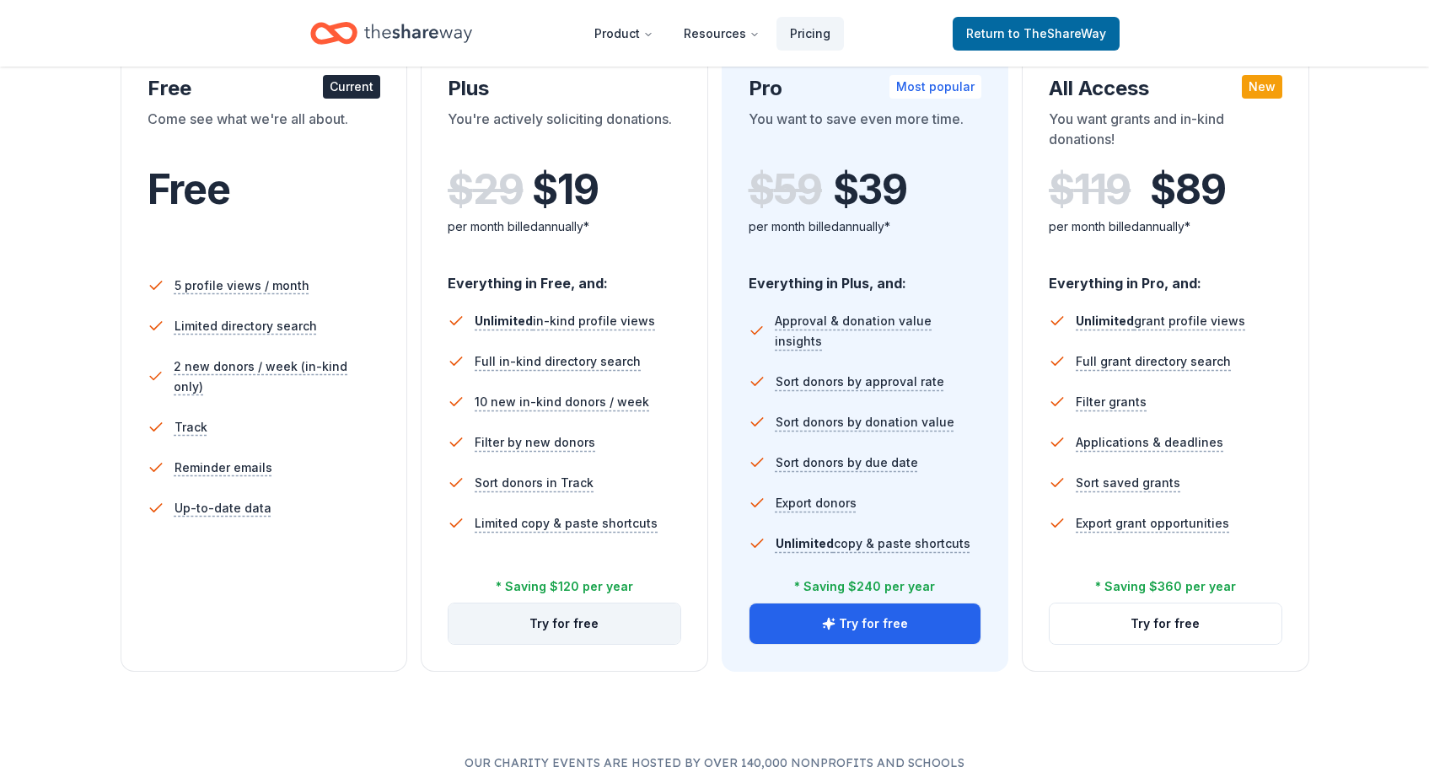
scroll to position [313, 0]
click at [677, 487] on li "Sort donors in Track" at bounding box center [564, 484] width 233 height 40
click at [515, 147] on div "You're actively soliciting donations." at bounding box center [564, 133] width 233 height 47
click at [531, 152] on div "You're actively soliciting donations." at bounding box center [564, 133] width 233 height 47
click at [582, 629] on button "Try for free" at bounding box center [564, 624] width 232 height 40
